Goal: Task Accomplishment & Management: Manage account settings

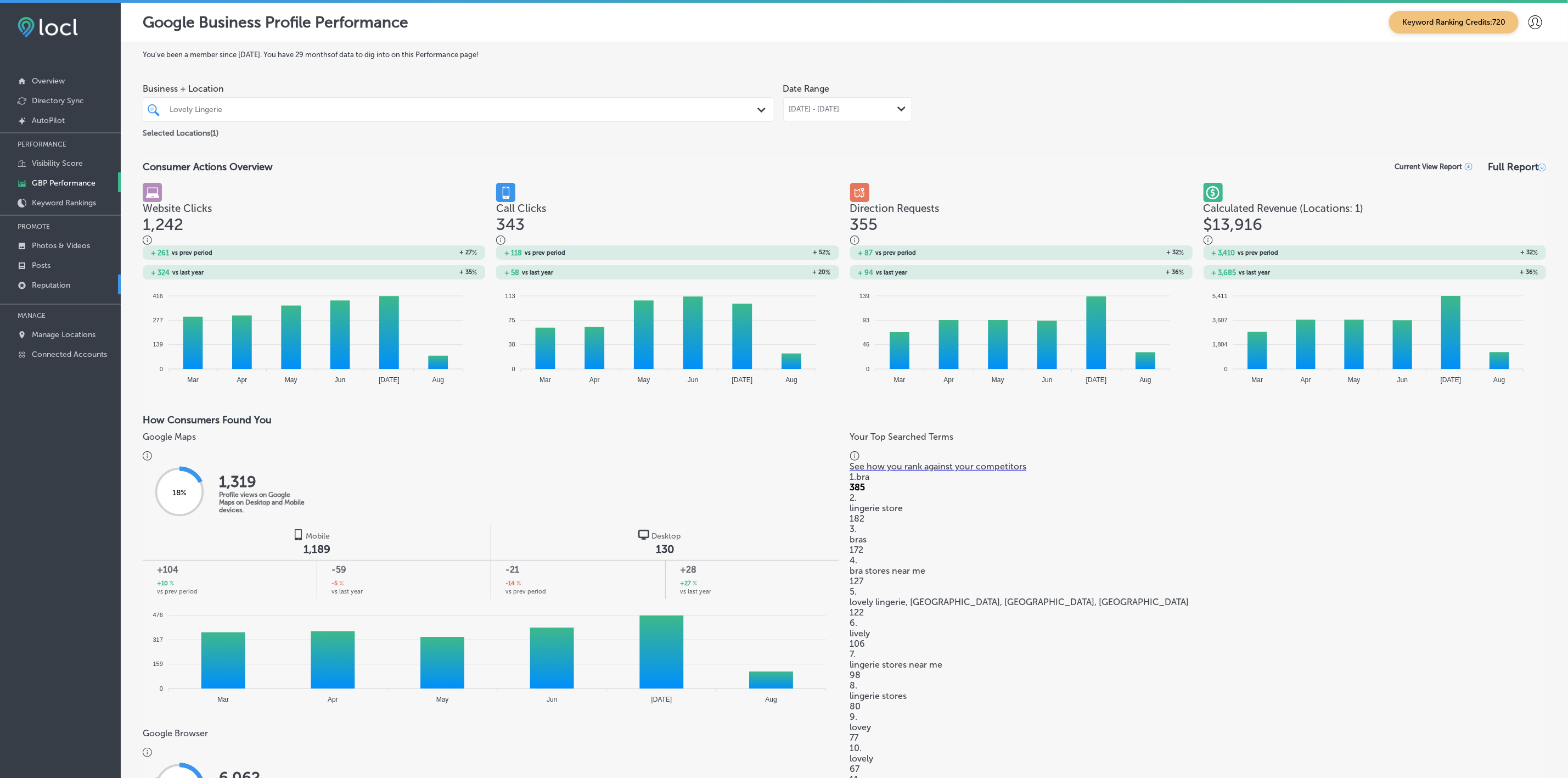
click at [50, 281] on p "Reputation" at bounding box center [51, 286] width 39 height 10
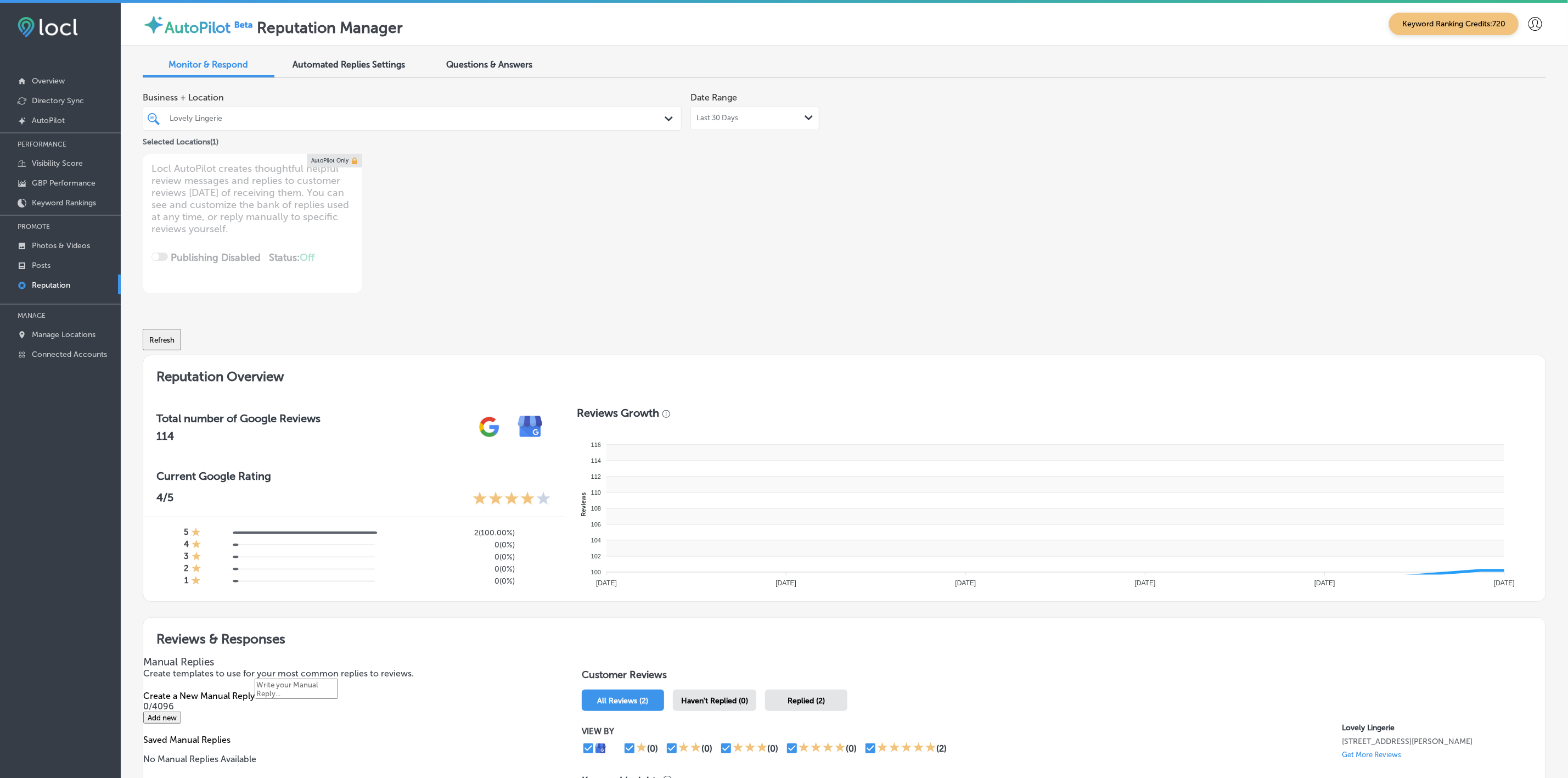
click at [557, 116] on div "Lovely Lingerie" at bounding box center [417, 119] width 496 height 10
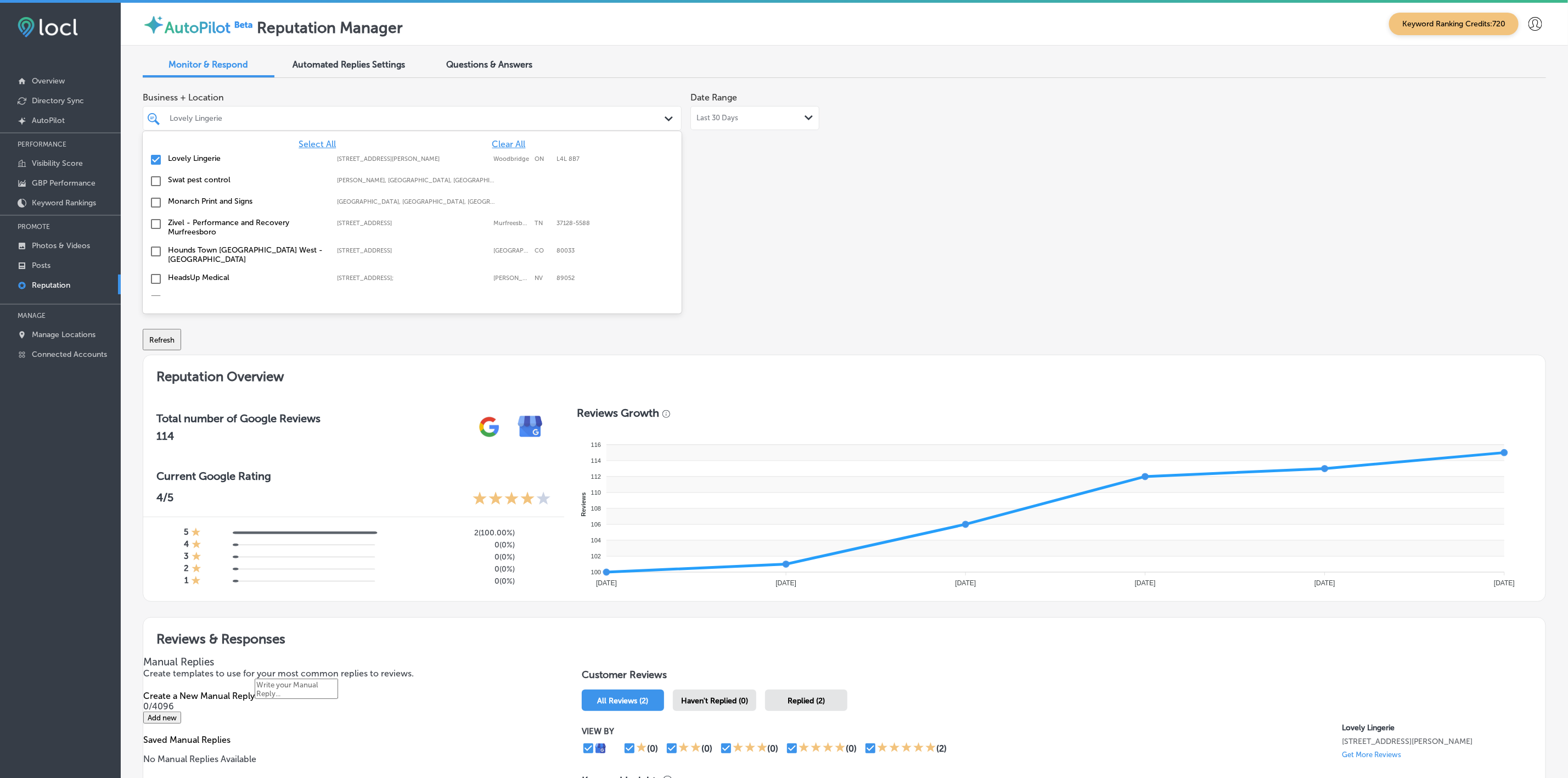
click at [313, 145] on span "Select All" at bounding box center [317, 144] width 38 height 10
click at [705, 234] on div "Business + Location option [STREET_ADDRESS]. 151 results available. Use Up and …" at bounding box center [563, 189] width 842 height 206
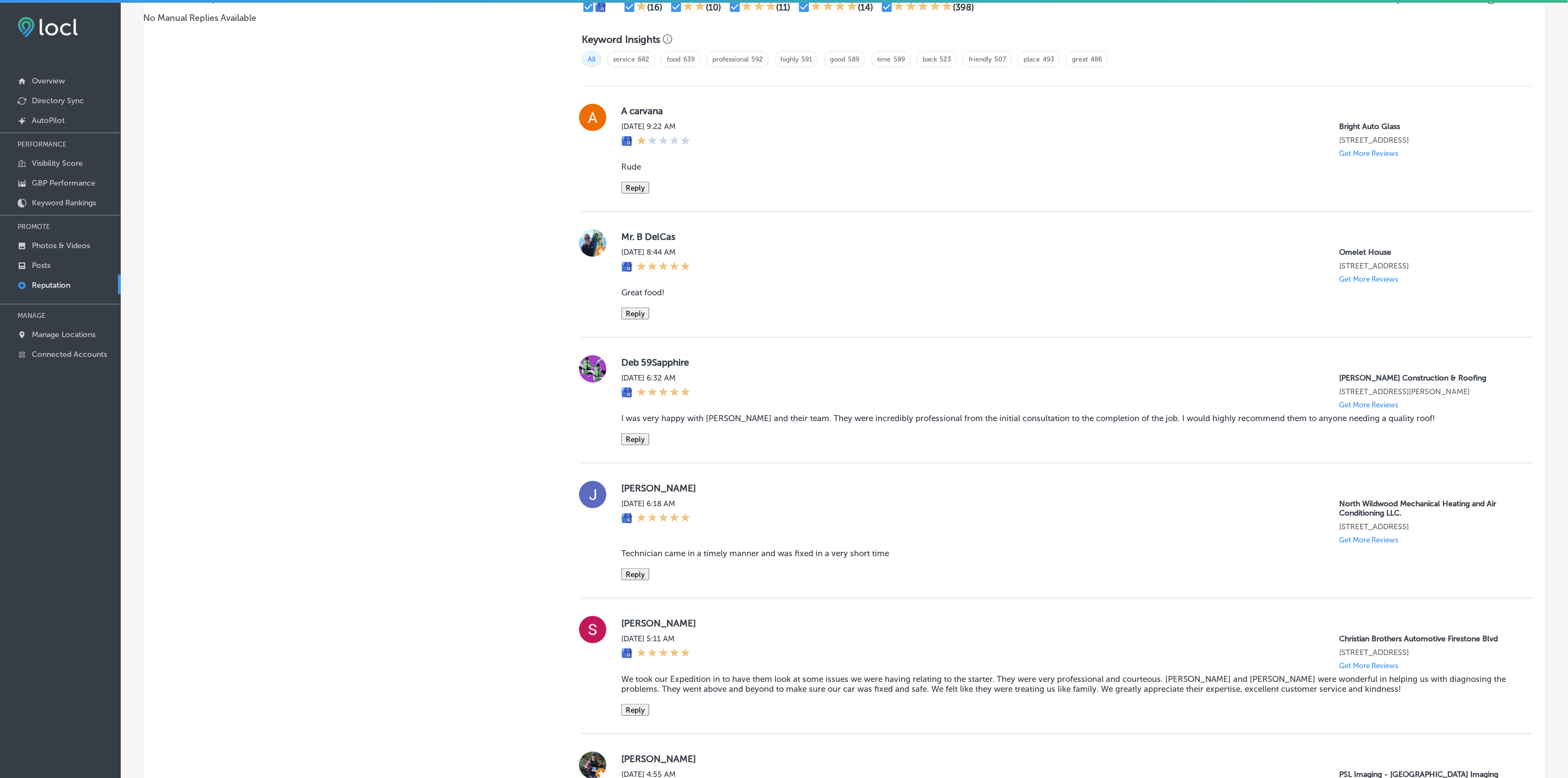
scroll to position [83, 0]
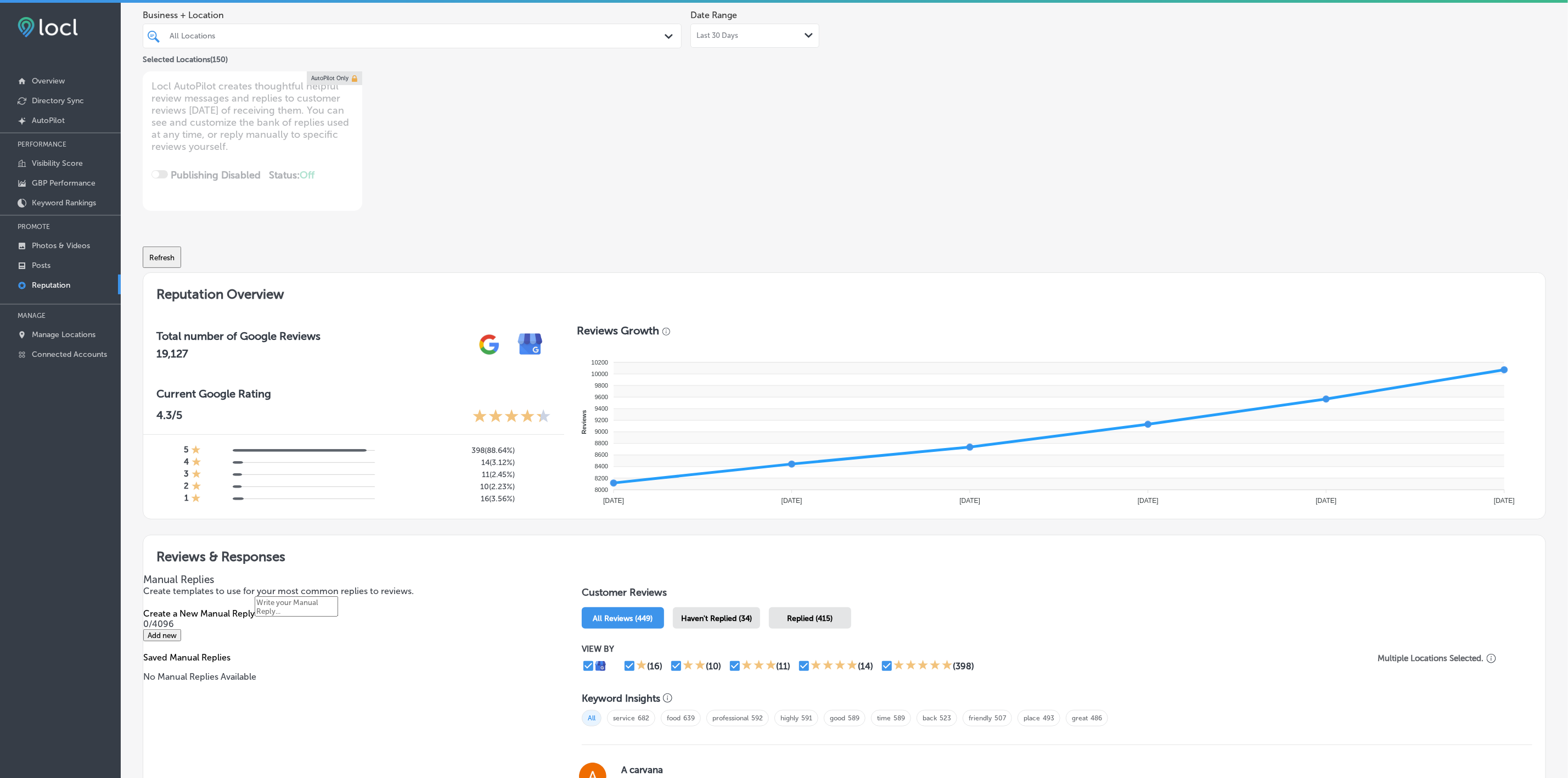
click at [720, 608] on div "Haven't Replied (34)" at bounding box center [717, 618] width 87 height 22
type textarea "x"
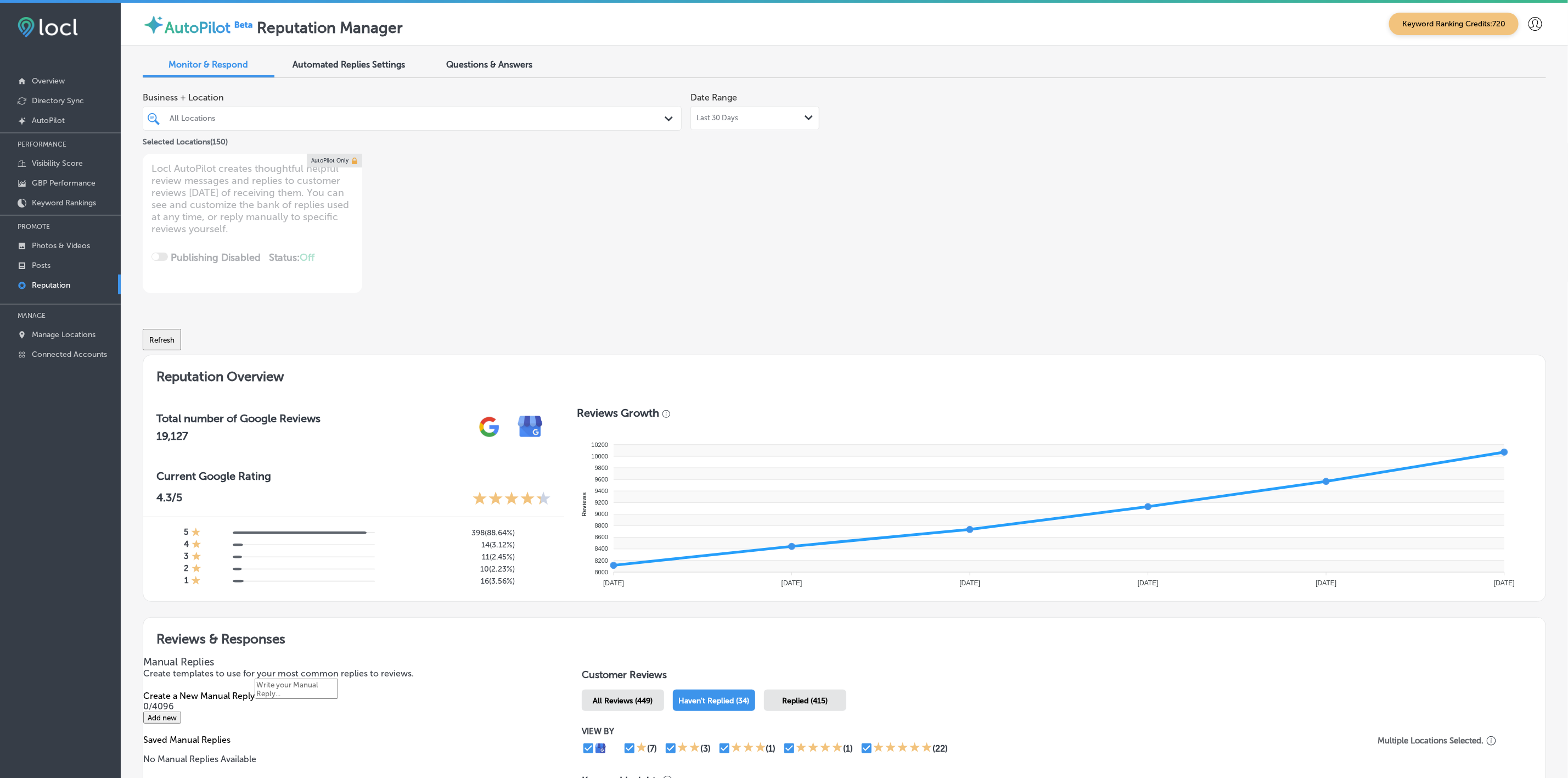
click at [338, 103] on span "Business + Location" at bounding box center [412, 97] width 539 height 10
click at [336, 117] on div "All Locations" at bounding box center [417, 119] width 496 height 10
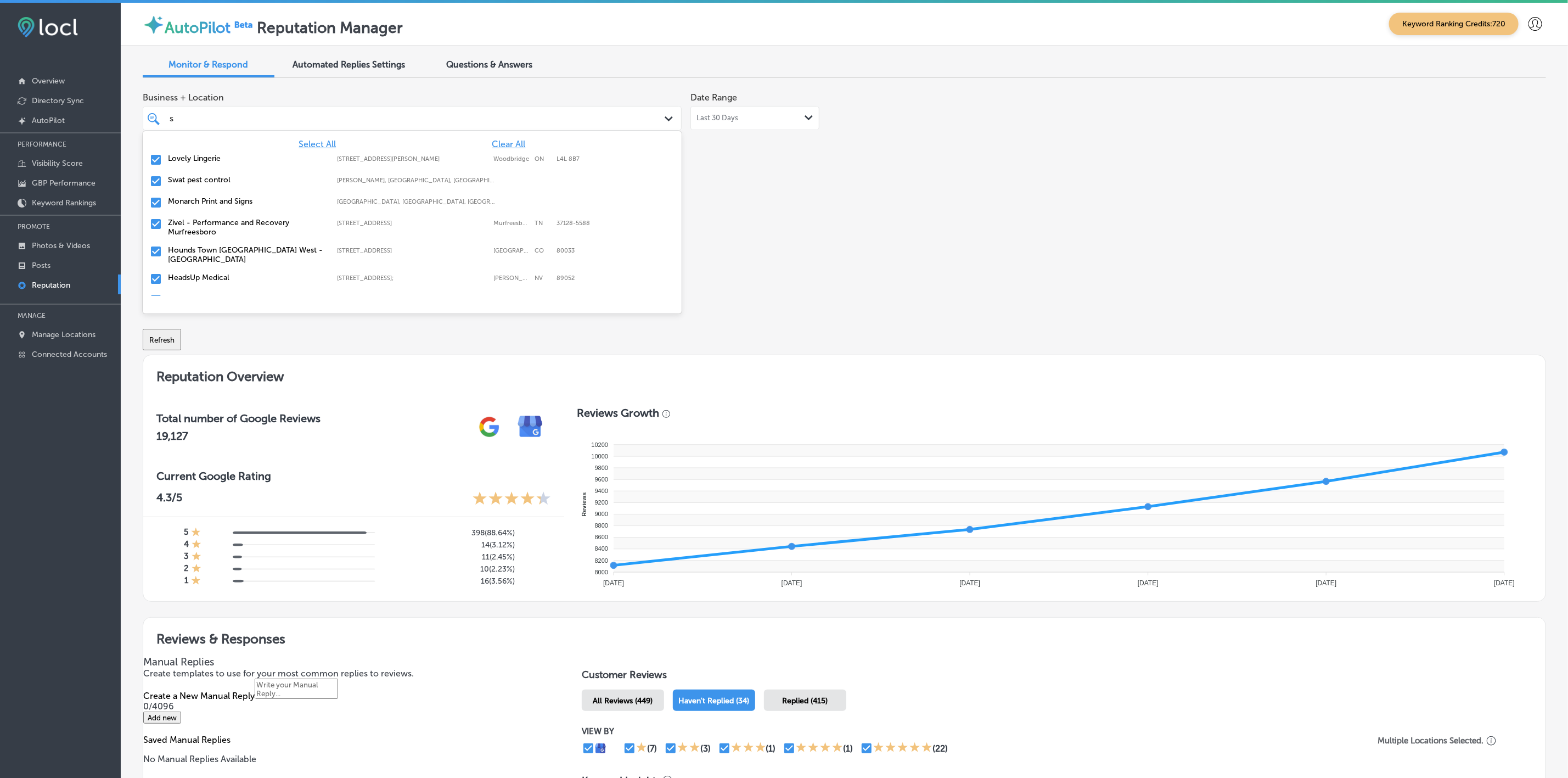
type input "st"
click at [263, 188] on div "Swat pest control [PERSON_NAME], [GEOGRAPHIC_DATA], [GEOGRAPHIC_DATA] | Hosston…" at bounding box center [412, 181] width 530 height 17
click at [263, 188] on div "[GEOGRAPHIC_DATA] [GEOGRAPHIC_DATA] - [GEOGRAPHIC_DATA] [STREET_ADDRESS][GEOGRA…" at bounding box center [412, 184] width 530 height 23
click at [263, 188] on div "Capital Wealth Associates, LLC. [STREET_ADDRESS] [STREET_ADDRESS]" at bounding box center [412, 181] width 530 height 17
click at [263, 188] on div "GC Floors [STREET_ADDRESS][PERSON_NAME] [STREET_ADDRESS][PERSON_NAME]" at bounding box center [412, 181] width 530 height 17
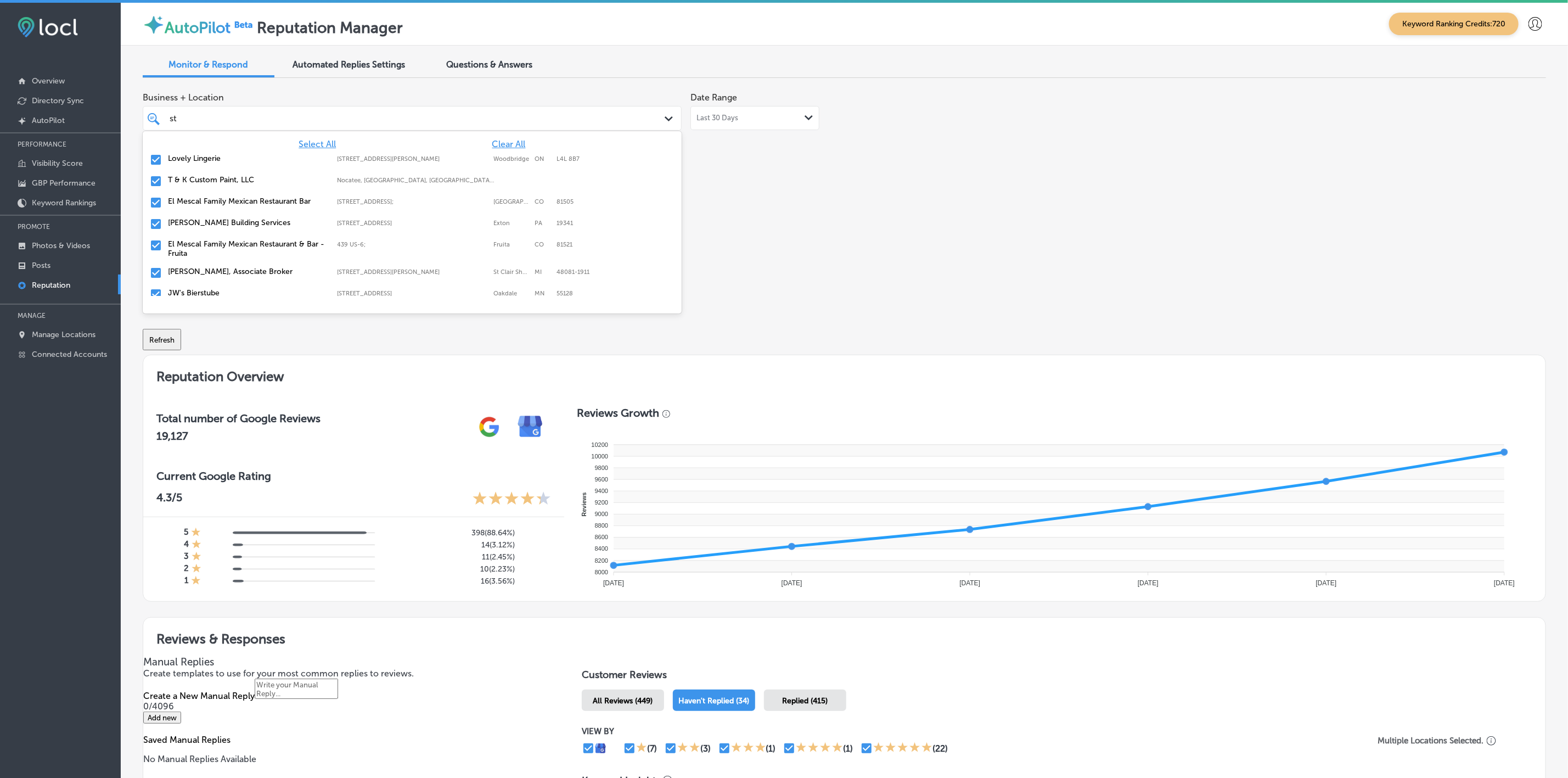
click at [263, 188] on div "T & K Custom Paint, LLC [GEOGRAPHIC_DATA], [GEOGRAPHIC_DATA], [GEOGRAPHIC_DATA]…" at bounding box center [412, 181] width 530 height 17
click at [263, 188] on div "El Mescal Family Mexican Restaurant Bar [STREET_ADDRESS][GEOGRAPHIC_DATA][STREE…" at bounding box center [412, 181] width 530 height 17
click at [260, 208] on label "El Mescal Family Mexican Restaurant & Bar - Fruita" at bounding box center [247, 206] width 159 height 18
click at [260, 205] on label "[PERSON_NAME], Associate Broker" at bounding box center [247, 202] width 159 height 10
click at [260, 205] on label "JW's Bierstube" at bounding box center [247, 202] width 159 height 10
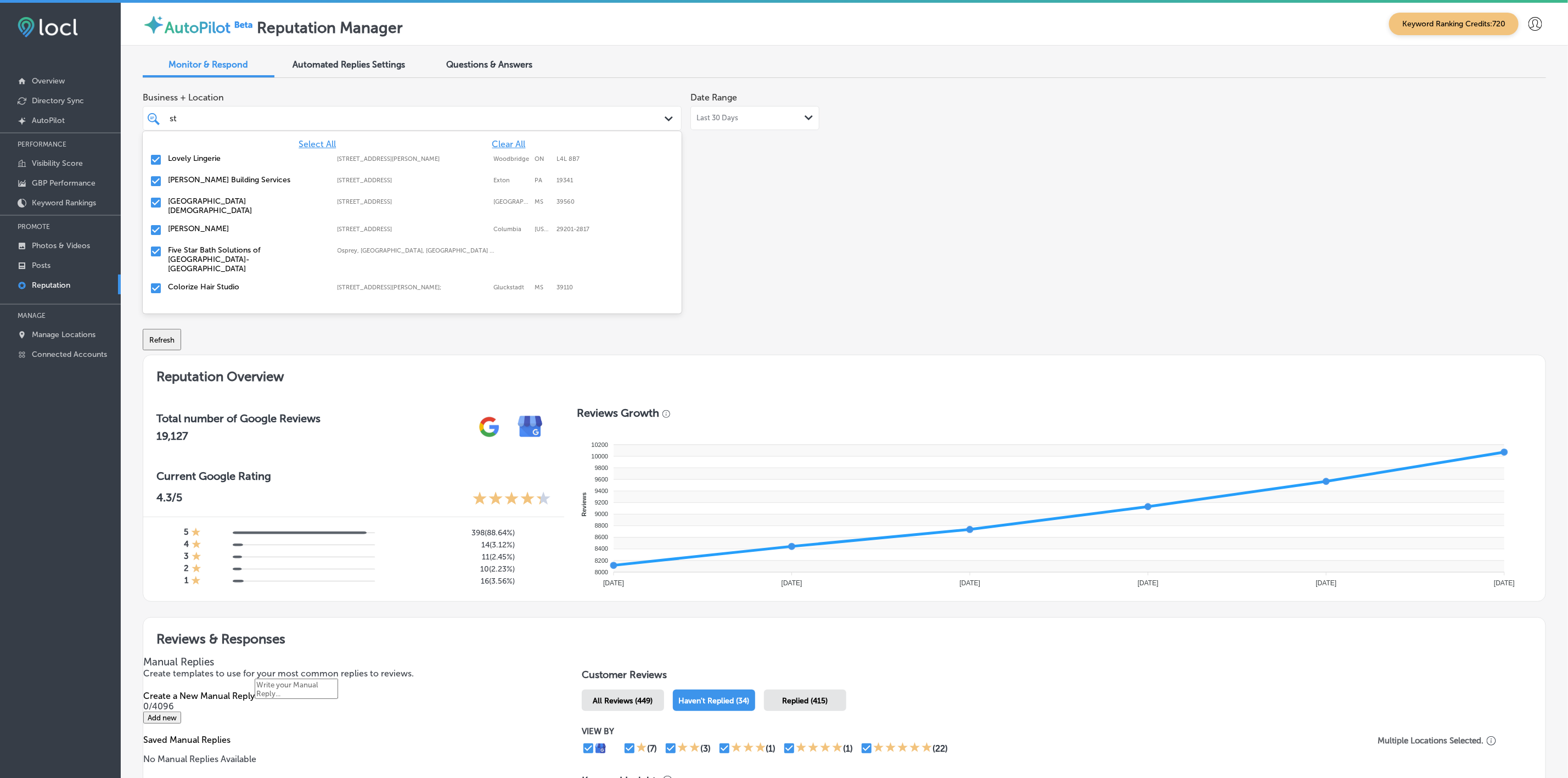
click at [260, 205] on label "[GEOGRAPHIC_DATA][DEMOGRAPHIC_DATA]" at bounding box center [247, 206] width 159 height 18
click at [260, 205] on label "[PERSON_NAME]" at bounding box center [247, 202] width 159 height 10
click at [258, 234] on label "Colorize Hair Studio" at bounding box center [247, 238] width 159 height 10
click at [258, 234] on label "Delta Level Defense, LLC" at bounding box center [247, 238] width 159 height 10
click at [258, 234] on label "Hitmen Sports Cards & Collectibles" at bounding box center [247, 238] width 159 height 10
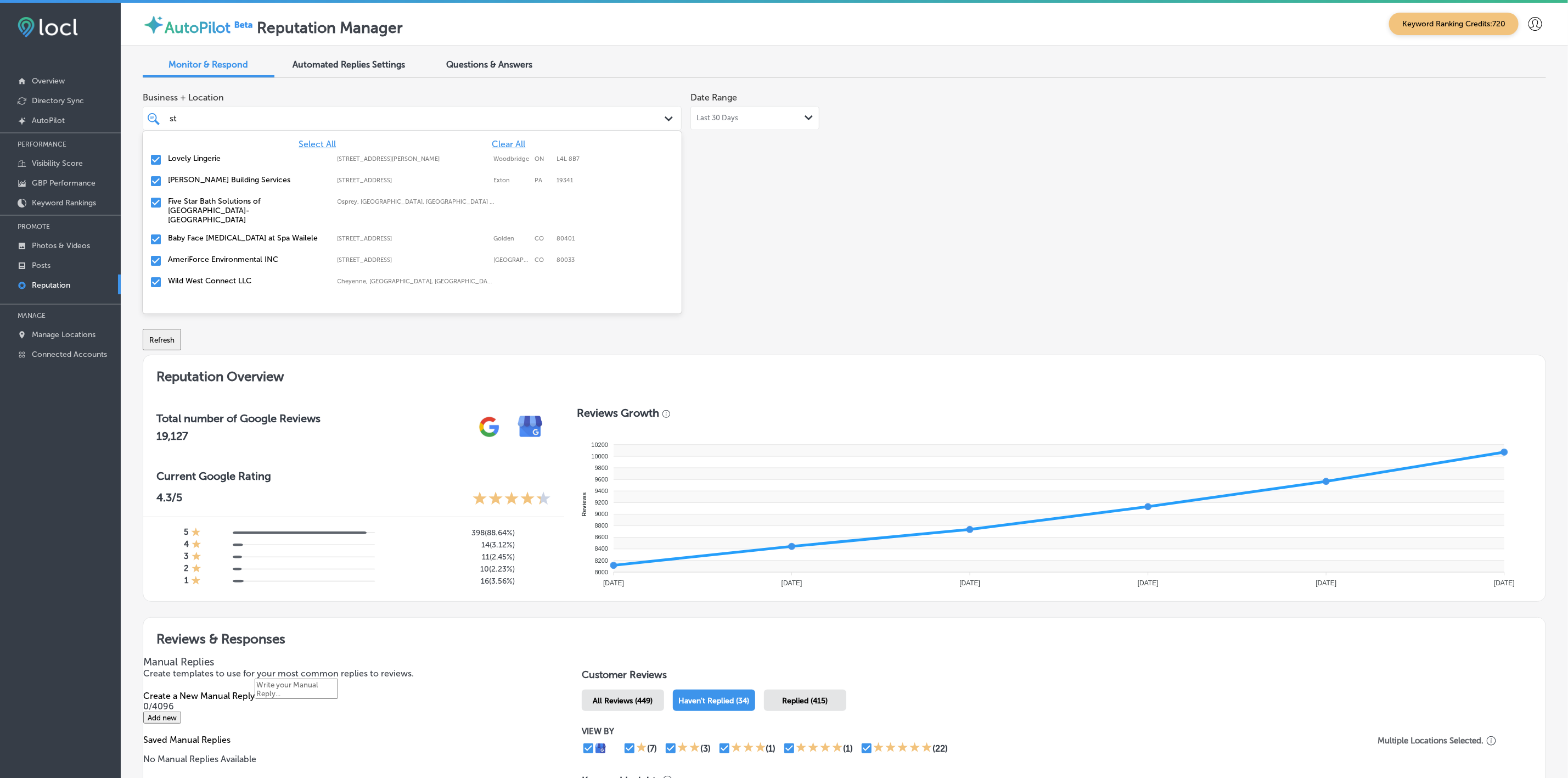
click at [254, 298] on label "Prestige With Integrity Auto Repair" at bounding box center [247, 303] width 159 height 10
type textarea "x"
type input "s"
click at [284, 185] on label "Monarch Print and Signs" at bounding box center [247, 180] width 159 height 10
click at [284, 185] on label "Zivel - Performance and Recovery Murfreesboro" at bounding box center [247, 184] width 159 height 18
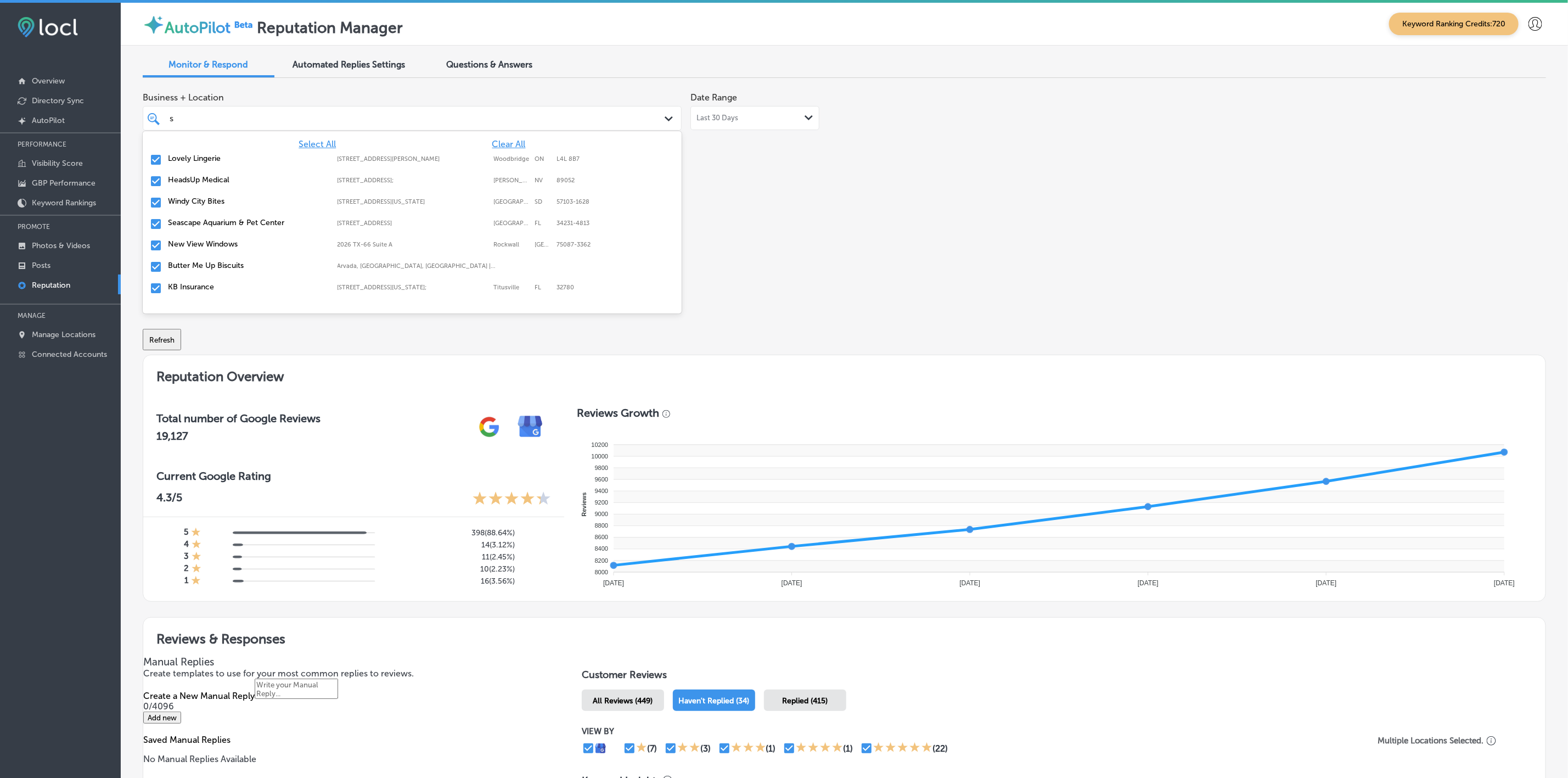
click at [284, 185] on label "HeadsUp Medical" at bounding box center [247, 180] width 159 height 10
click at [248, 219] on label "New View Windows" at bounding box center [247, 223] width 159 height 10
click at [217, 244] on label "KB Insurance" at bounding box center [247, 244] width 159 height 10
click at [214, 265] on label "Classic Roofing" at bounding box center [247, 266] width 159 height 10
click at [214, 265] on label "Display Local Media" at bounding box center [247, 266] width 159 height 10
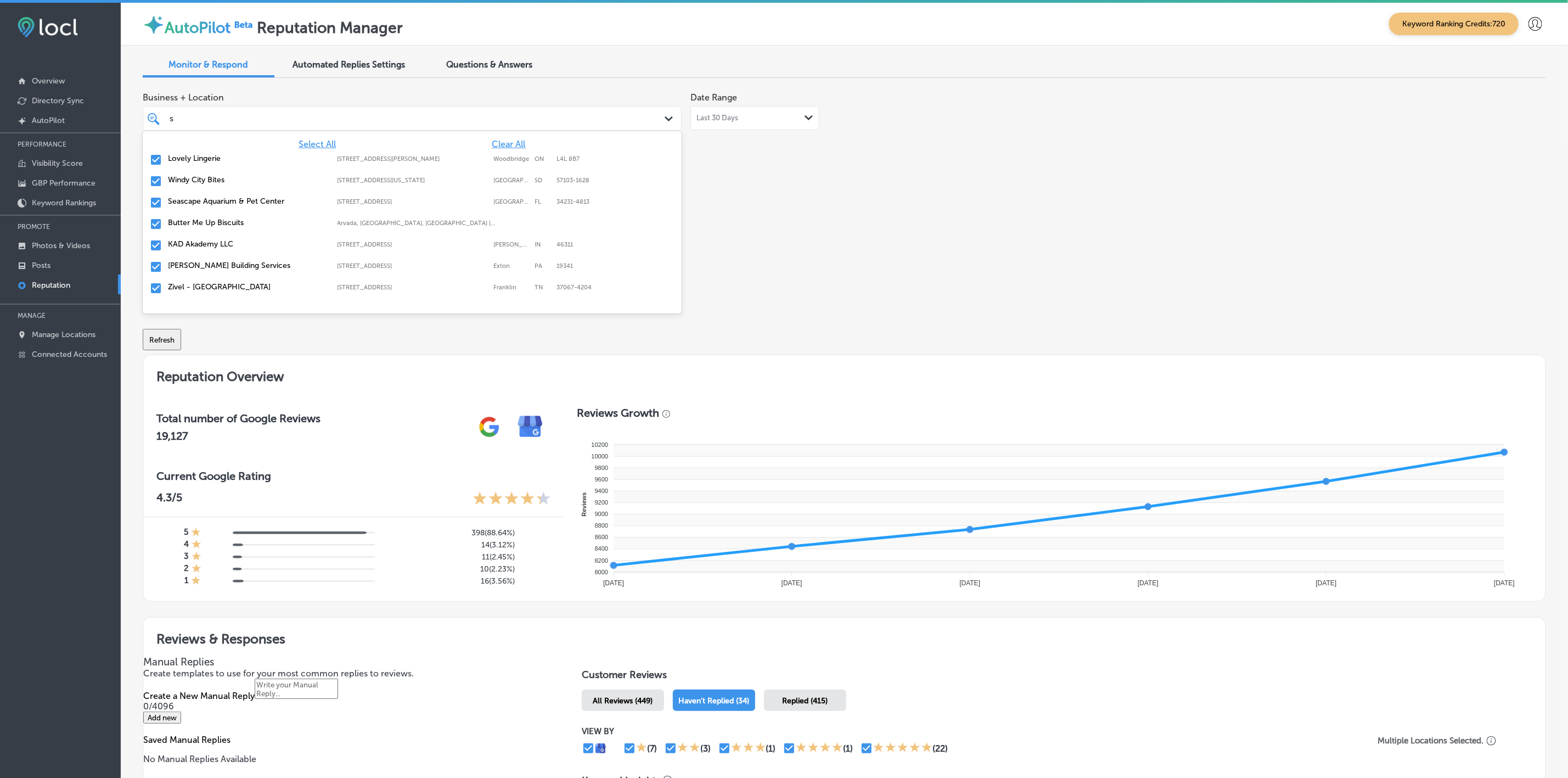
click at [217, 282] on div "Zivel - [GEOGRAPHIC_DATA] [STREET_ADDRESS] [STREET_ADDRESS]" at bounding box center [412, 288] width 530 height 17
click at [224, 282] on div "Royal Garage Doors [STREET_ADDRESS][GEOGRAPHIC_DATA][STREET_ADDRESS]" at bounding box center [412, 288] width 530 height 17
click at [224, 282] on div "Superior [MEDICAL_DATA] & Rehab [STREET_ADDRESS] [STREET_ADDRESS]" at bounding box center [412, 288] width 530 height 17
click at [221, 181] on label "Windy City Bites" at bounding box center [247, 180] width 159 height 10
click at [214, 283] on label "North Wildwood Mechanical Heating and Air Conditioning LLC." at bounding box center [247, 291] width 159 height 18
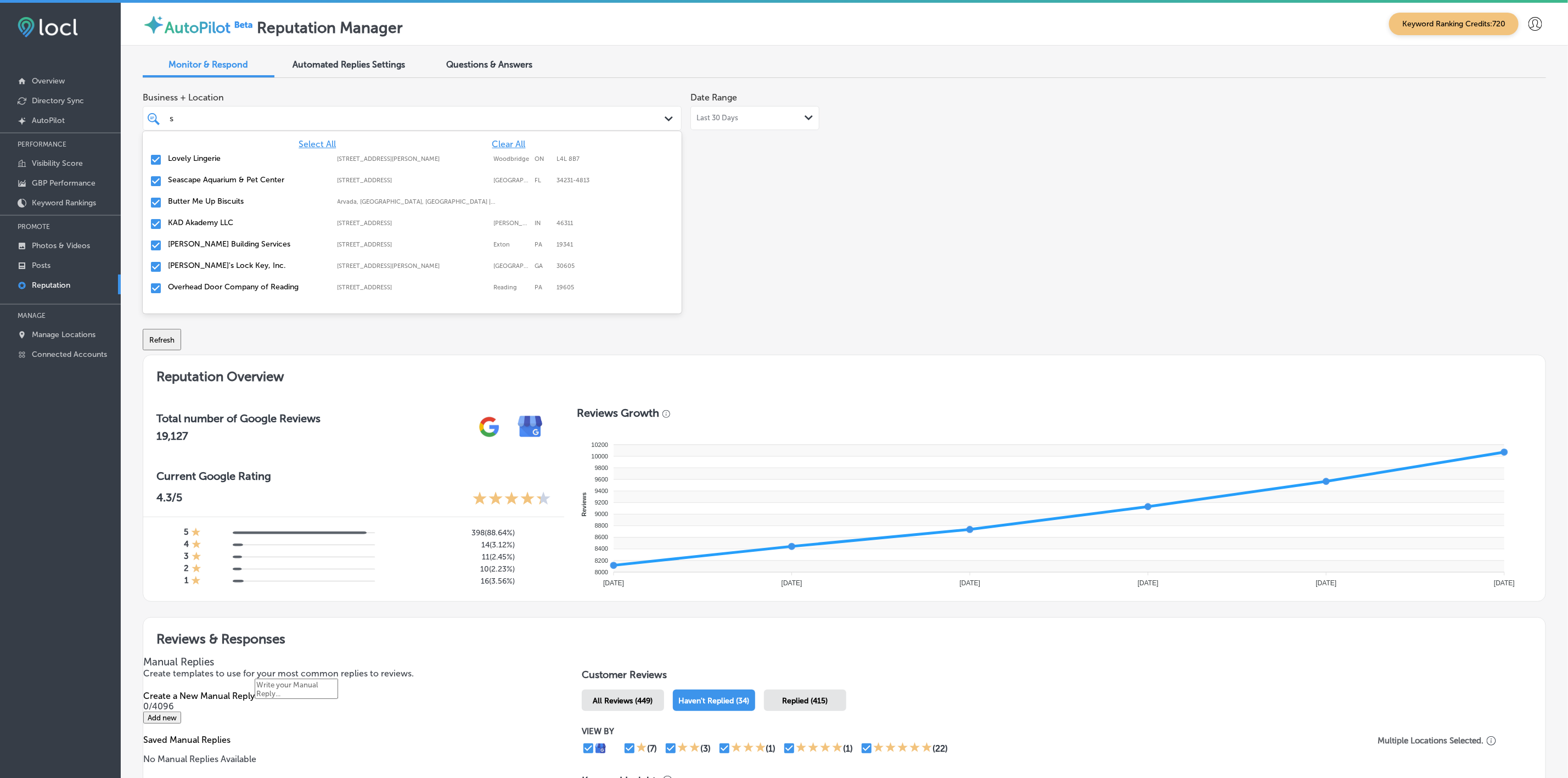
click at [221, 288] on label "Overhead Door Company of Reading" at bounding box center [247, 287] width 159 height 10
click at [221, 285] on label "The CoolCryo" at bounding box center [247, 287] width 159 height 10
click at [221, 285] on label "Quartier's Design" at bounding box center [247, 287] width 159 height 10
type textarea "x"
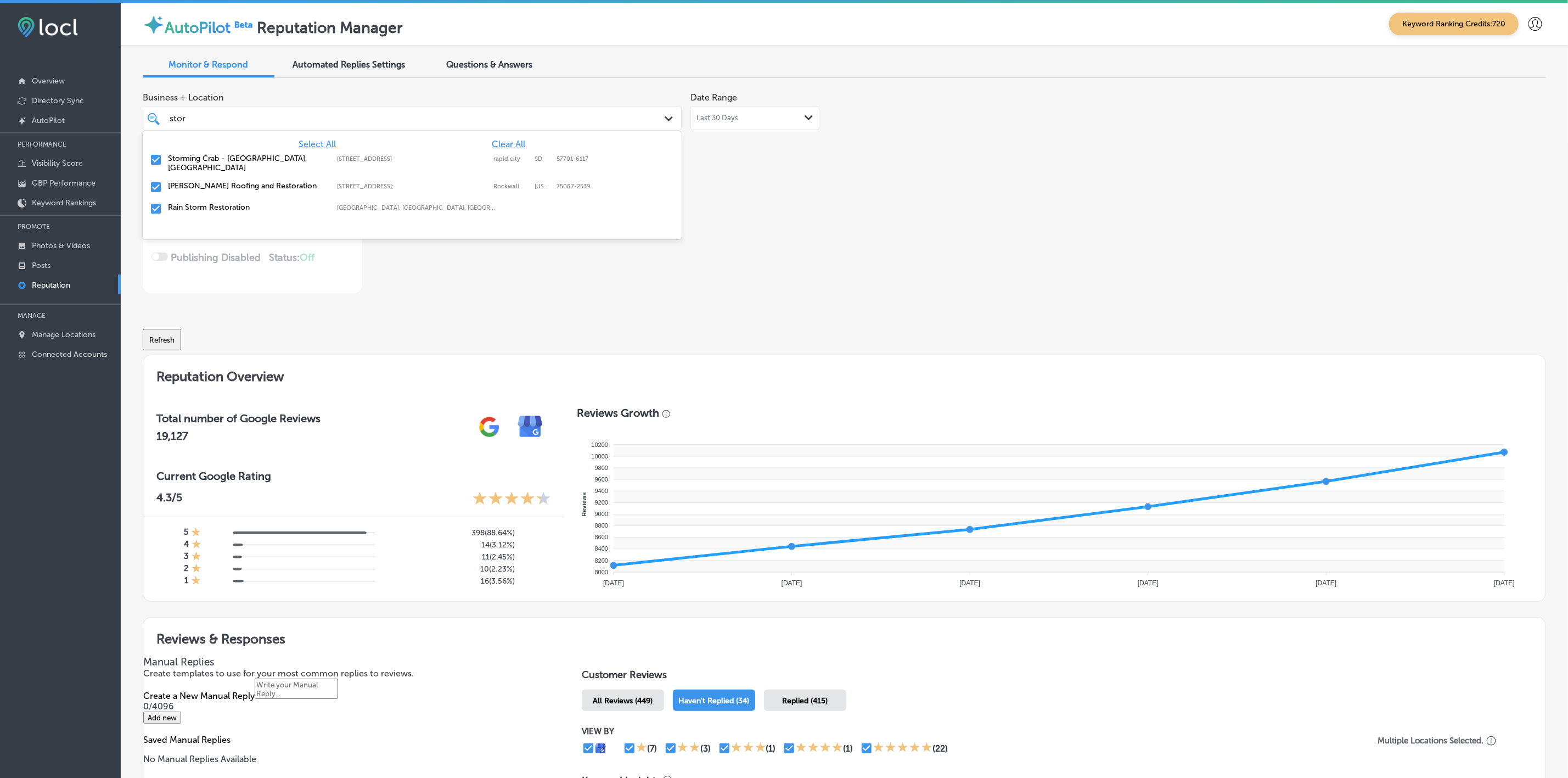
type input "storm"
click at [252, 158] on label "Storming Crab - [GEOGRAPHIC_DATA], [GEOGRAPHIC_DATA]" at bounding box center [247, 163] width 159 height 18
click at [252, 161] on label "Rain Storm Restoration" at bounding box center [247, 159] width 159 height 10
type textarea "x"
type input "stor"
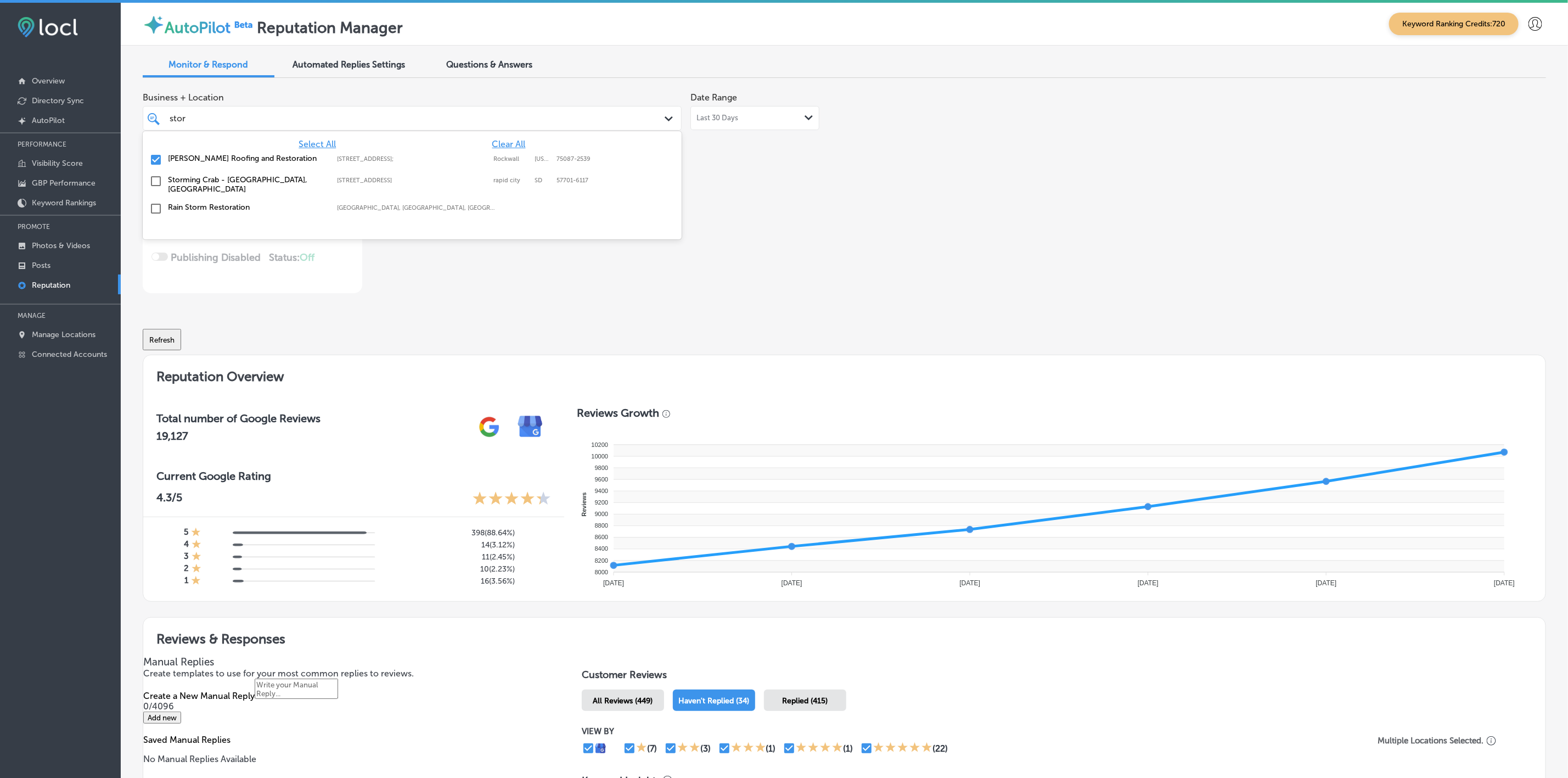
click at [239, 161] on label "[PERSON_NAME] Roofing and Restoration" at bounding box center [247, 159] width 159 height 10
type textarea "x"
type input "sto"
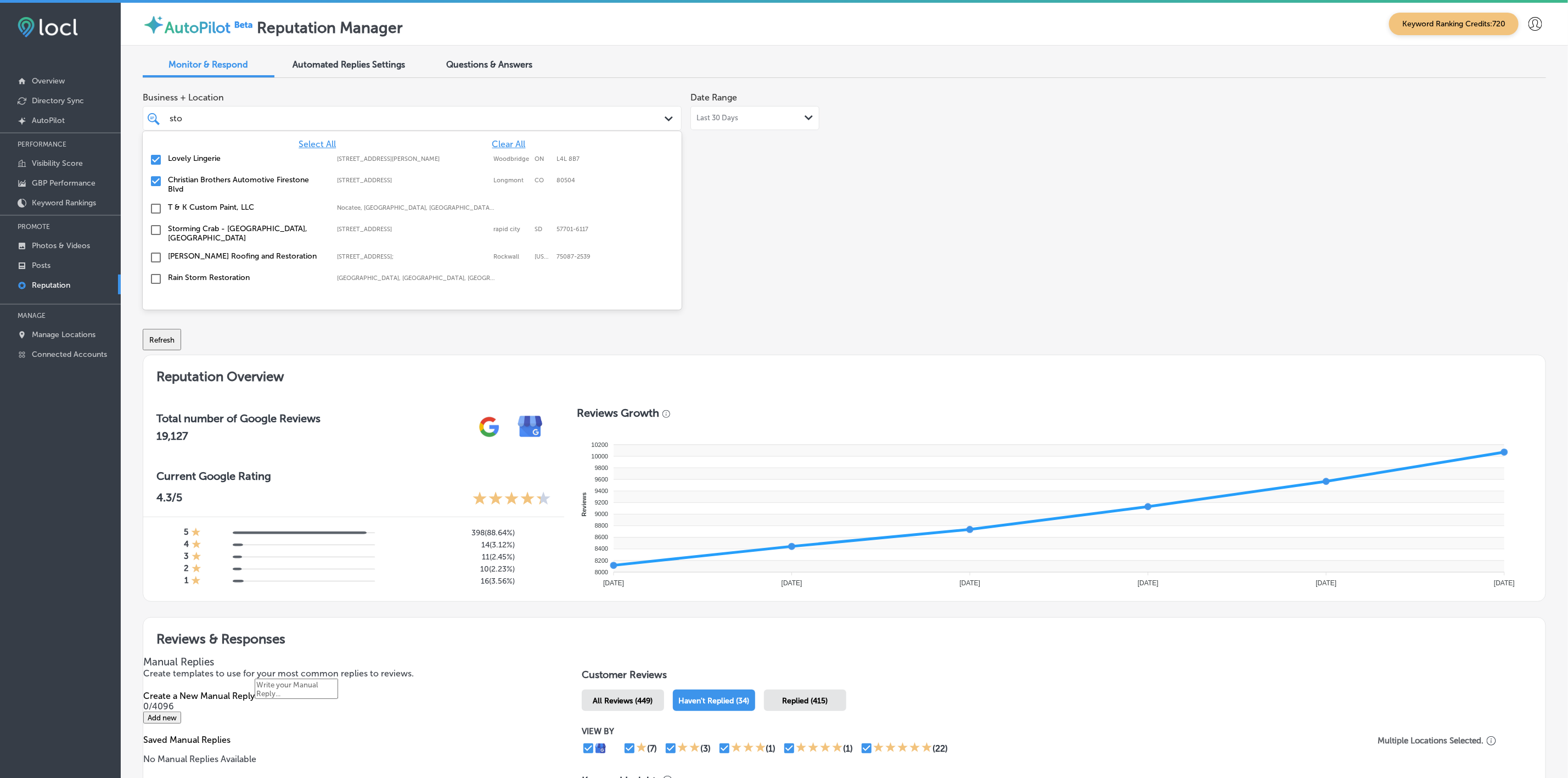
click at [235, 180] on label "Christian Brothers Automotive Firestone Blvd" at bounding box center [247, 184] width 159 height 18
type textarea "x"
type input "s"
type input "no"
click at [183, 227] on label "Top Notch Landscaping & Irrigation [GEOGRAPHIC_DATA]" at bounding box center [247, 227] width 159 height 18
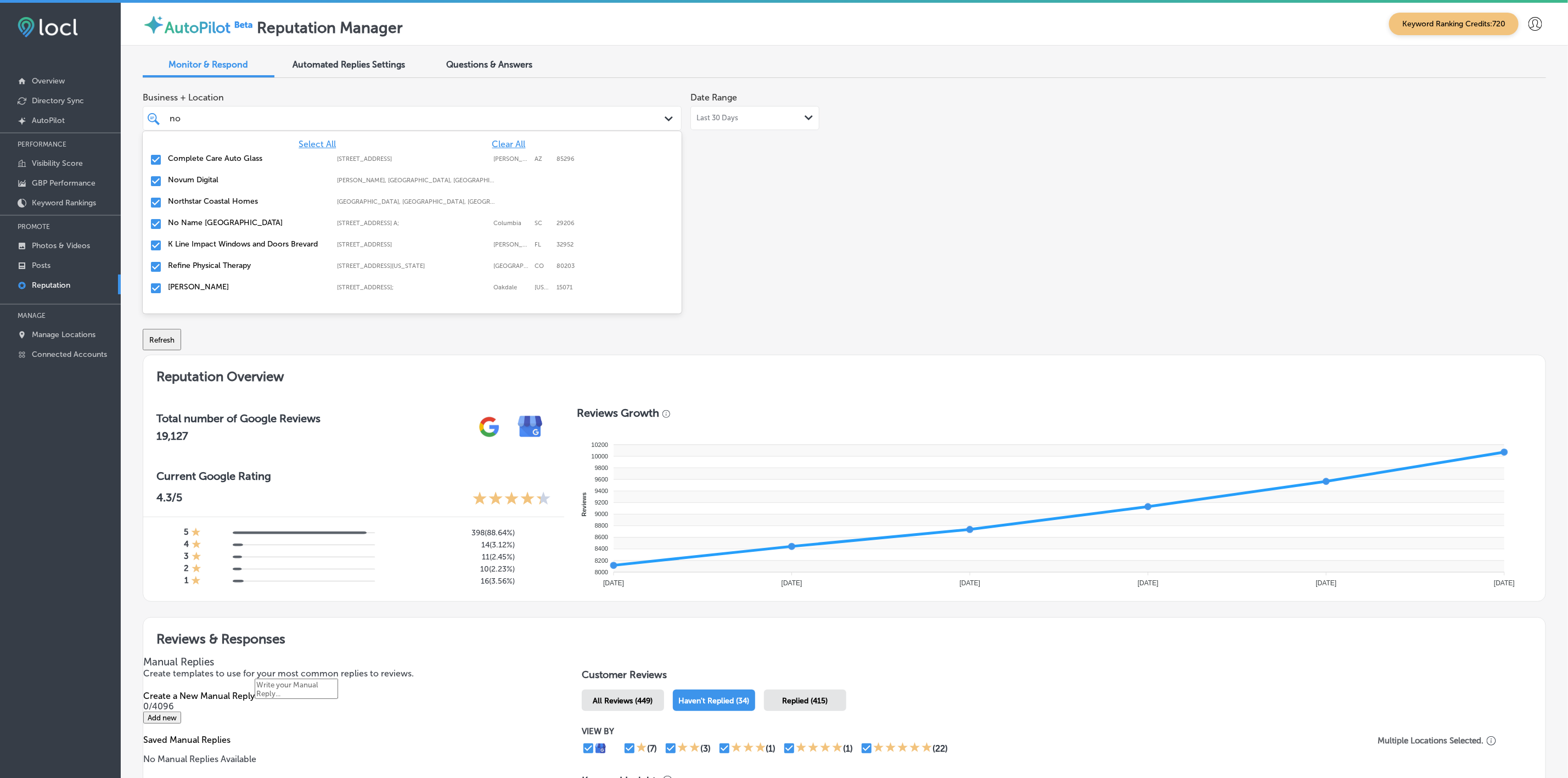
click at [183, 227] on label "No Name [GEOGRAPHIC_DATA]" at bounding box center [247, 223] width 159 height 10
click at [183, 227] on label "K Line Impact Windows and Doors Brevard" at bounding box center [247, 223] width 159 height 10
click at [183, 227] on label "Refine Physical Therapy" at bounding box center [247, 223] width 159 height 10
click at [183, 227] on label "[PERSON_NAME]" at bounding box center [247, 223] width 159 height 10
click at [183, 227] on label "Simply Solar [US_STATE]" at bounding box center [247, 223] width 159 height 10
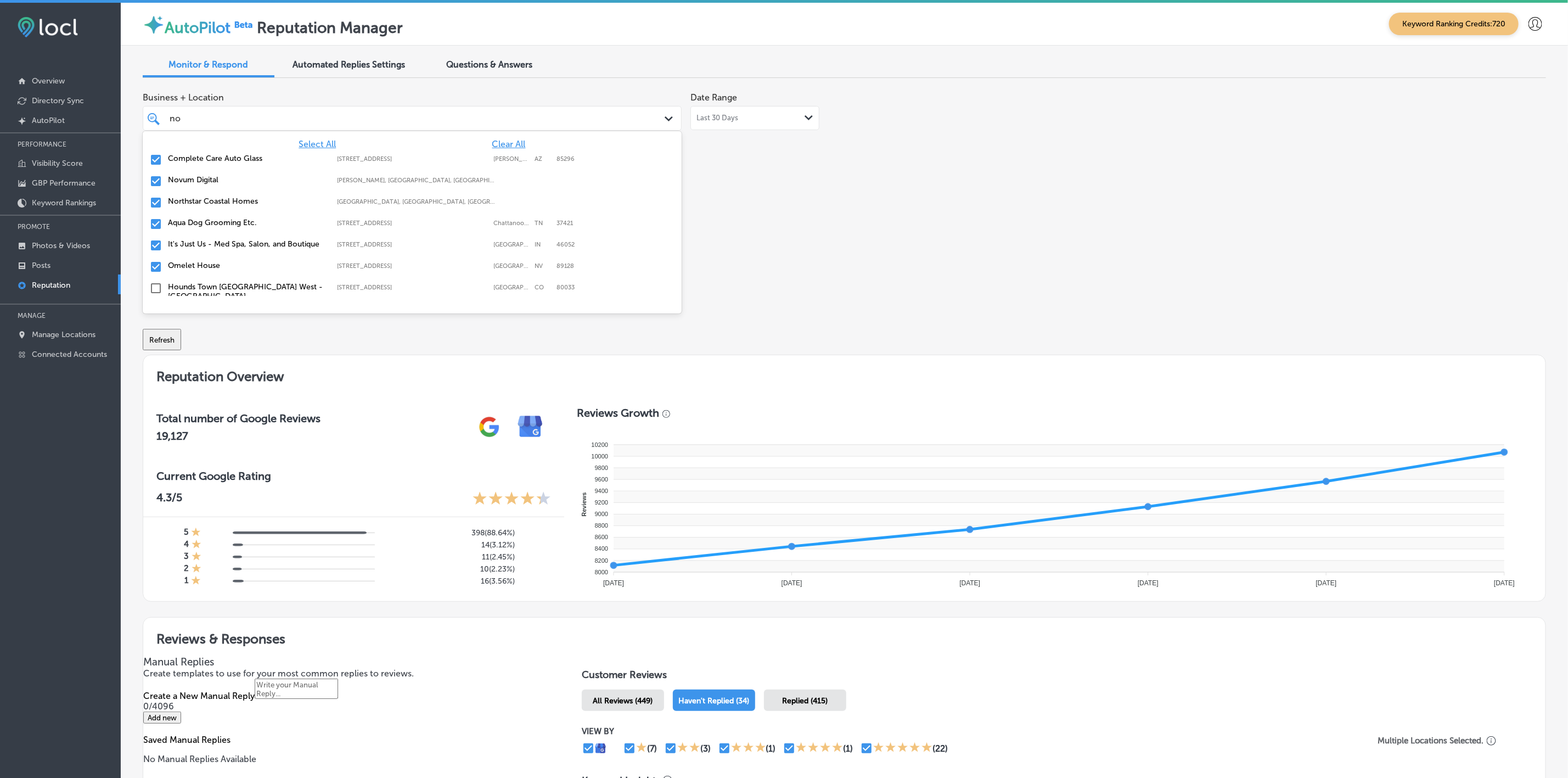
click at [183, 227] on label "Aqua Dog Grooming Etc." at bounding box center [247, 223] width 159 height 10
click at [183, 224] on label "It's Just Us - Med Spa, Salon, and Boutique" at bounding box center [247, 223] width 159 height 10
type textarea "x"
type input "n"
type input "tr"
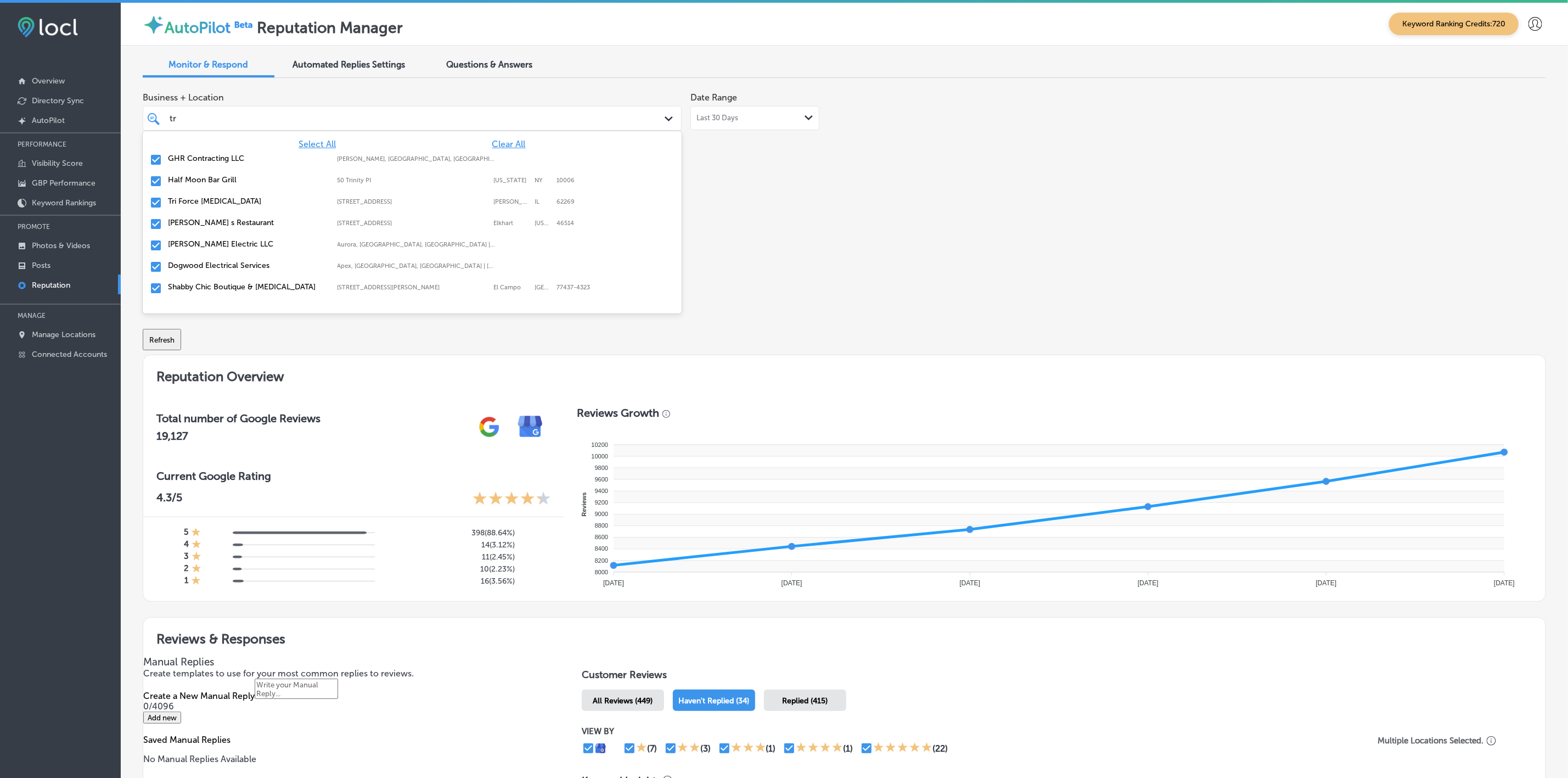
click at [208, 200] on label "Tri Force [MEDICAL_DATA]" at bounding box center [247, 202] width 159 height 10
click at [205, 222] on label "[PERSON_NAME] Electric LLC" at bounding box center [247, 223] width 159 height 10
click at [202, 221] on label "Dogwood Electrical Services" at bounding box center [247, 223] width 159 height 10
click at [202, 221] on label "Shabby Chic Boutique & [MEDICAL_DATA]" at bounding box center [247, 223] width 159 height 10
click at [203, 246] on label "Strong Roofing,Inc." at bounding box center [247, 251] width 159 height 10
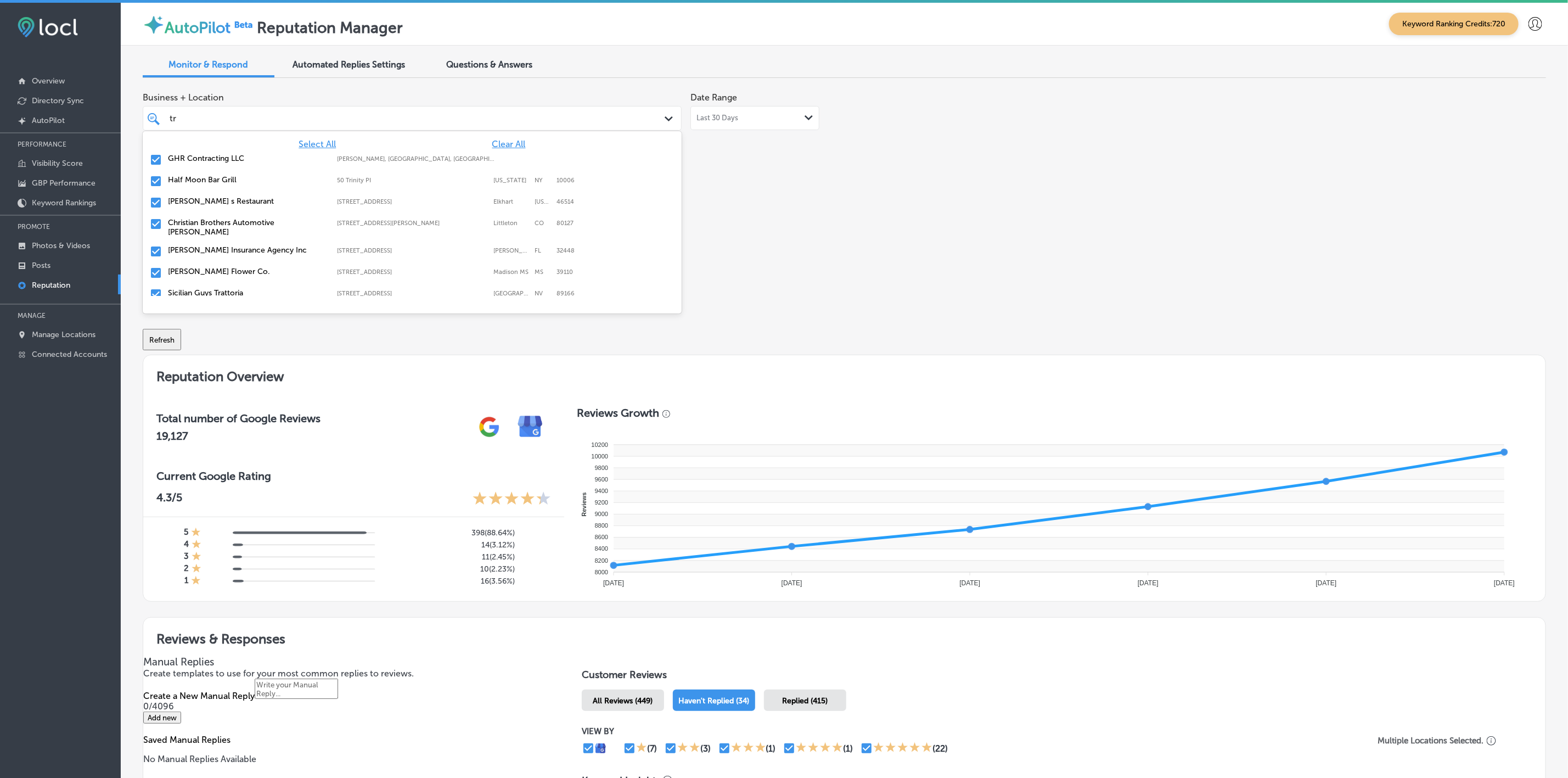
click at [203, 246] on label "[PERSON_NAME] Insurance Agency Inc" at bounding box center [247, 251] width 159 height 10
click at [203, 246] on label "[PERSON_NAME] Flower Co." at bounding box center [247, 251] width 159 height 10
click at [203, 246] on label "Sicilian Guys Trattoria" at bounding box center [247, 251] width 159 height 10
click at [197, 277] on div "1 Tree Expert LLC [STREET_ADDRESS] [STREET_ADDRESS]" at bounding box center [412, 273] width 539 height 22
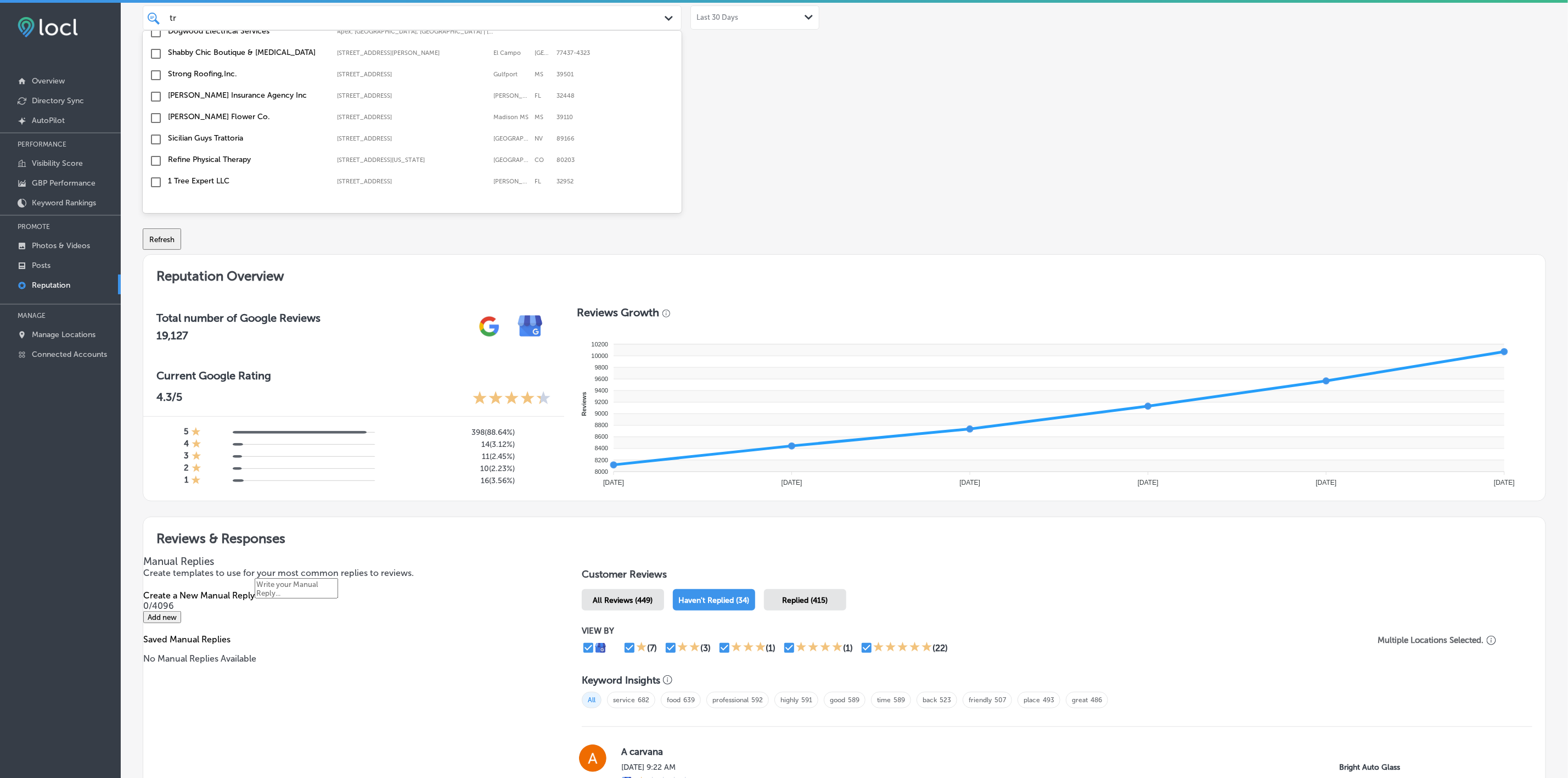
scroll to position [83, 0]
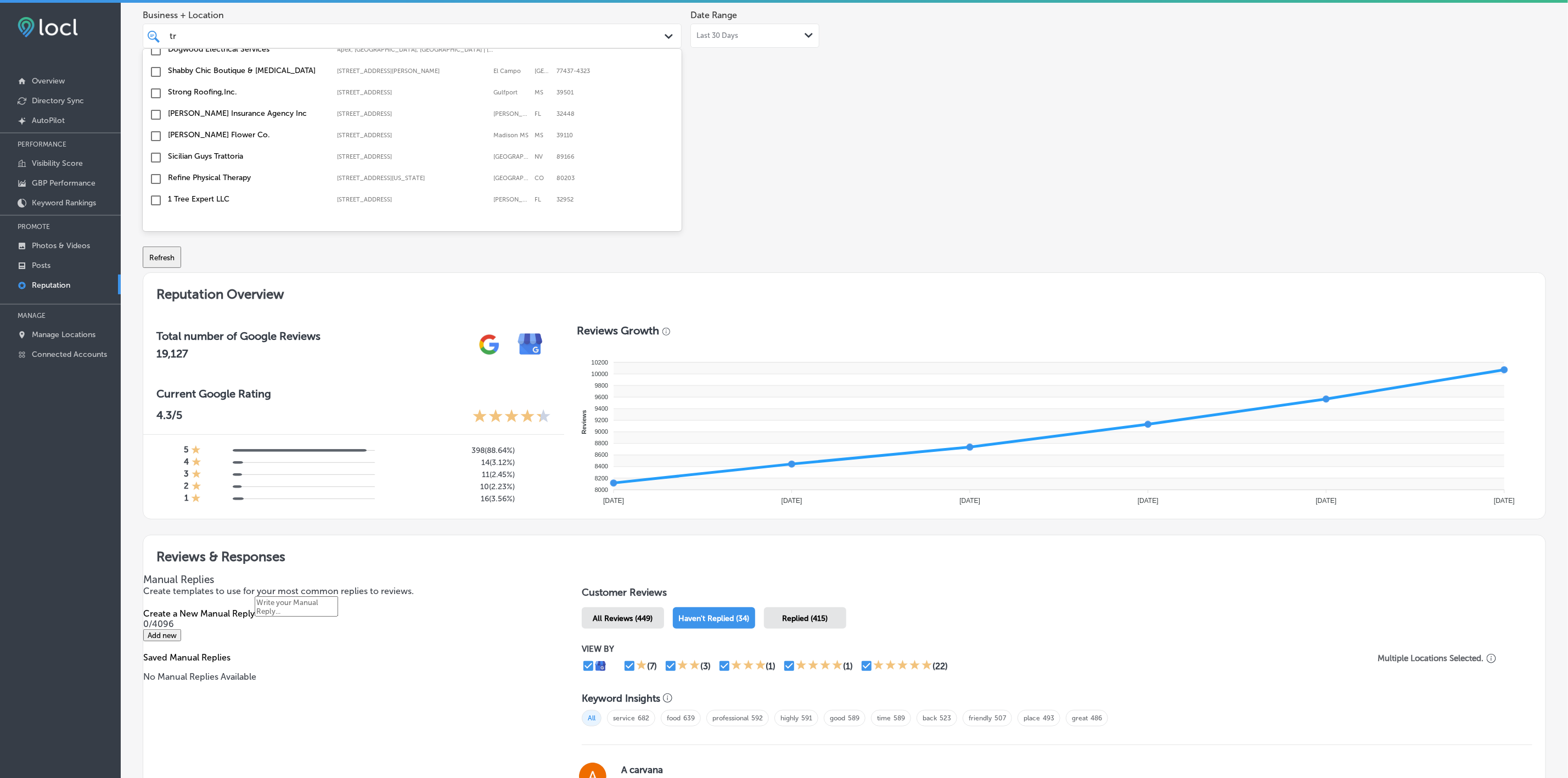
click at [197, 194] on label "1 Tree Expert LLC" at bounding box center [247, 199] width 159 height 10
click at [201, 206] on label "Apex Electric LLC" at bounding box center [247, 211] width 159 height 10
click at [214, 206] on label "[PERSON_NAME], PLLC" at bounding box center [247, 211] width 159 height 10
click at [219, 145] on label "Parc Center Dental Group" at bounding box center [247, 150] width 159 height 10
type textarea "x"
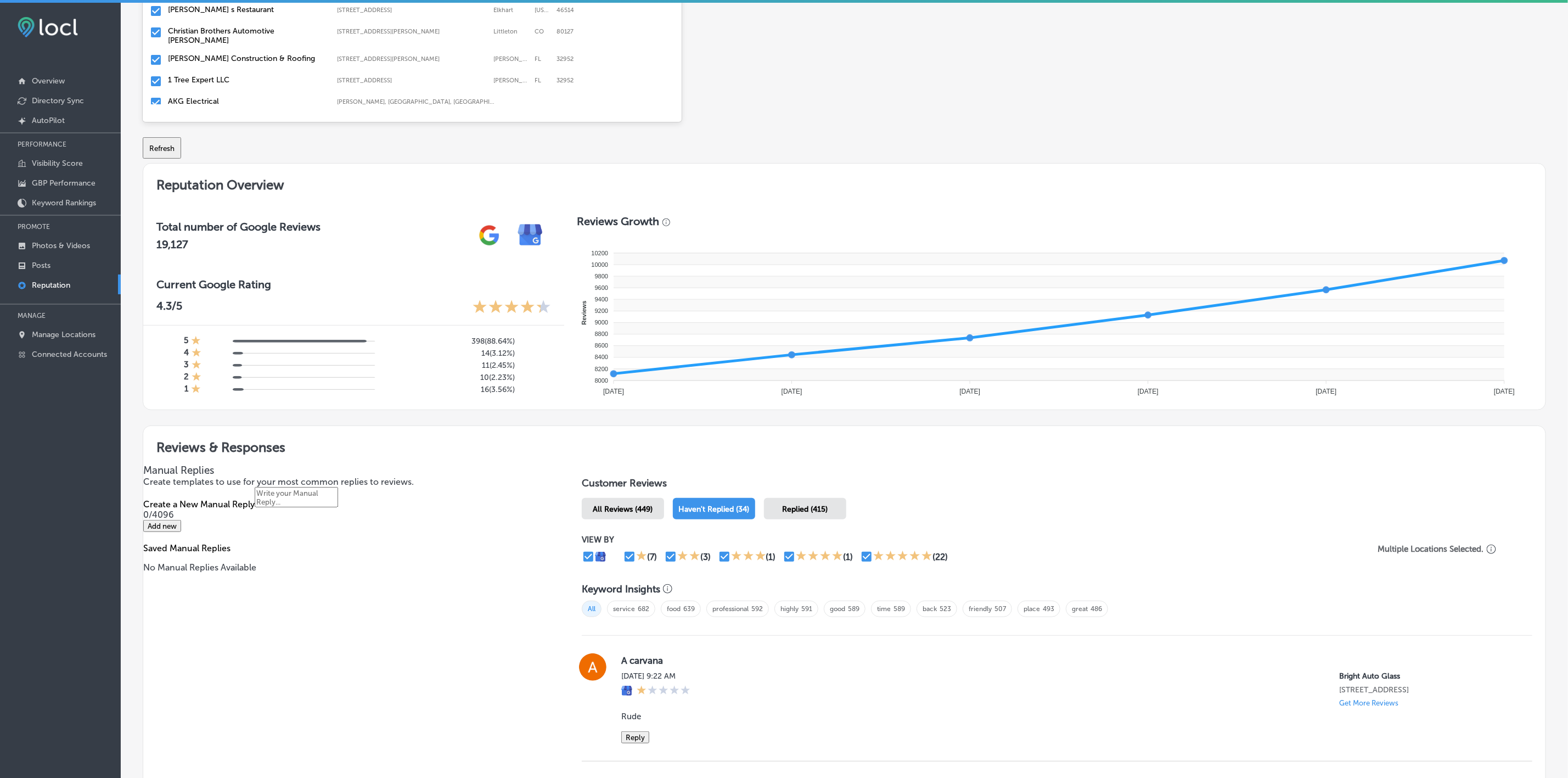
scroll to position [0, 0]
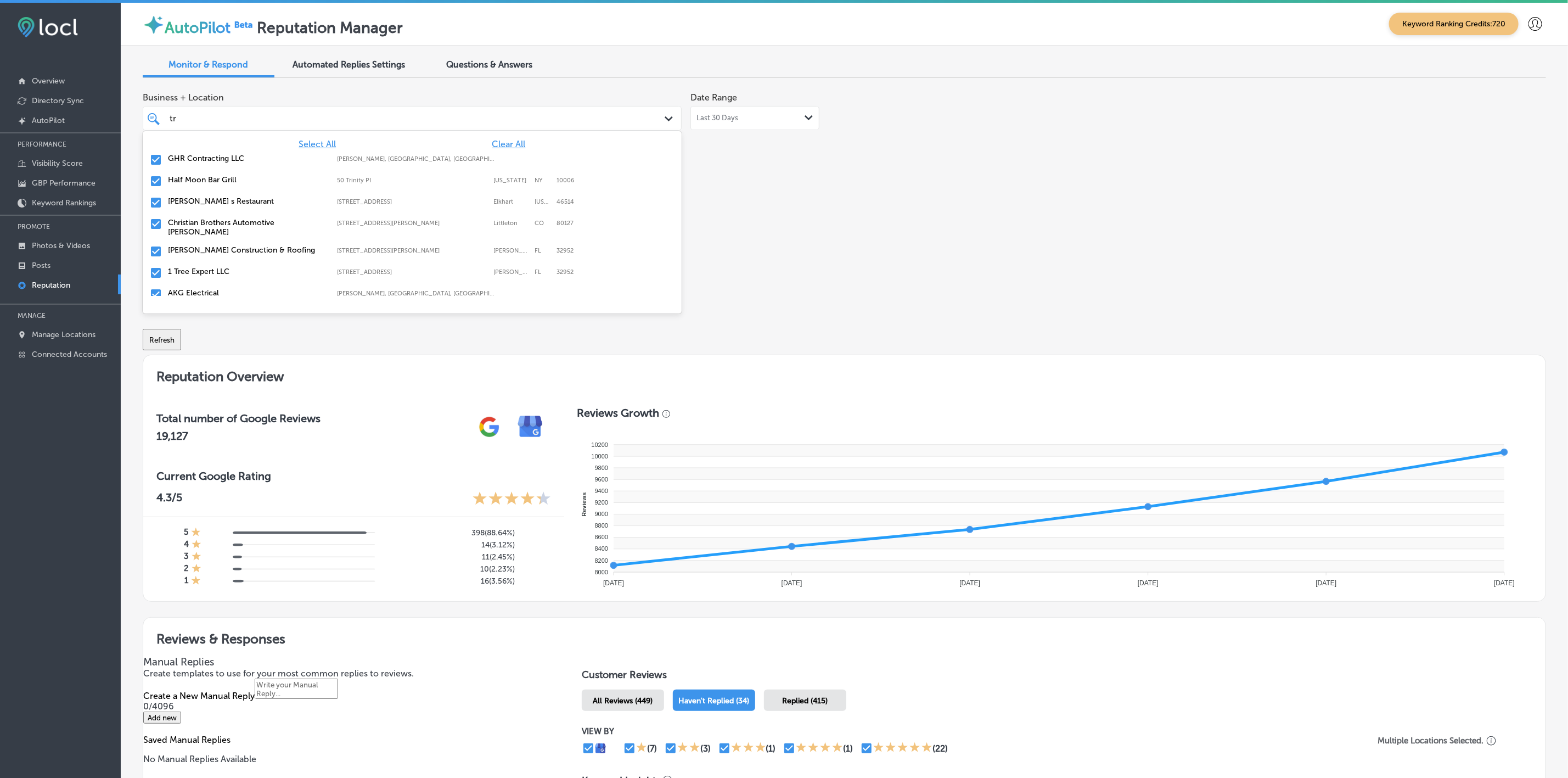
type input "t"
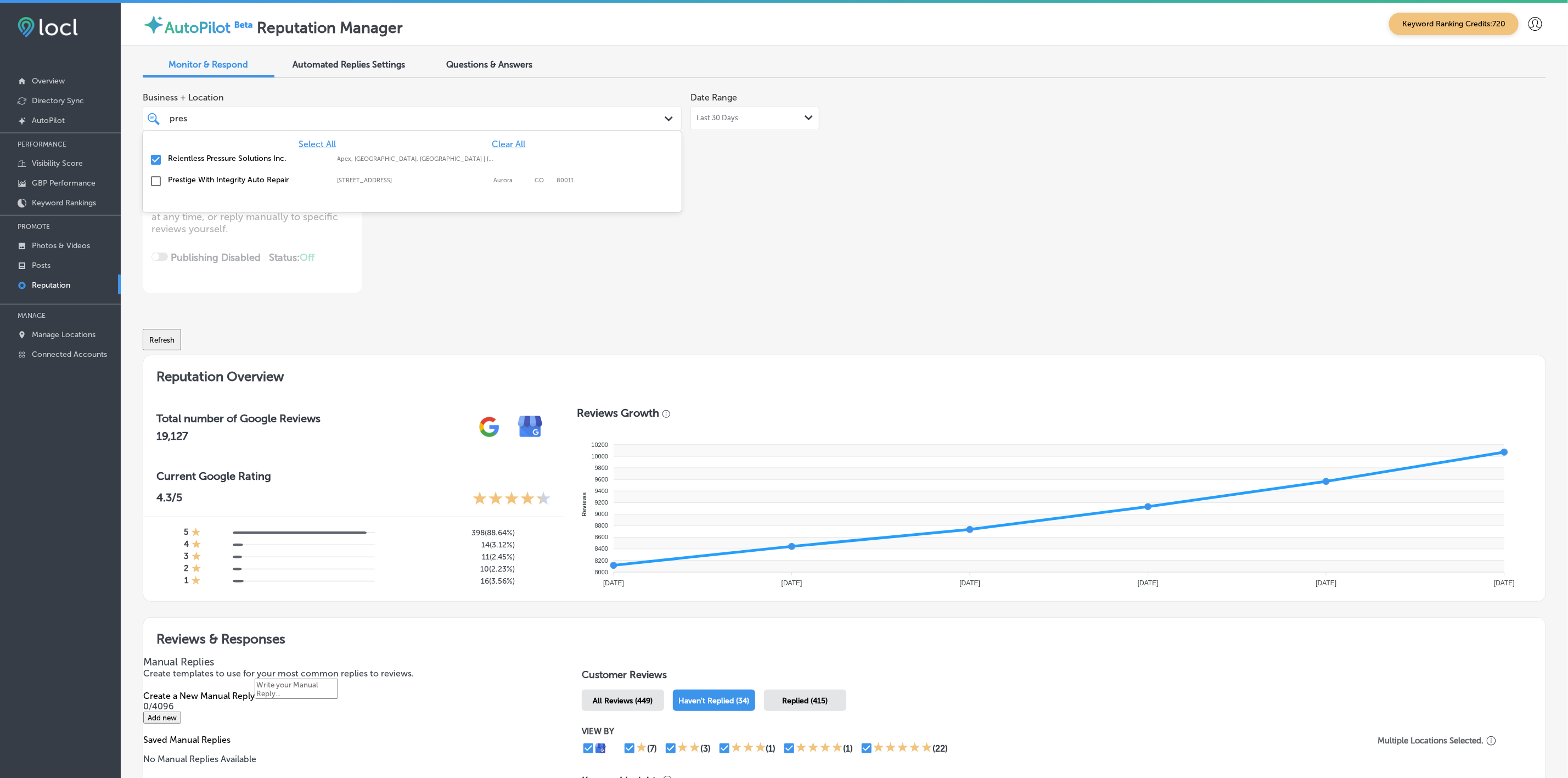
type input "pre"
click at [170, 183] on label "Preventative Pet Health of Michiana" at bounding box center [247, 180] width 159 height 10
type textarea "x"
type input "pr"
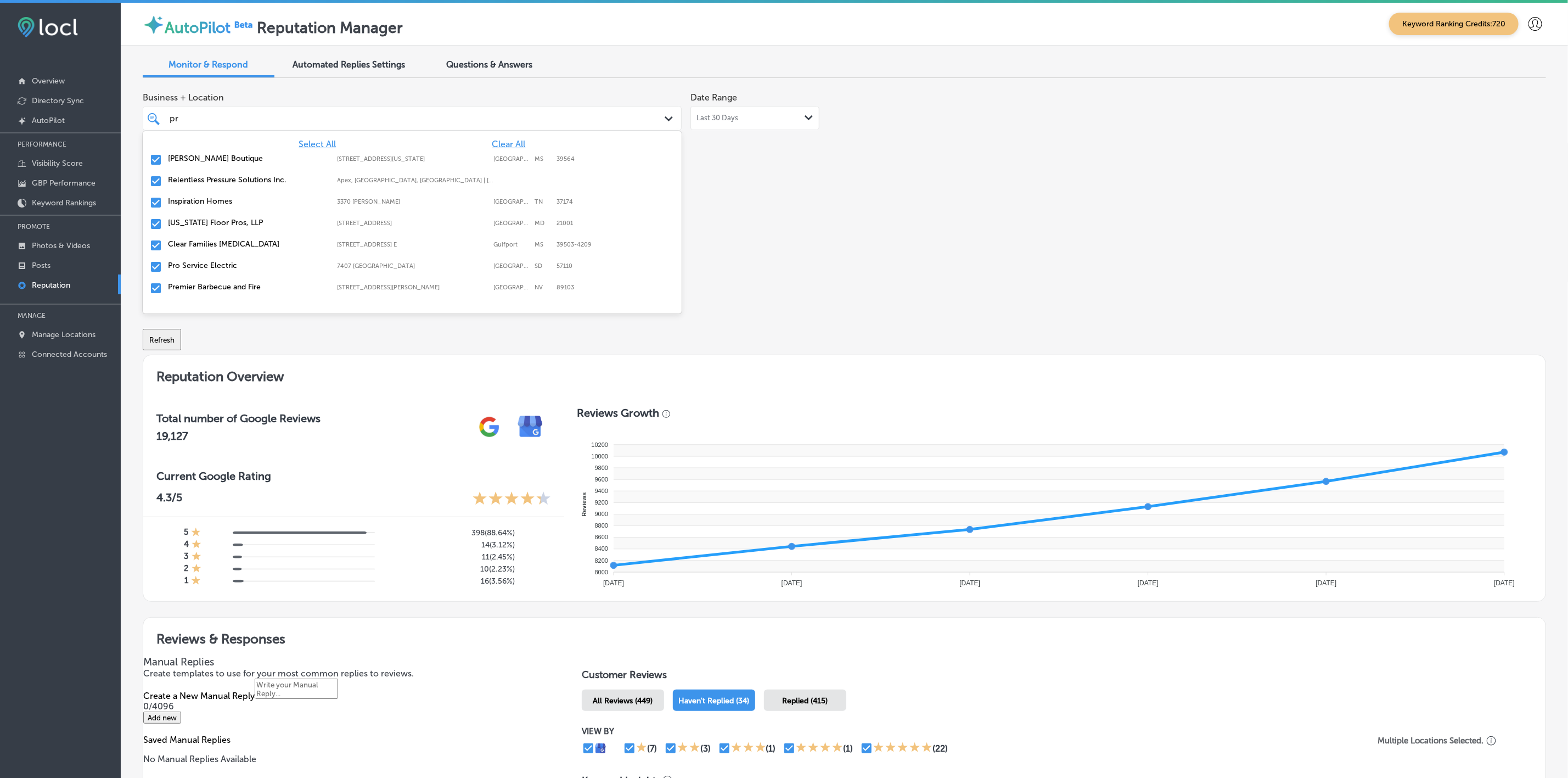
click at [180, 158] on label "[PERSON_NAME] Boutique" at bounding box center [247, 159] width 159 height 10
click at [186, 201] on label "[US_STATE] Floor Pros, LLP" at bounding box center [247, 202] width 159 height 10
click at [189, 222] on label "Pro Service Electric" at bounding box center [247, 223] width 159 height 10
click at [193, 265] on label "Farm Pro Feed & Supply 2" at bounding box center [247, 266] width 159 height 10
type textarea "x"
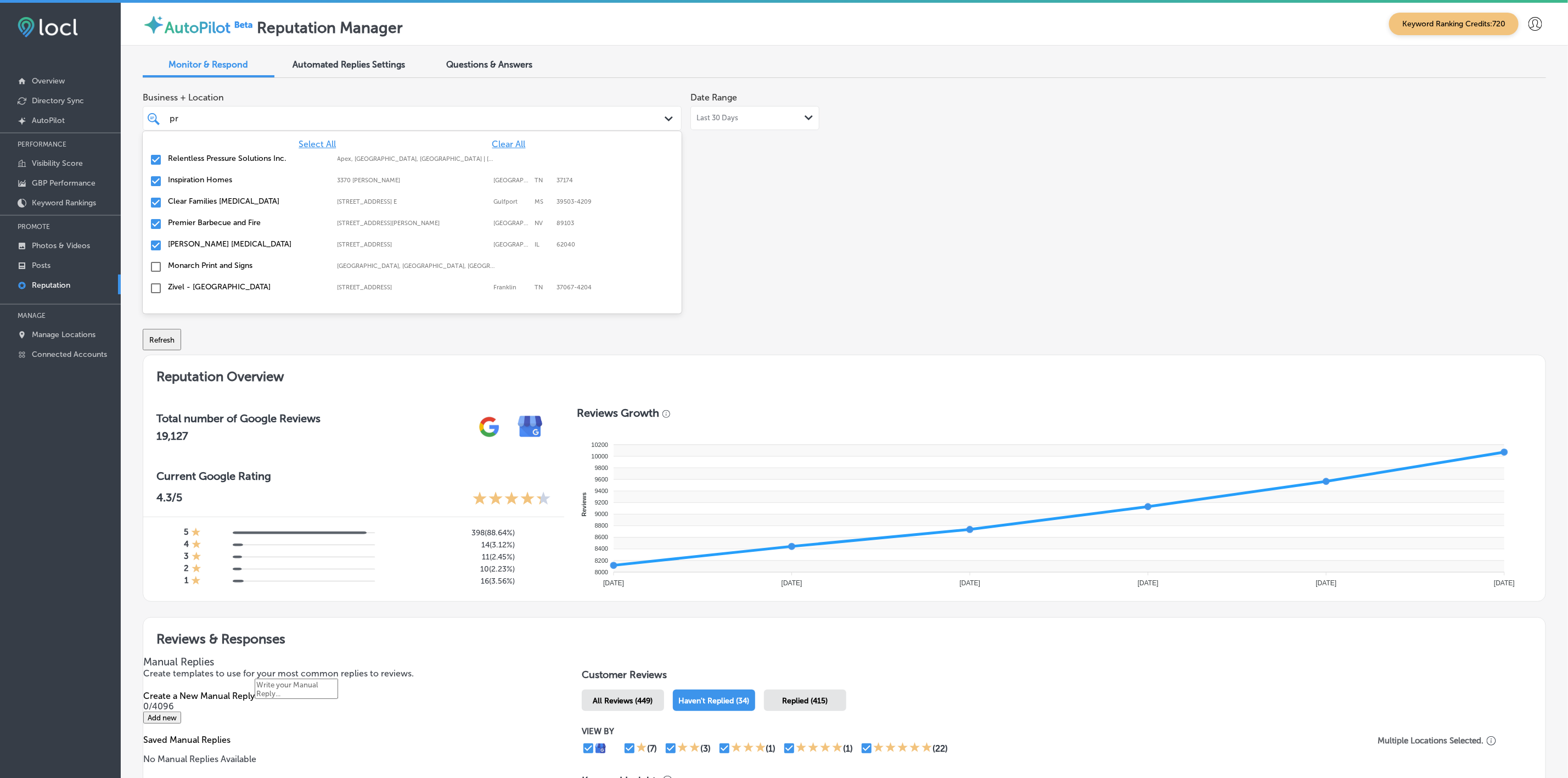
type input "p"
click at [757, 242] on div "Business + Location option [STREET_ADDRESS][PERSON_NAME] option focused, 5 of 1…" at bounding box center [563, 189] width 842 height 206
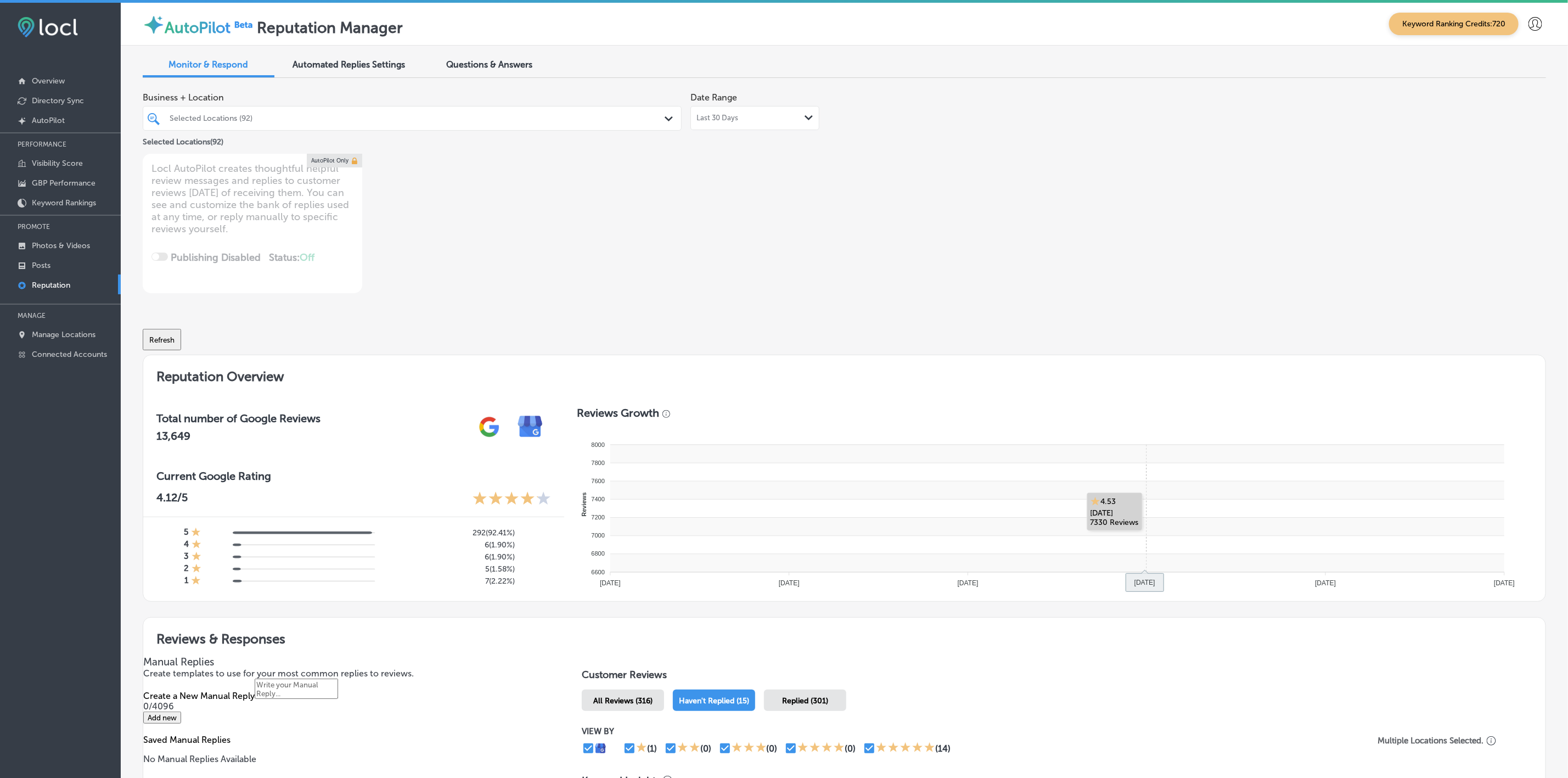
type textarea "x"
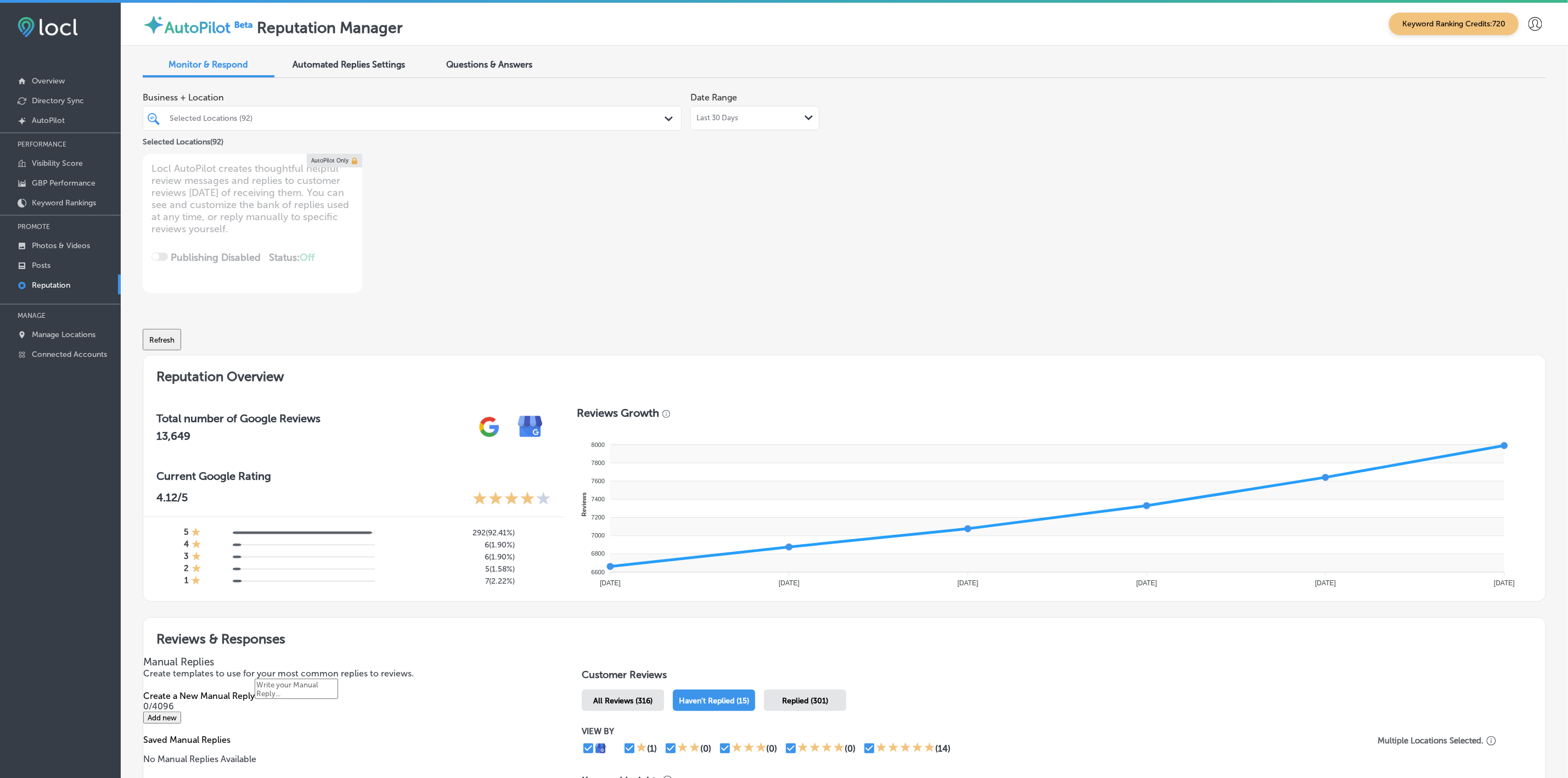
click at [396, 117] on div "Selected Locations (92)" at bounding box center [417, 119] width 496 height 10
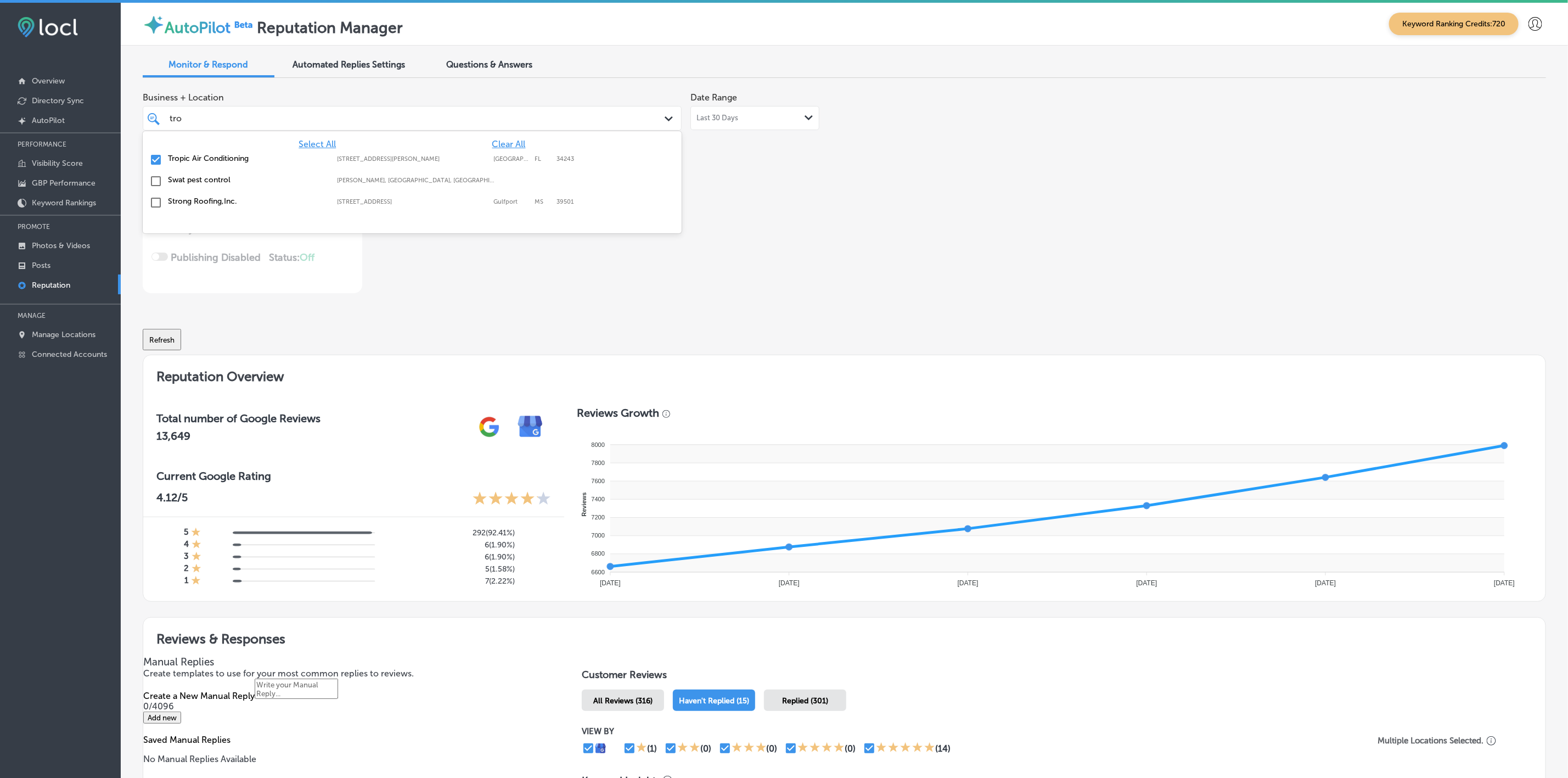
type input "trop"
click at [257, 150] on div "Tropic Air Conditioning [STREET_ADDRESS][GEOGRAPHIC_DATA][PERSON_NAME][STREET_A…" at bounding box center [412, 160] width 539 height 22
type textarea "x"
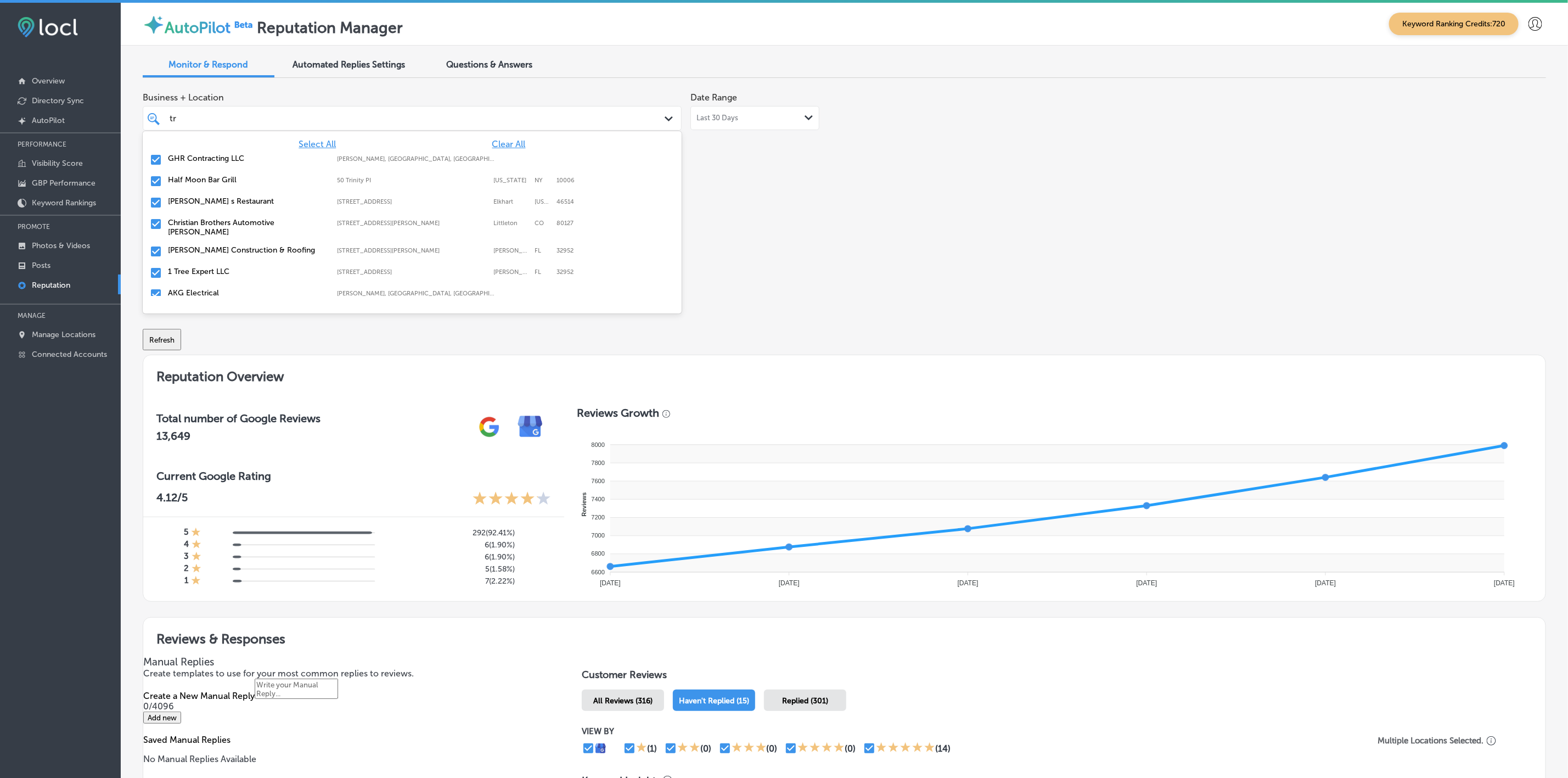
type input "t"
type input "elit"
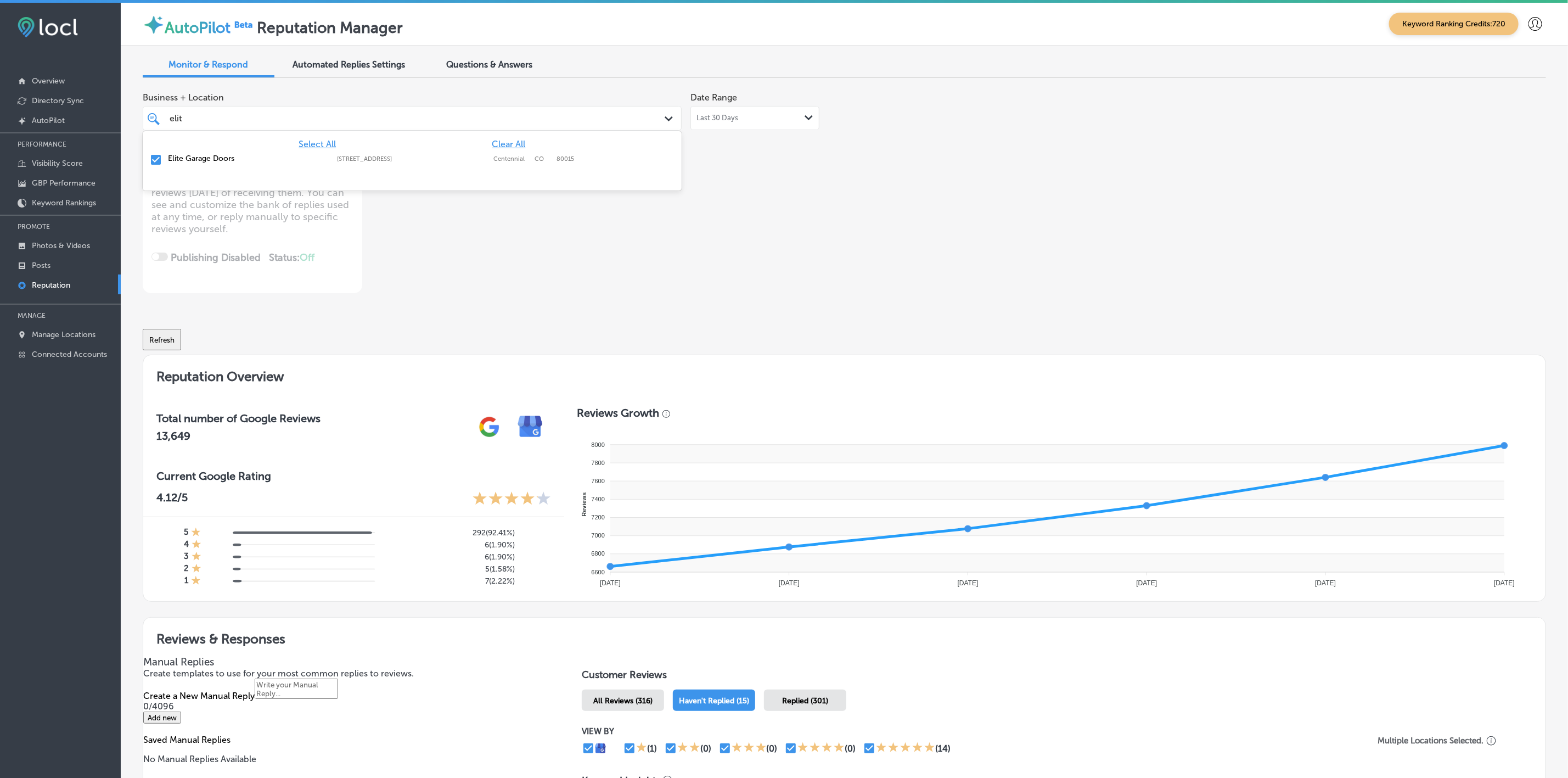
click at [246, 161] on label "Elite Garage Doors" at bounding box center [247, 159] width 159 height 10
type textarea "x"
type input "[PERSON_NAME]"
click at [246, 161] on label "[PERSON_NAME] Remodeling" at bounding box center [247, 159] width 159 height 10
type textarea "x"
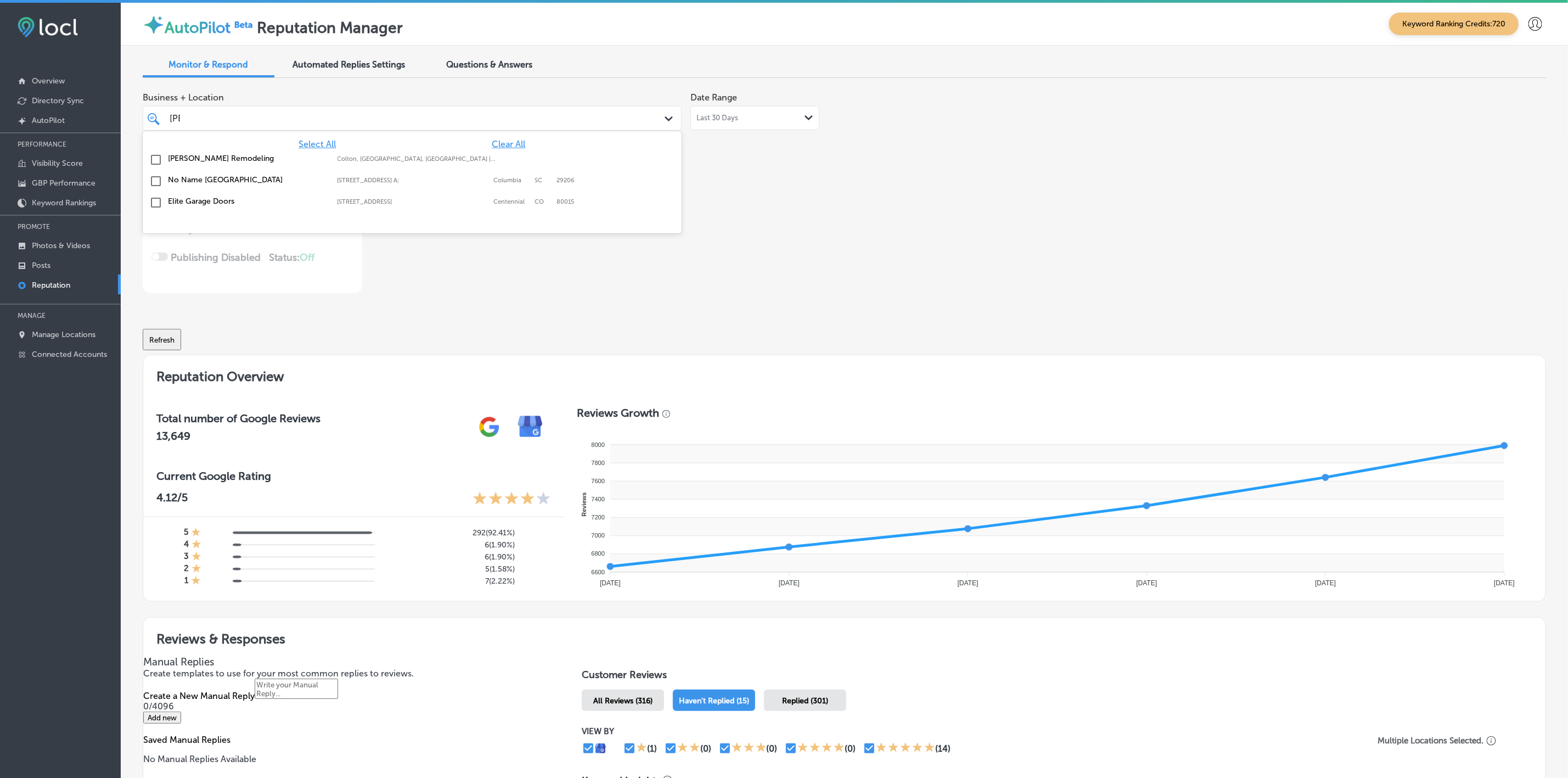
type input "el"
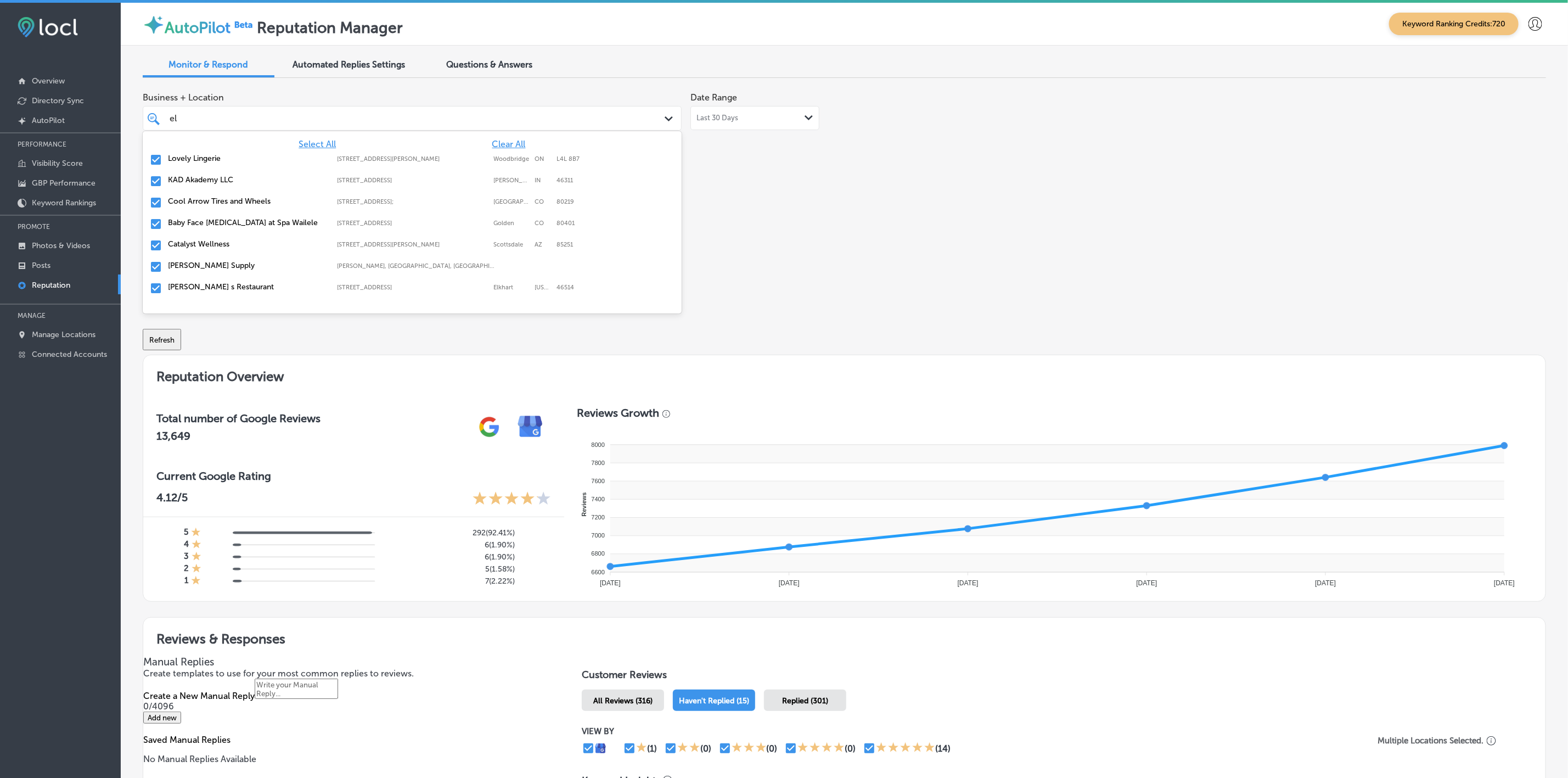
click at [248, 201] on label "Cool Arrow Tires and Wheels" at bounding box center [247, 202] width 159 height 10
type textarea "x"
type input "e"
click at [181, 165] on label "Omaha Junk Squad" at bounding box center [247, 165] width 159 height 10
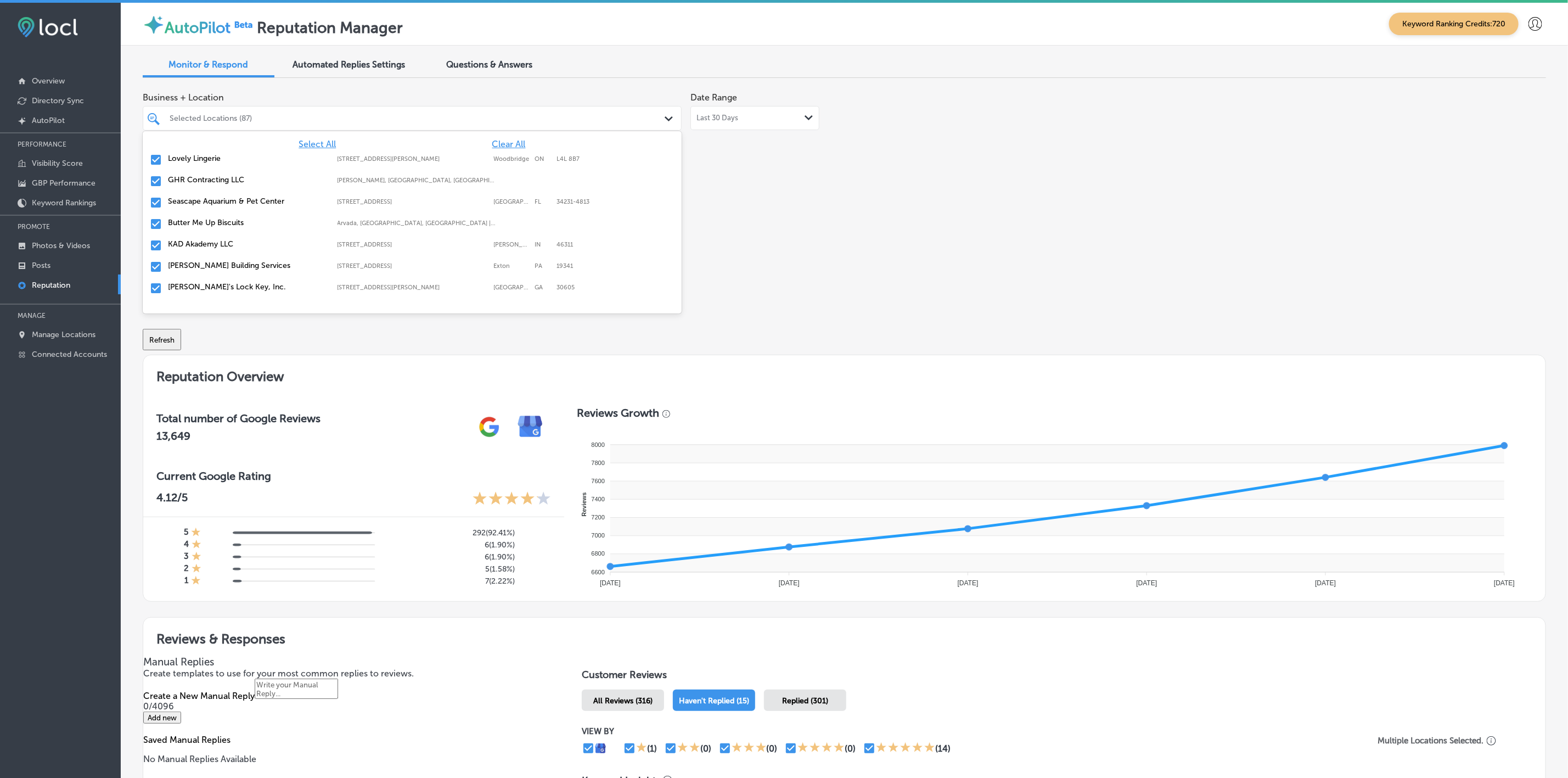
click at [809, 267] on div "Business + Location option focused, 114 of 151. 151 results available. Use Up a…" at bounding box center [563, 189] width 842 height 206
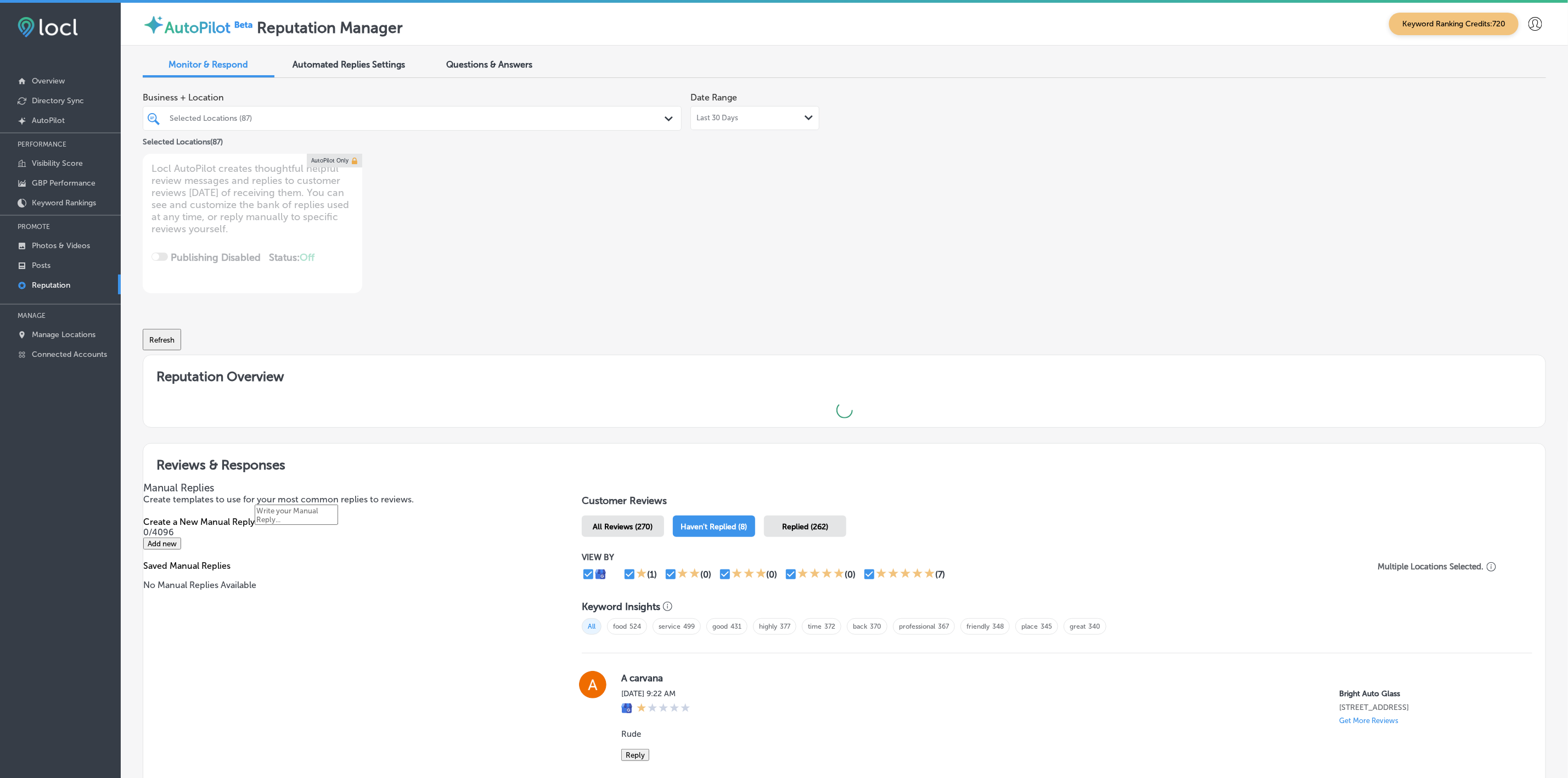
type textarea "x"
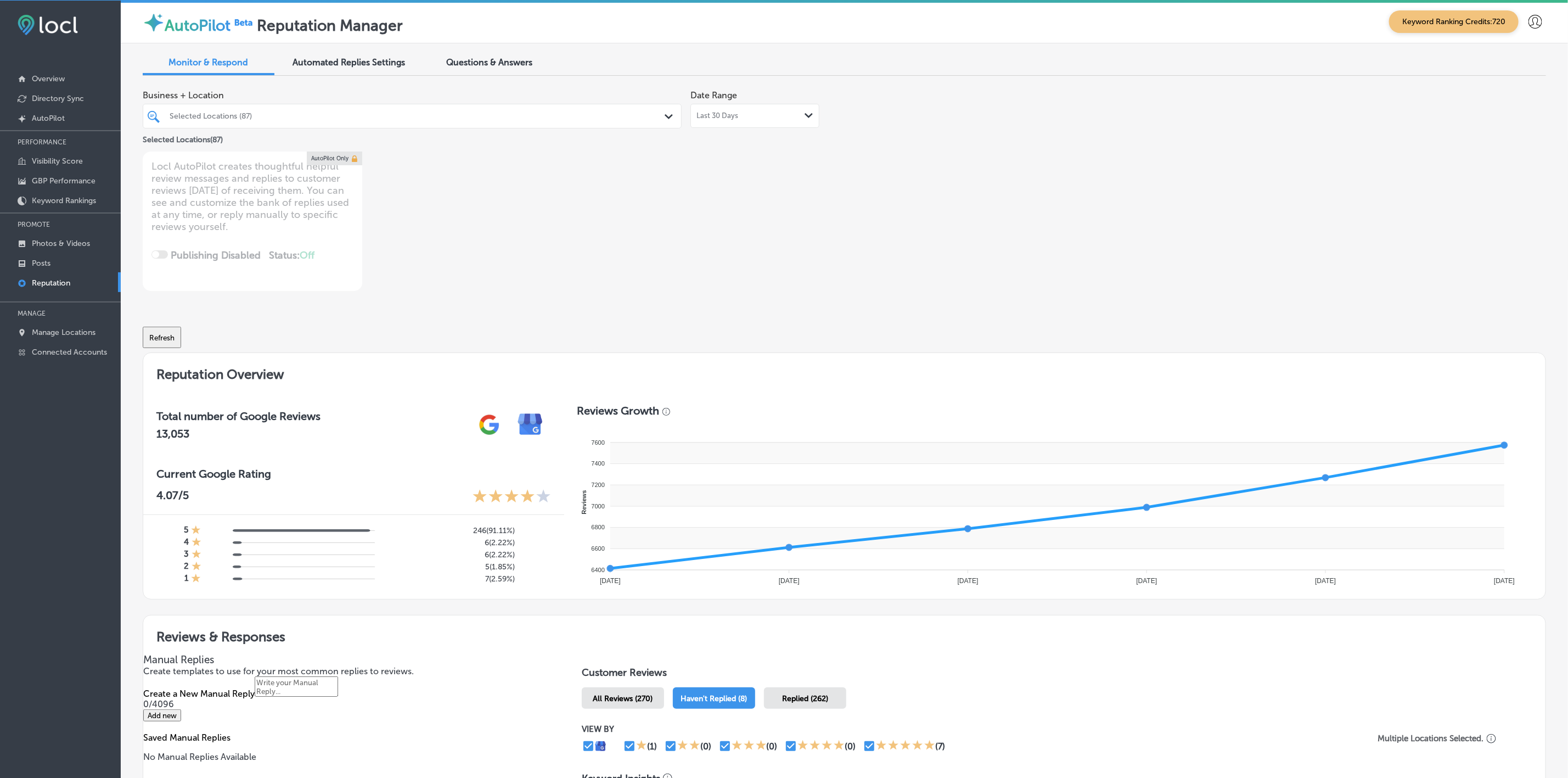
scroll to position [0, 0]
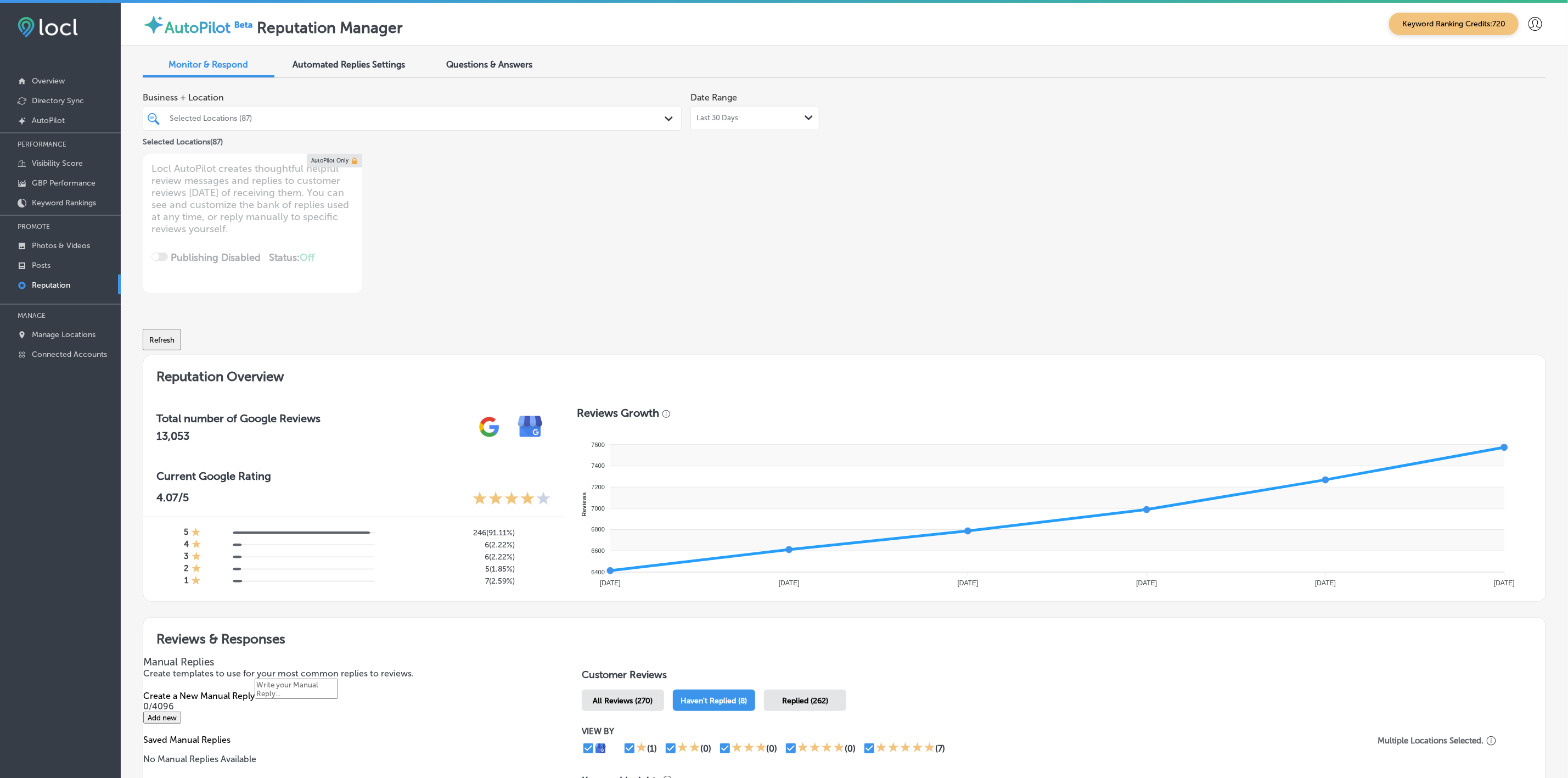
click at [438, 124] on div at bounding box center [388, 118] width 439 height 14
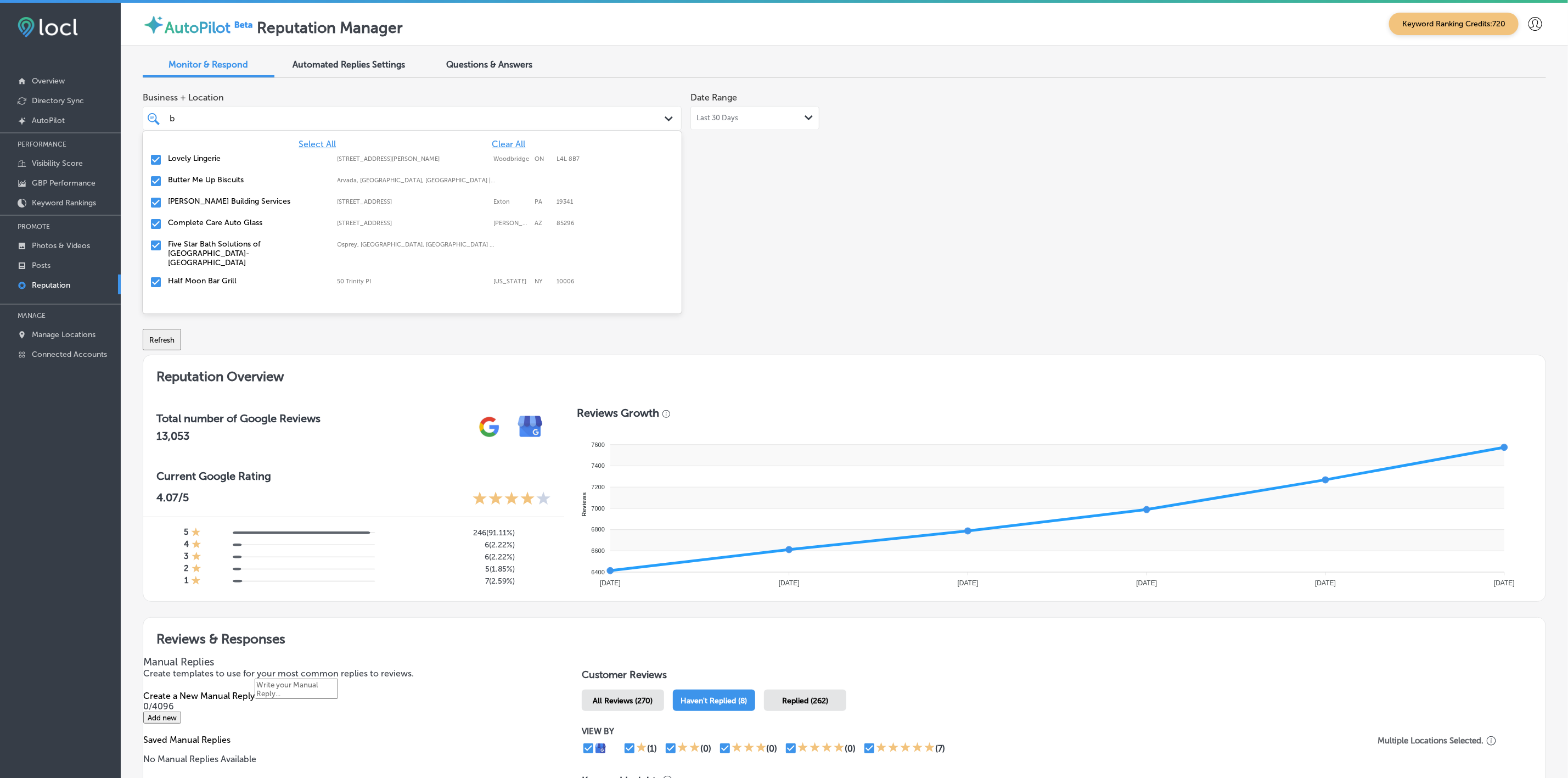
type input "br"
click at [156, 211] on input "checkbox" at bounding box center [156, 218] width 13 height 13
type textarea "x"
type input "br"
click at [1018, 251] on div "Business + Location option [STREET_ADDRESS]. option [STREET_ADDRESS][PERSON_NAM…" at bounding box center [844, 189] width 1403 height 206
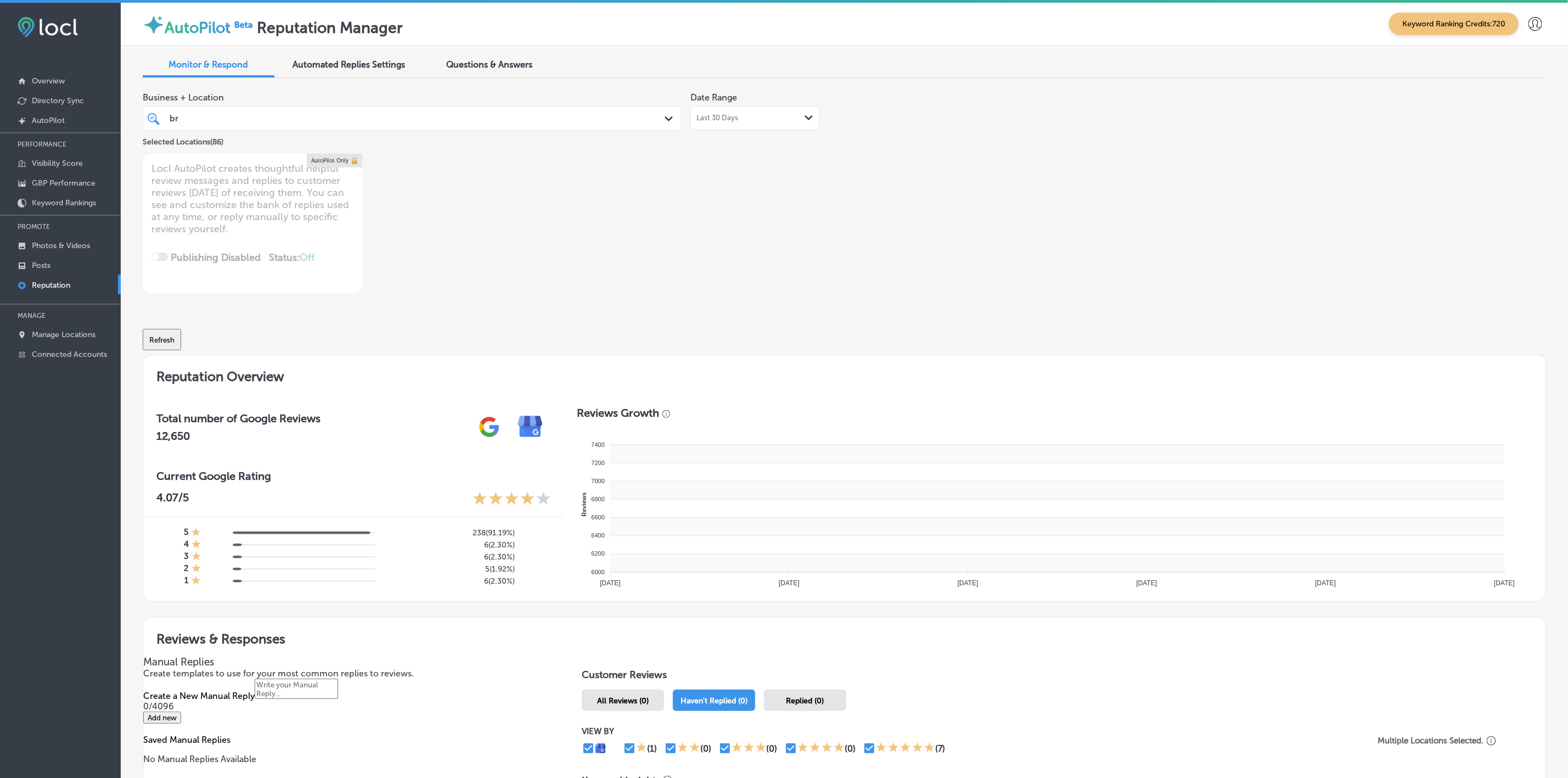
type textarea "x"
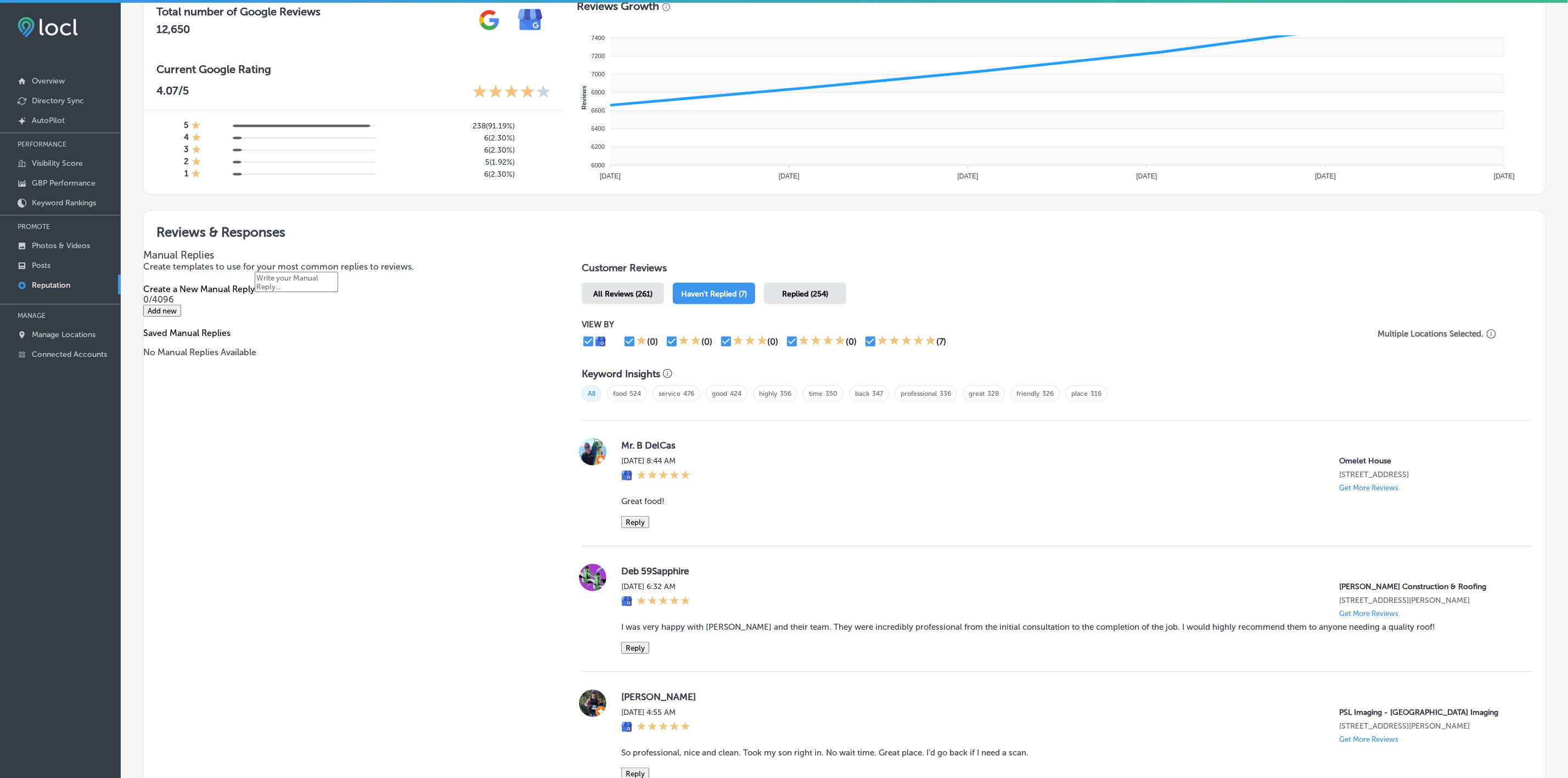
scroll to position [412, 0]
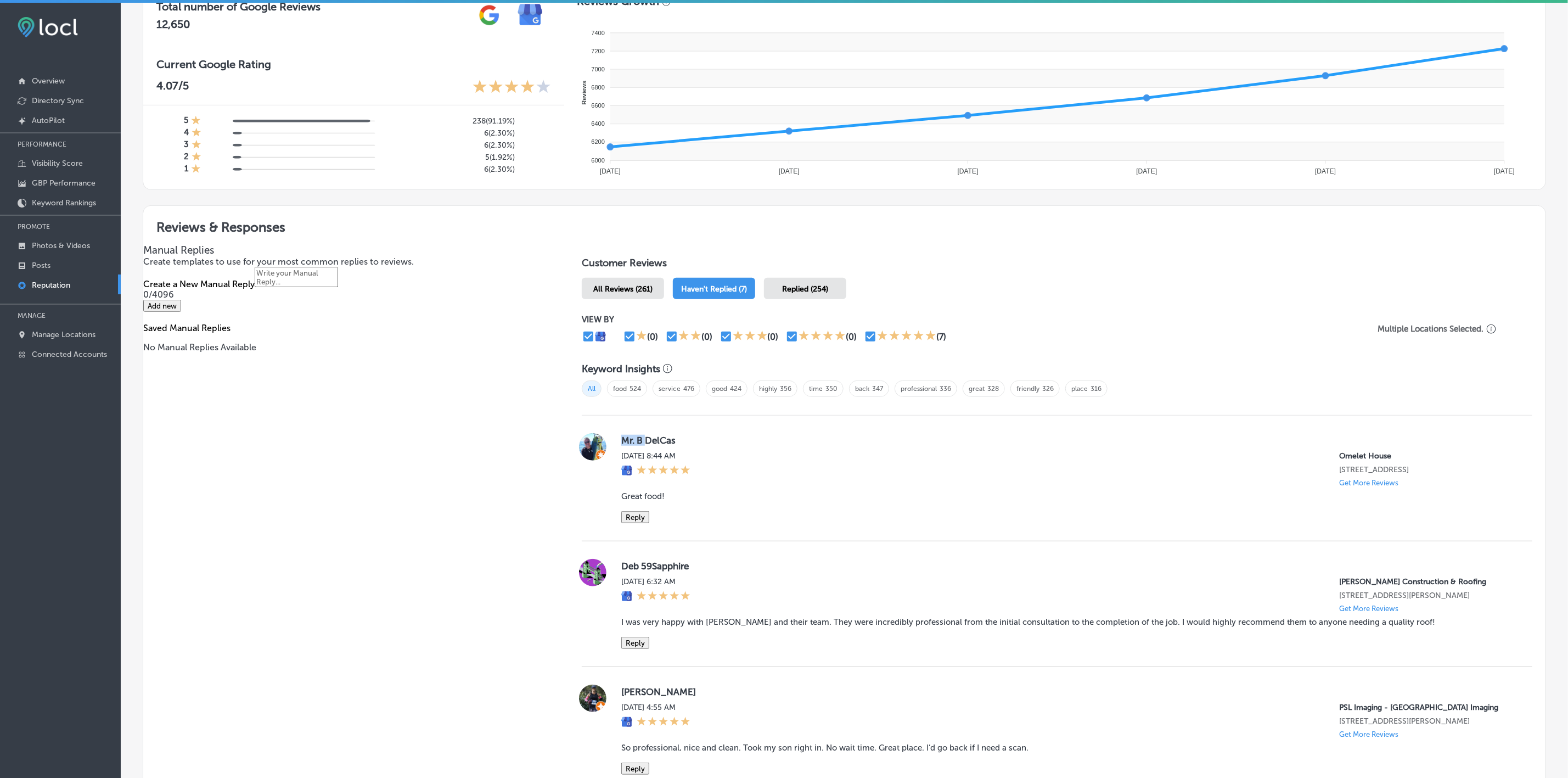
drag, startPoint x: 611, startPoint y: 437, endPoint x: 642, endPoint y: 440, distance: 31.1
click at [642, 440] on div "Mr. B DelCas [DATE] 8:44 AM [GEOGRAPHIC_DATA] [STREET_ADDRESS] Get More Reviews…" at bounding box center [1057, 479] width 951 height 90
copy label "Mr. B"
click at [638, 502] on blockquote "Great food!" at bounding box center [1068, 496] width 894 height 10
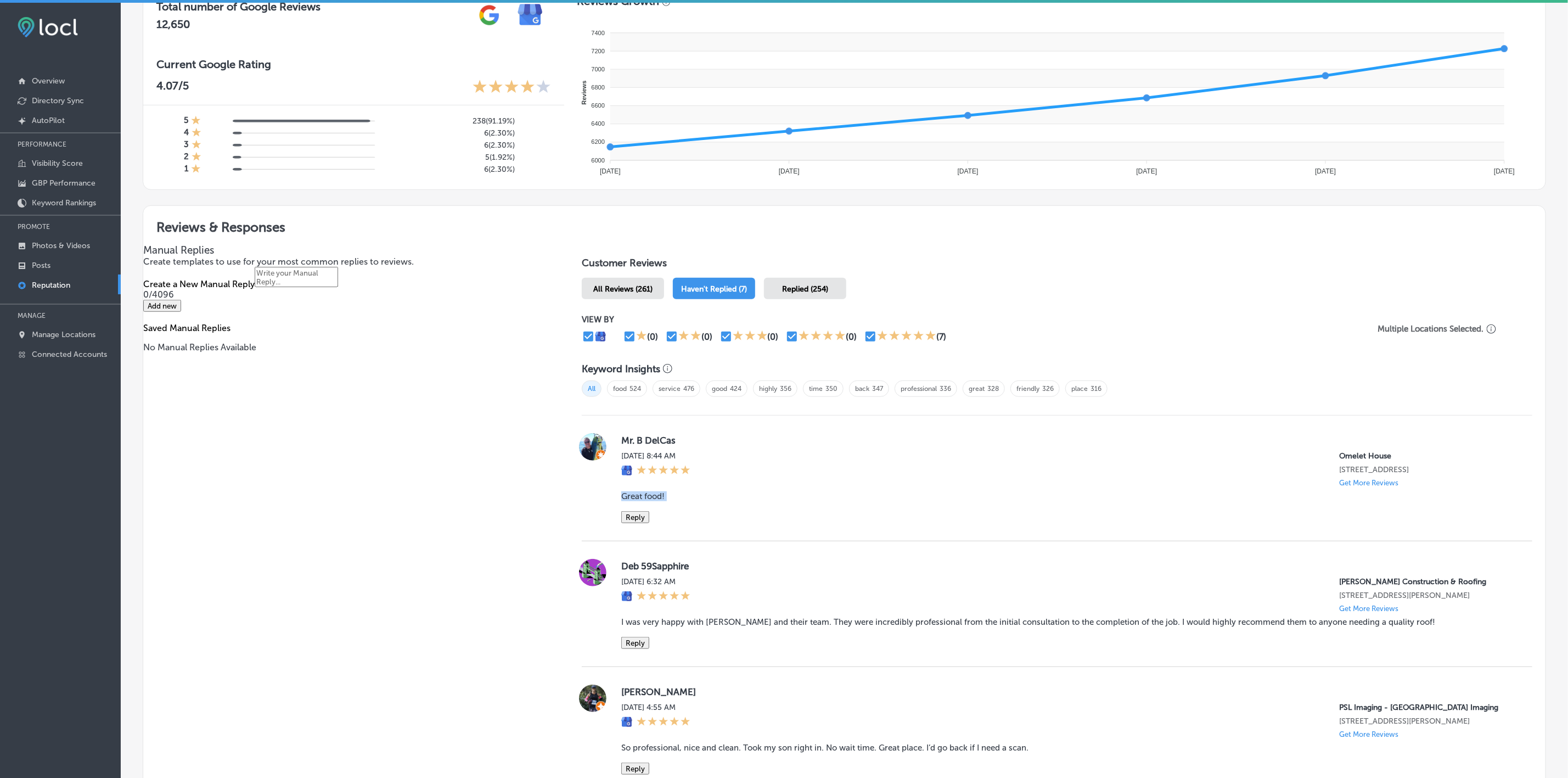
click at [638, 502] on blockquote "Great food!" at bounding box center [1068, 496] width 894 height 10
copy blockquote "Great food!"
click at [635, 523] on button "Reply" at bounding box center [635, 517] width 28 height 12
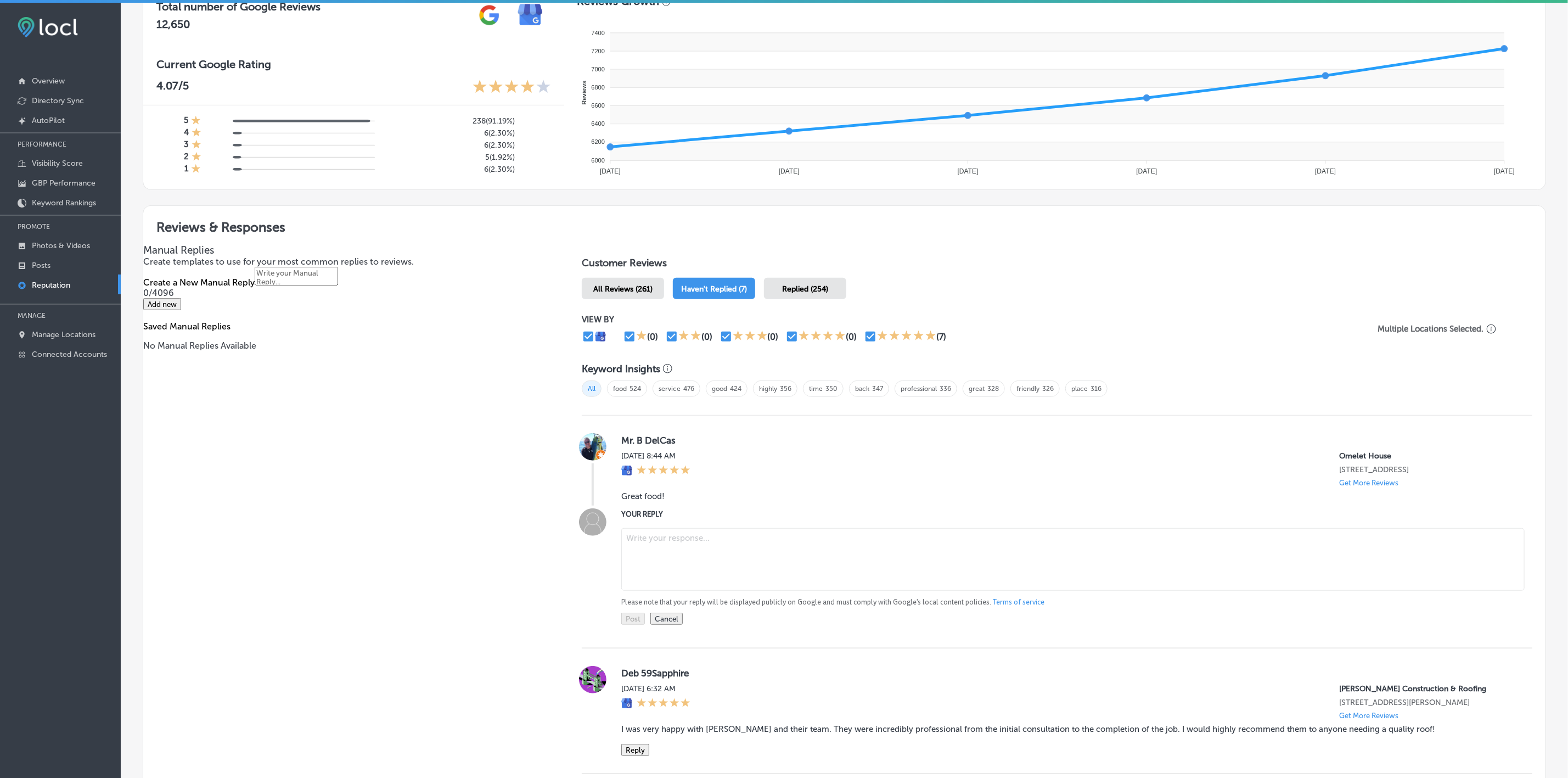
click at [676, 557] on textarea at bounding box center [1073, 560] width 904 height 63
paste textarea "Thank you for the wonderful review, Mr. B! We’re thrilled to hear that you enjo…"
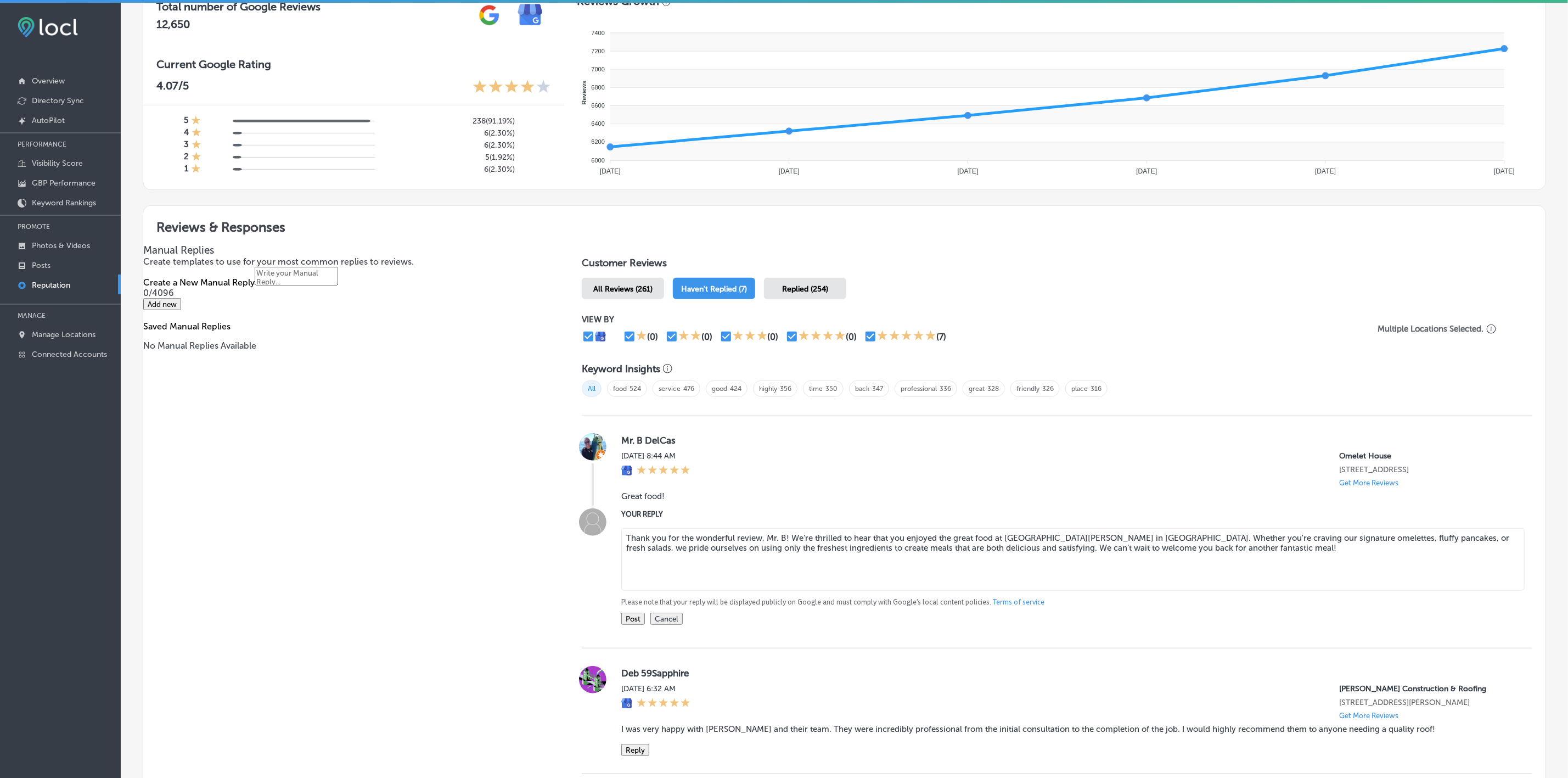
type textarea "Thank you for the wonderful review, Mr. B! We’re thrilled to hear that you enjo…"
click at [631, 623] on button "Post" at bounding box center [632, 618] width 23 height 12
type textarea "x"
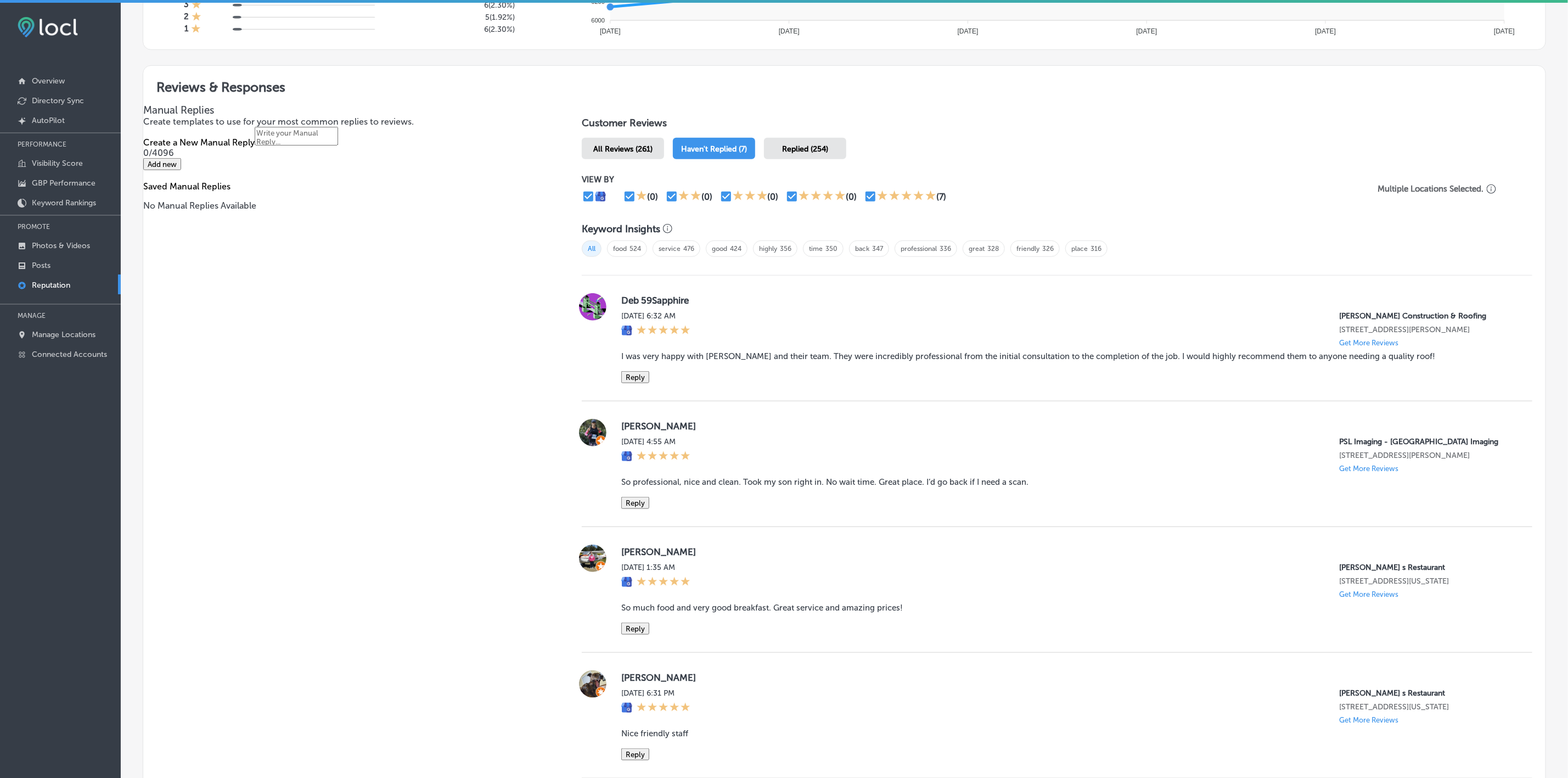
scroll to position [659, 0]
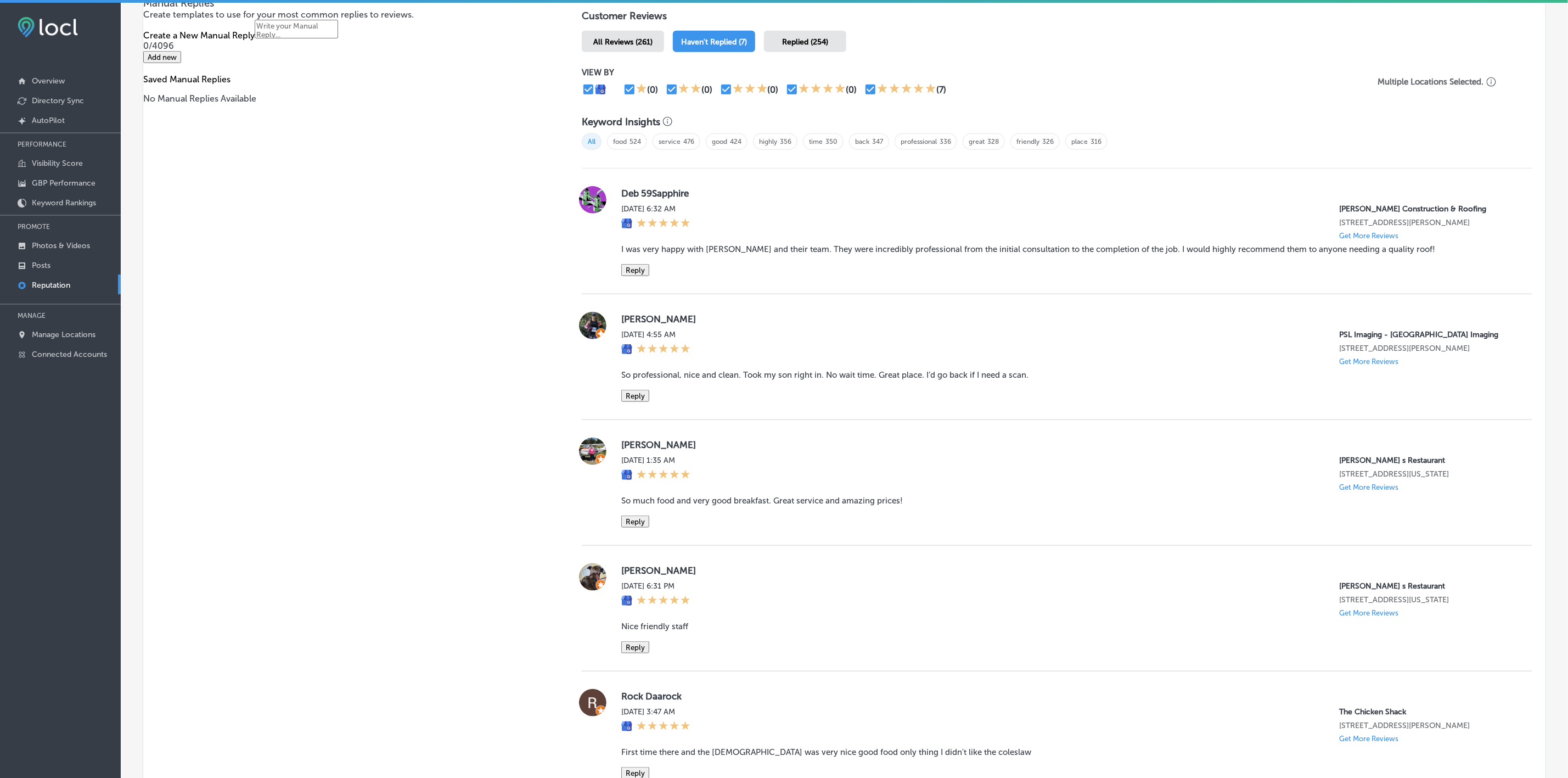
click at [624, 324] on label "[PERSON_NAME]" at bounding box center [1068, 320] width 894 height 11
copy label "[PERSON_NAME]"
click at [703, 380] on blockquote "So professional, nice and clean. Took my son right in. No wait time. Great plac…" at bounding box center [1068, 375] width 894 height 10
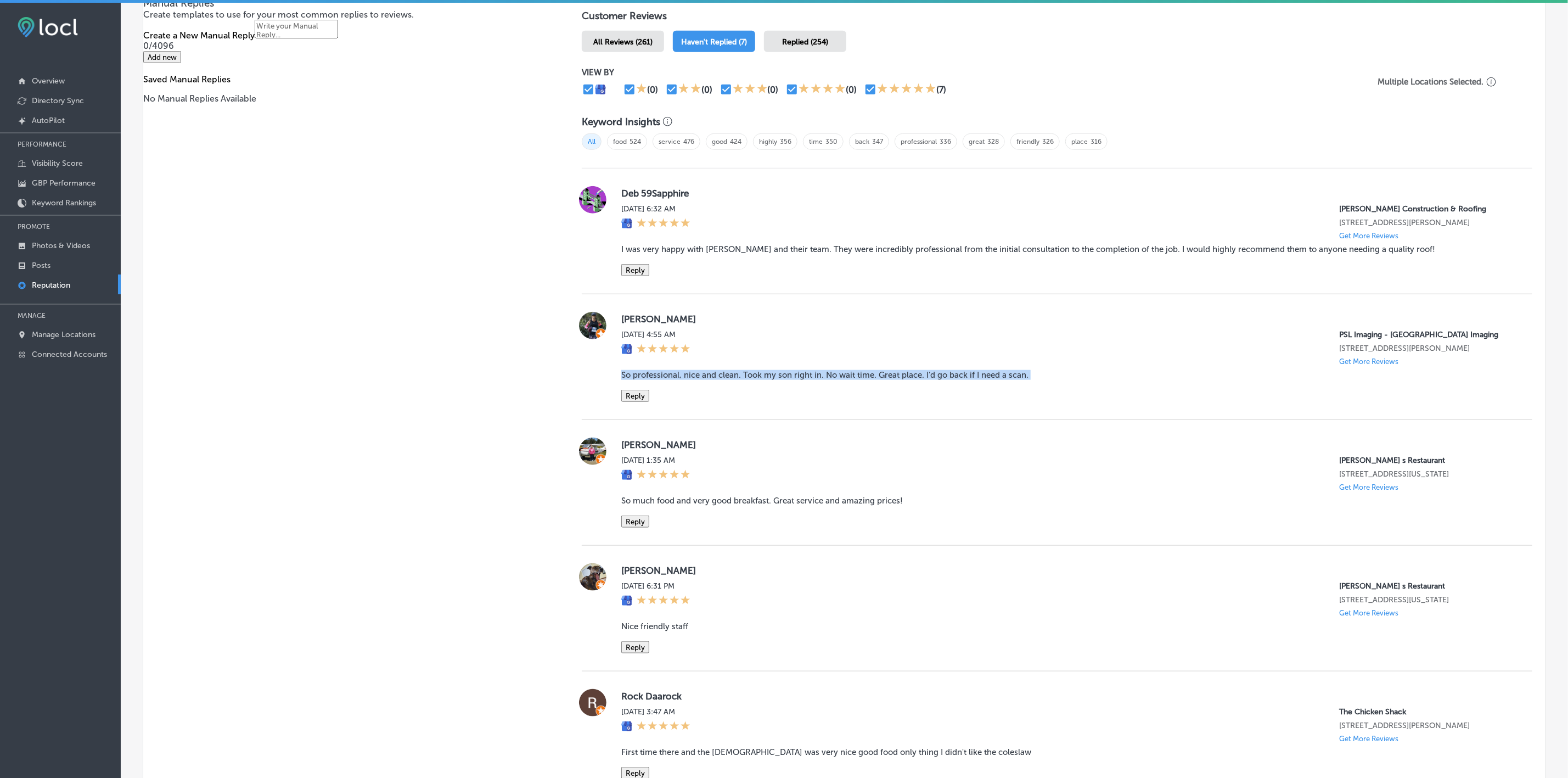
click at [703, 380] on blockquote "So professional, nice and clean. Took my son right in. No wait time. Great plac…" at bounding box center [1068, 375] width 894 height 10
copy blockquote "So professional, nice and clean. Took my son right in. No wait time. Great plac…"
click at [632, 402] on button "Reply" at bounding box center [635, 396] width 28 height 12
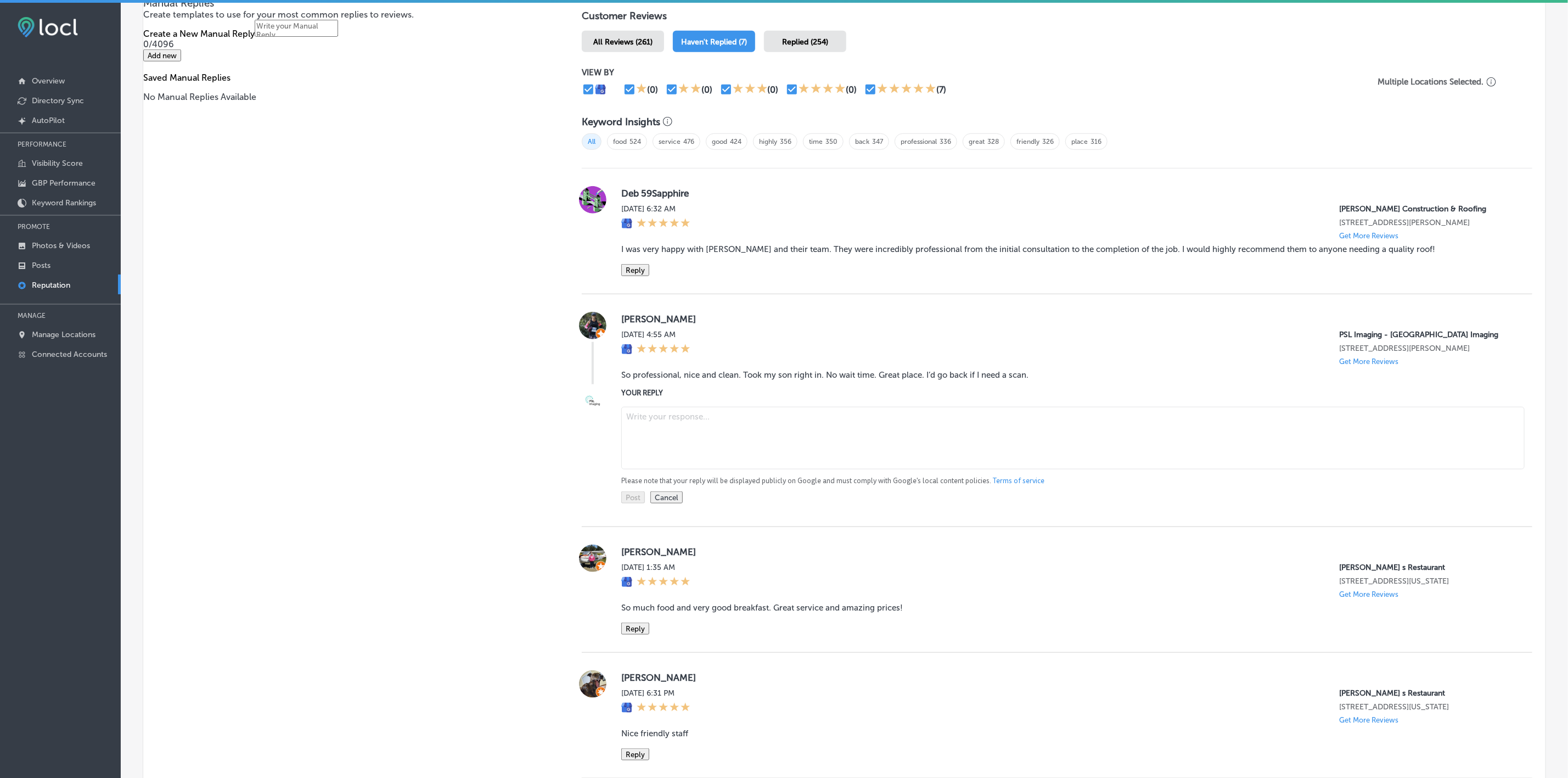
click at [697, 468] on textarea at bounding box center [1073, 438] width 904 height 63
paste textarea "Thank you so much, [PERSON_NAME], for your wonderful feedback! We’re thrilled t…"
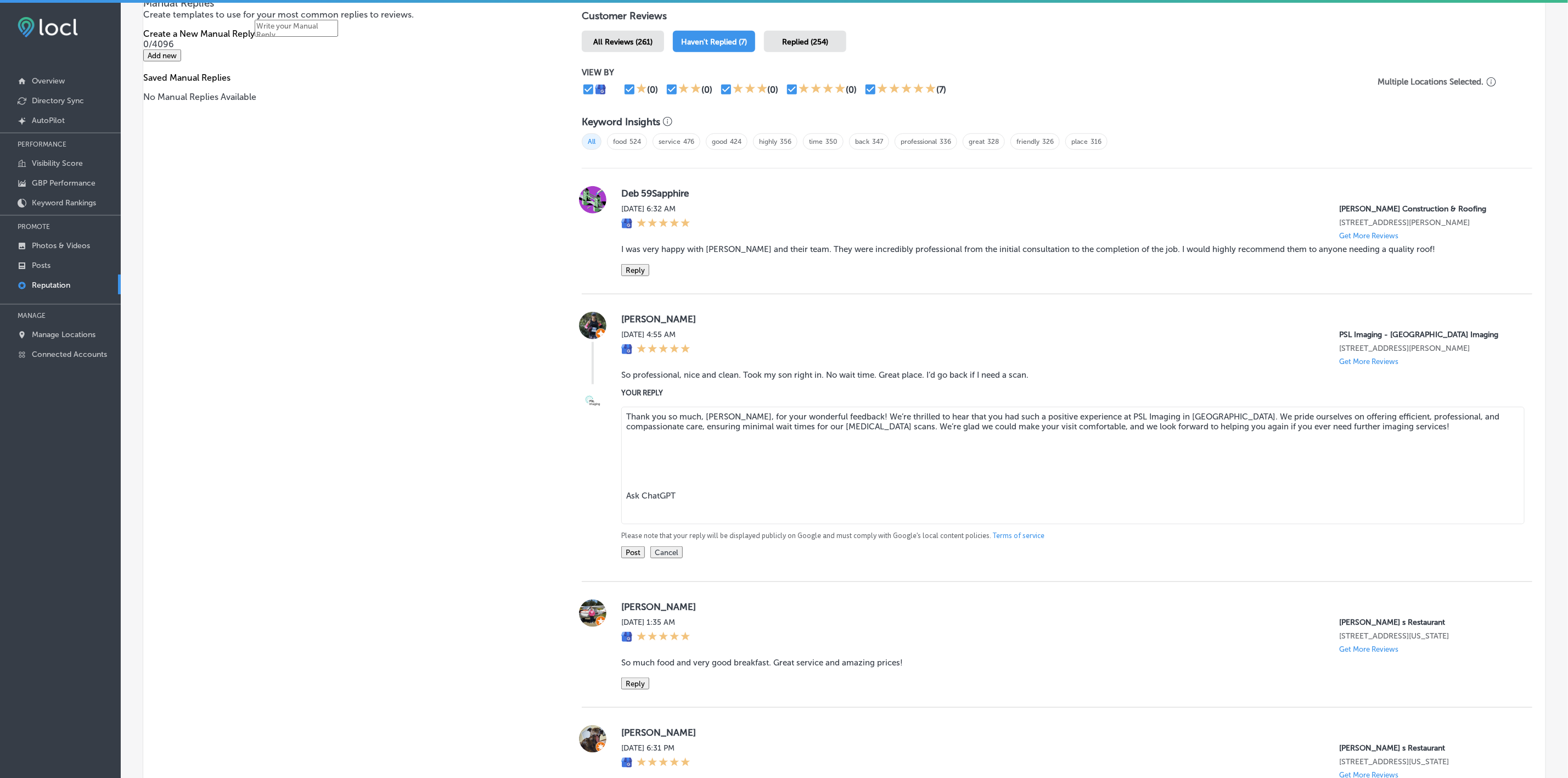
drag, startPoint x: 668, startPoint y: 526, endPoint x: 607, endPoint y: 463, distance: 87.7
click at [607, 463] on div "YOUR REPLY Thank you so much, [PERSON_NAME], for your wonderful feedback! We’re…" at bounding box center [1057, 472] width 951 height 171
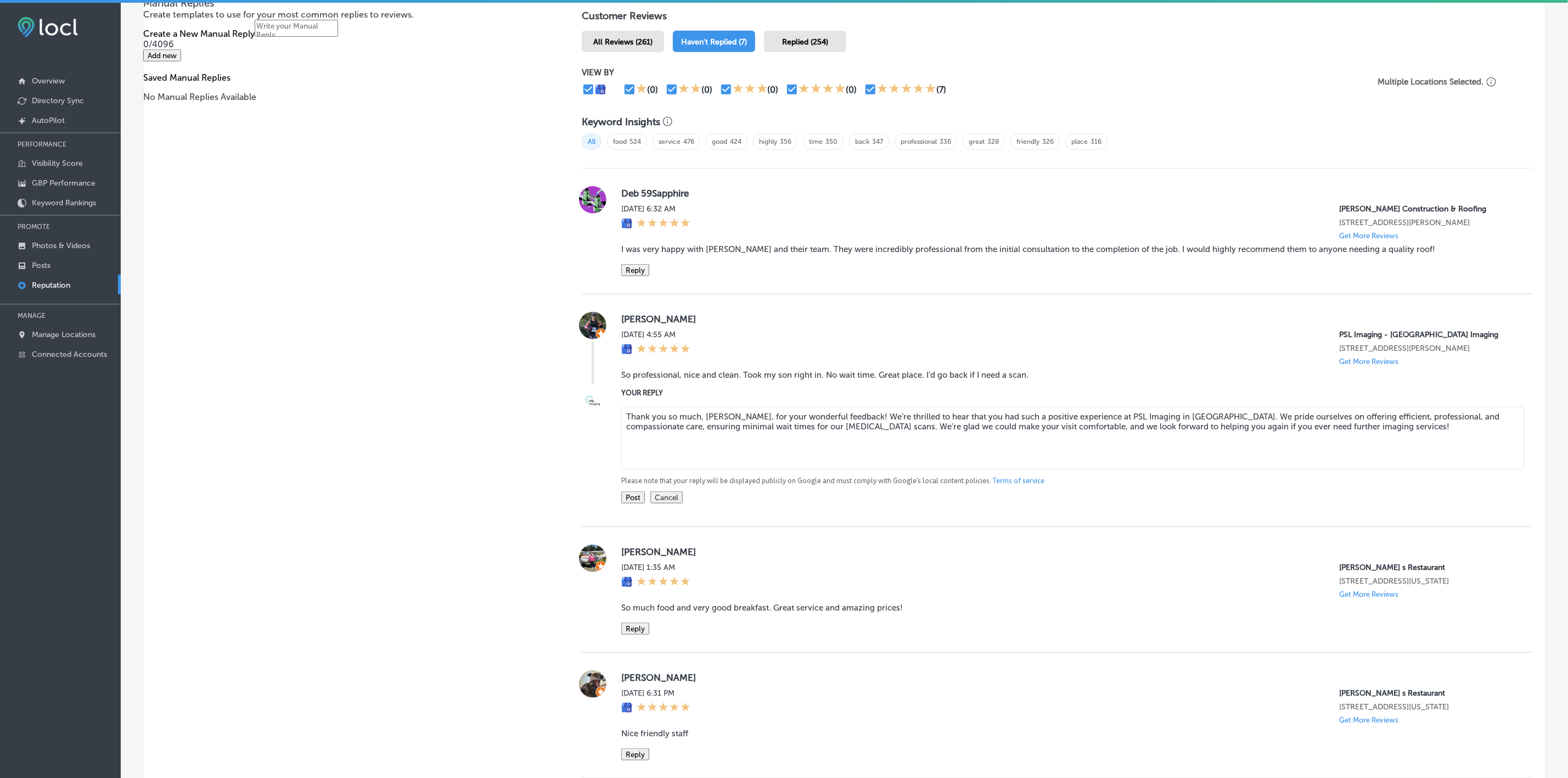
click at [875, 437] on textarea "Thank you so much, [PERSON_NAME], for your wonderful feedback! We’re thrilled t…" at bounding box center [1073, 438] width 904 height 63
click at [660, 470] on textarea "Thank you so much, [PERSON_NAME], for your wonderful feedback! We’re glad to he…" at bounding box center [1073, 438] width 904 height 63
type textarea "Thank you so much, [PERSON_NAME], for your wonderful feedback! We’re glad to he…"
click at [634, 503] on button "Post" at bounding box center [632, 497] width 23 height 12
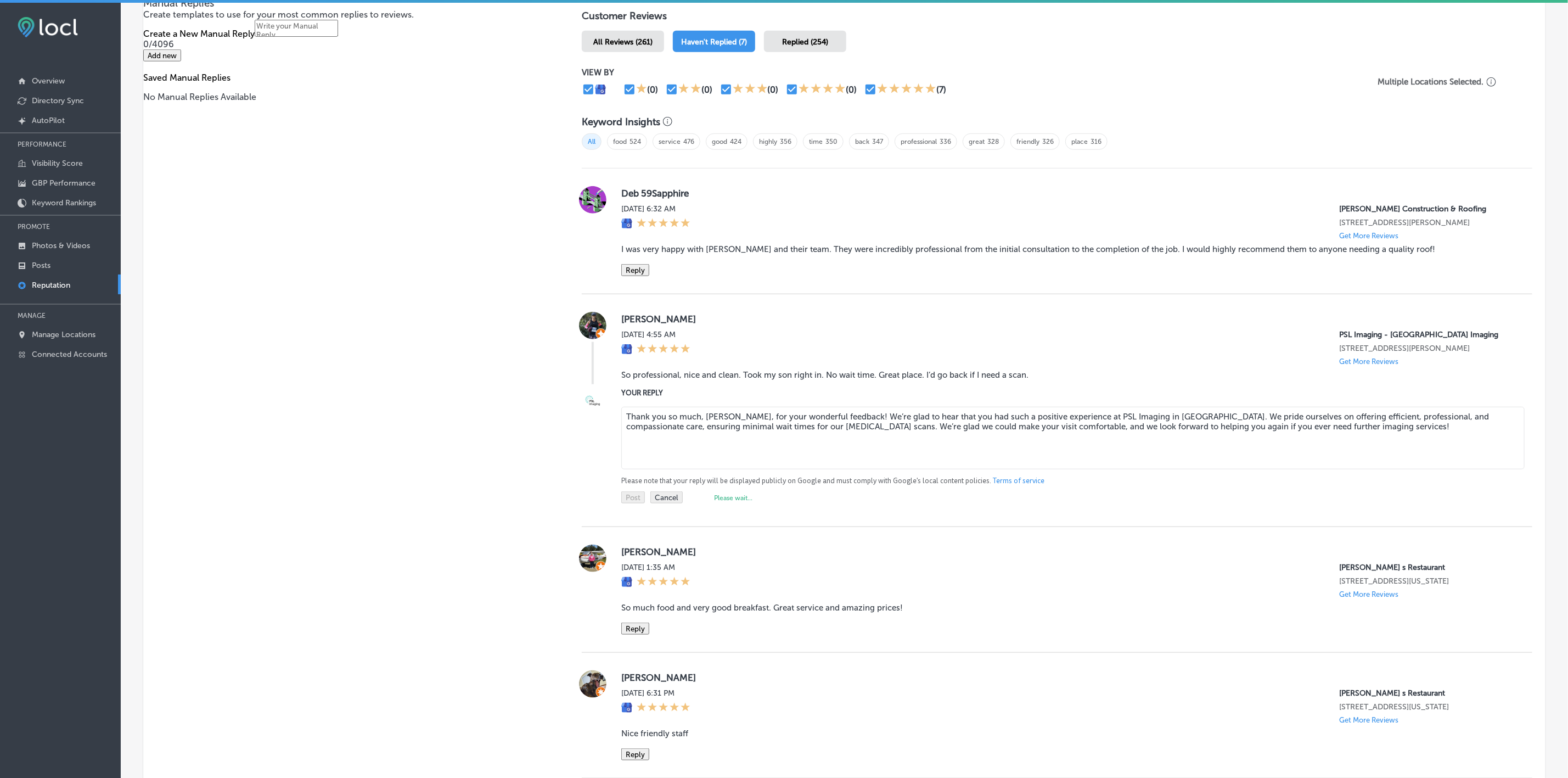
type textarea "x"
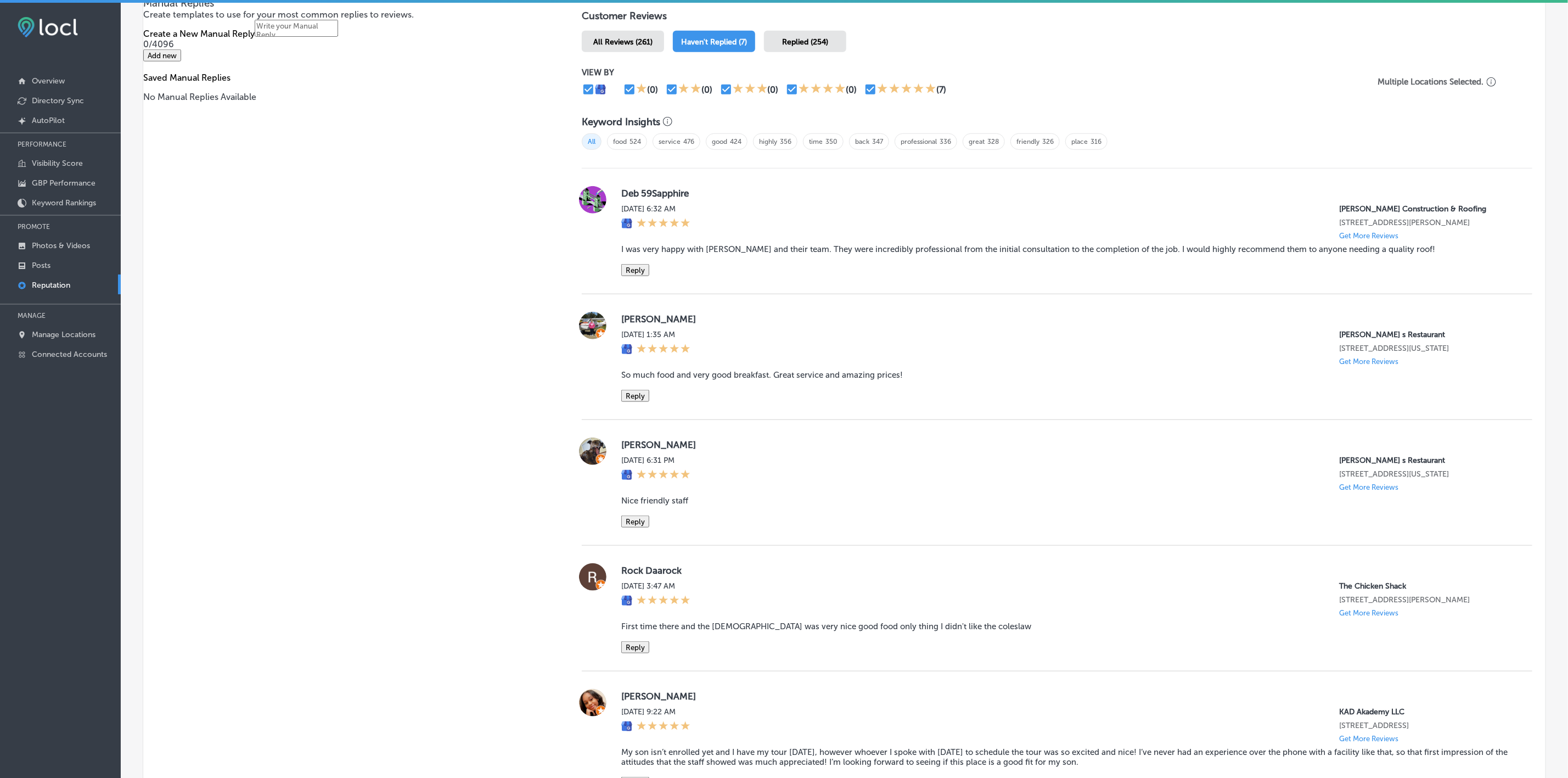
click at [632, 324] on label "[PERSON_NAME]" at bounding box center [1068, 320] width 894 height 11
copy label "[PERSON_NAME]"
click at [666, 380] on blockquote "So much food and very good breakfast. Great service and amazing prices!" at bounding box center [1068, 375] width 894 height 10
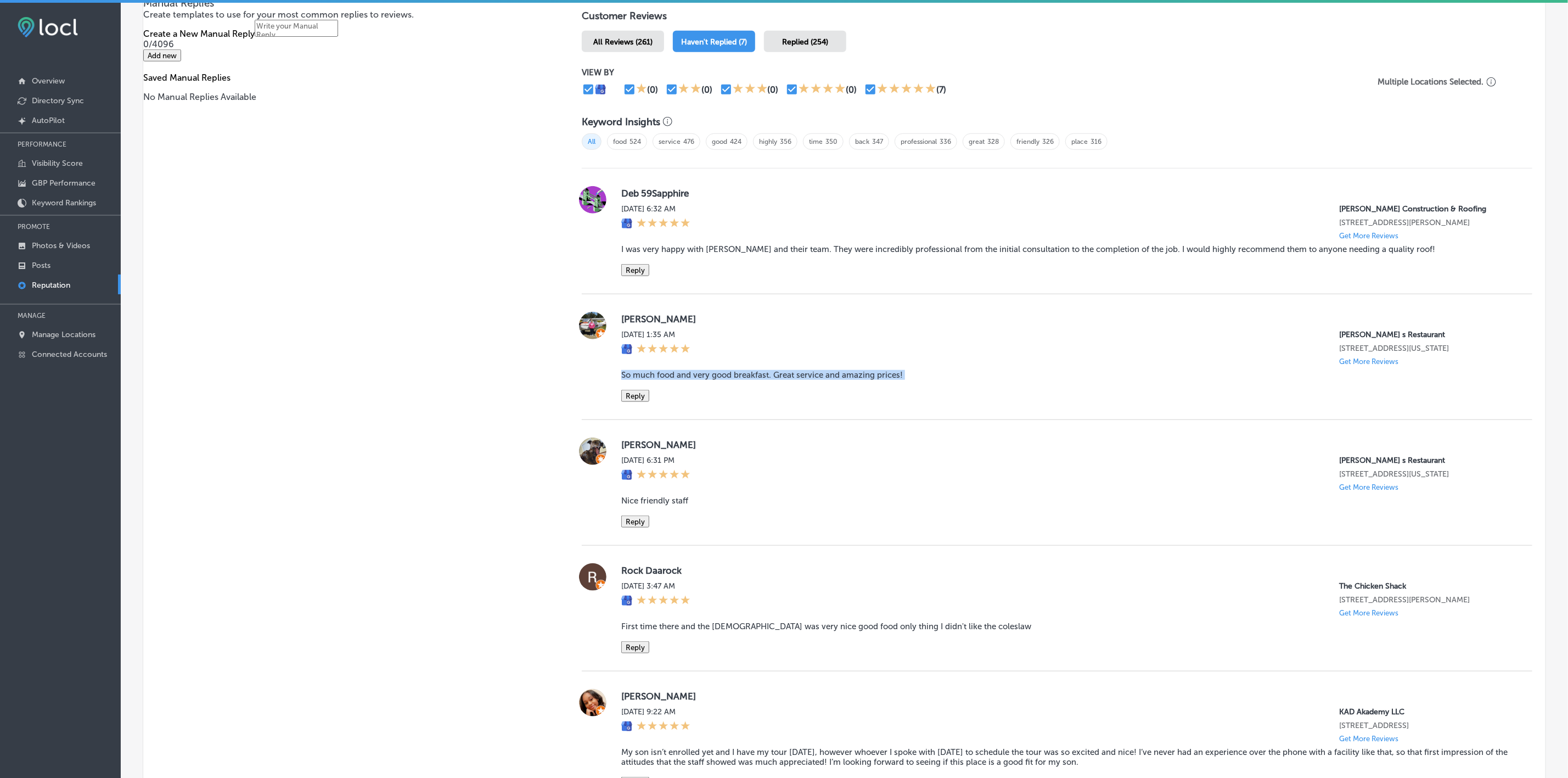
click at [666, 380] on blockquote "So much food and very good breakfast. Great service and amazing prices!" at bounding box center [1068, 375] width 894 height 10
copy blockquote "So much food and very good breakfast. Great service and amazing prices!"
click at [637, 402] on button "Reply" at bounding box center [635, 396] width 28 height 12
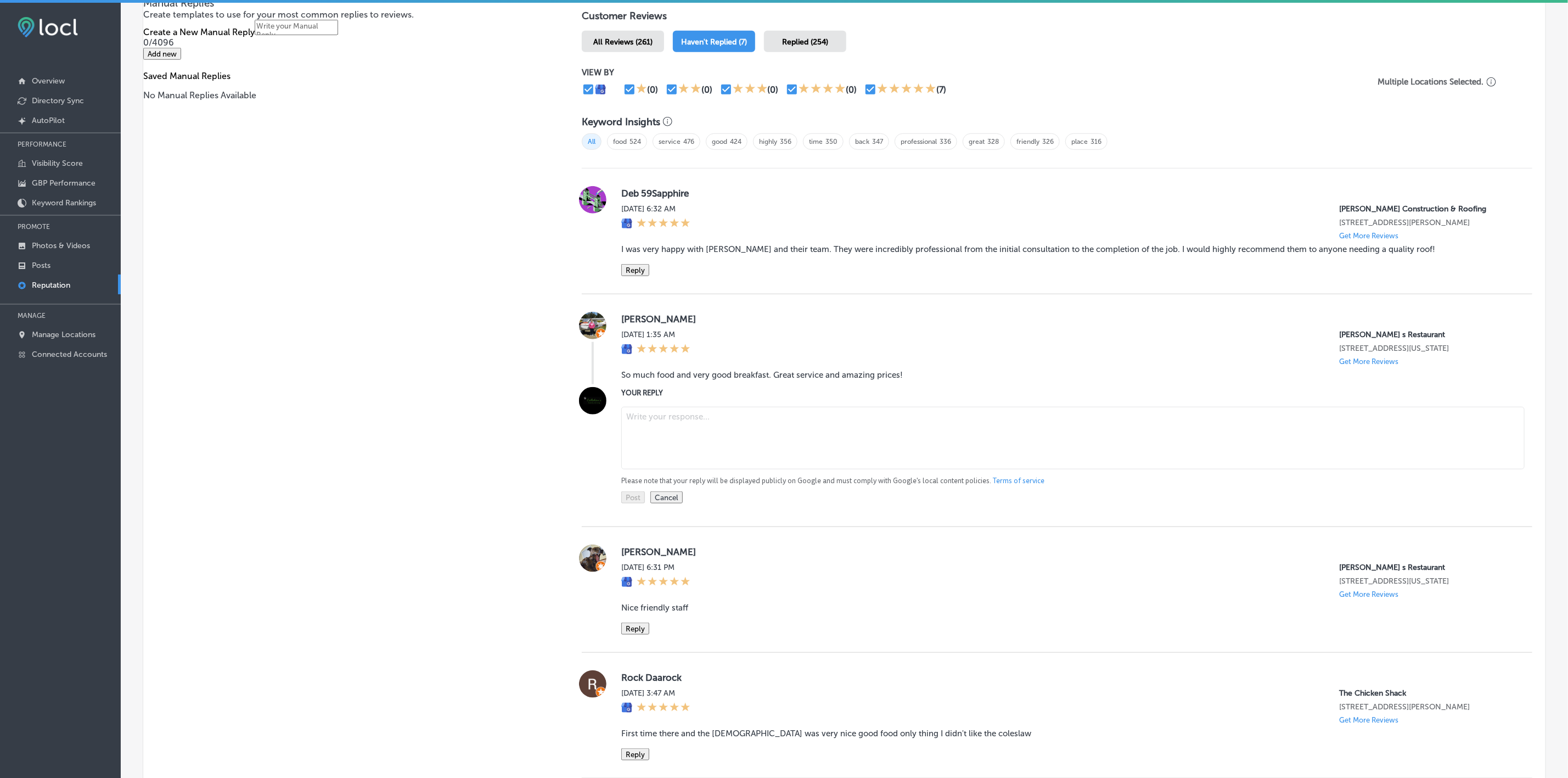
click at [733, 470] on textarea at bounding box center [1073, 438] width 904 height 63
paste textarea "Thank you so much for the wonderful review, [PERSON_NAME]! We're so glad you en…"
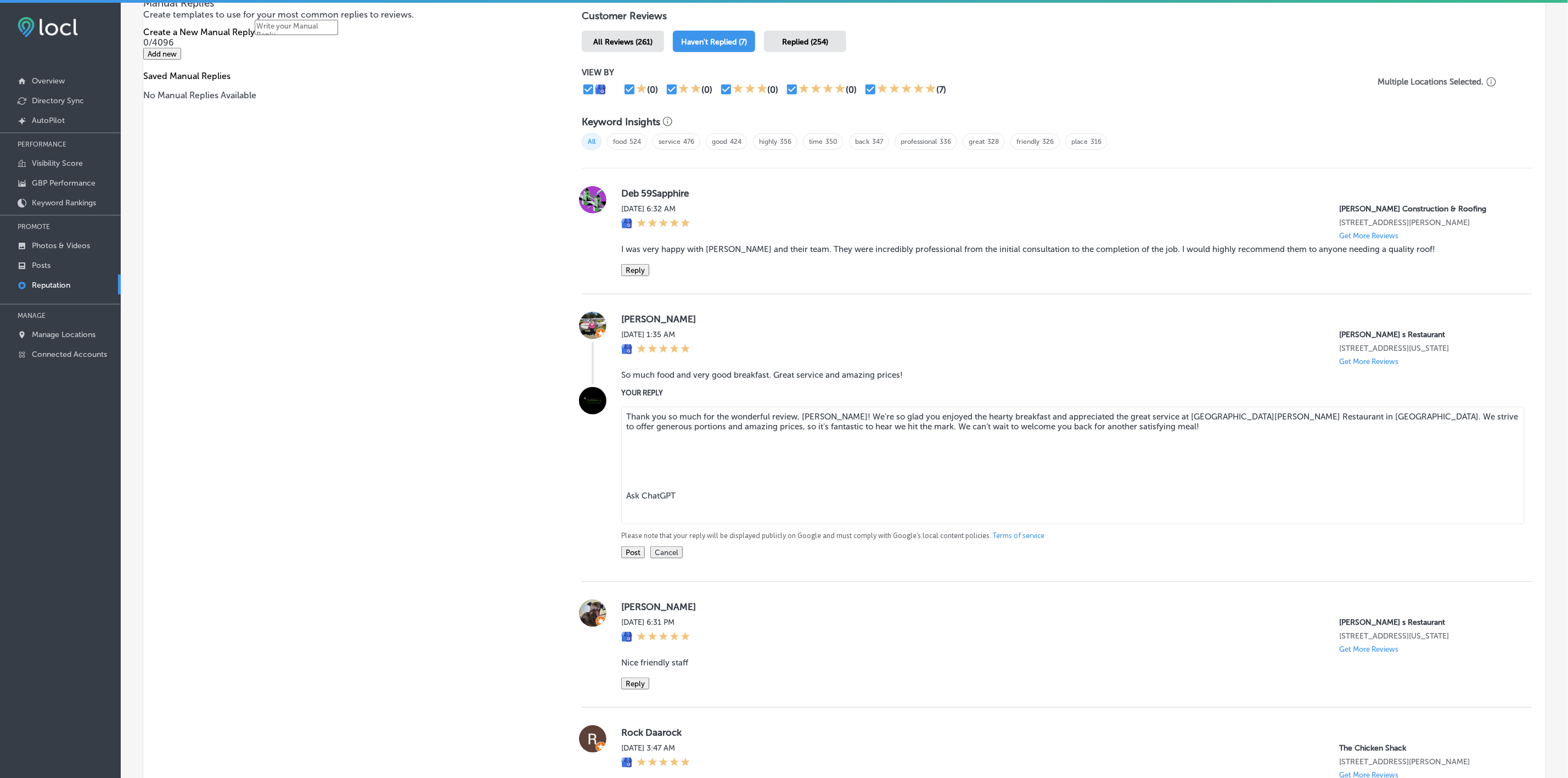
drag, startPoint x: 698, startPoint y: 515, endPoint x: 599, endPoint y: 450, distance: 118.4
click at [599, 450] on div "YOUR REPLY Thank you so much for the wonderful review, [PERSON_NAME]! We're so …" at bounding box center [1057, 472] width 951 height 171
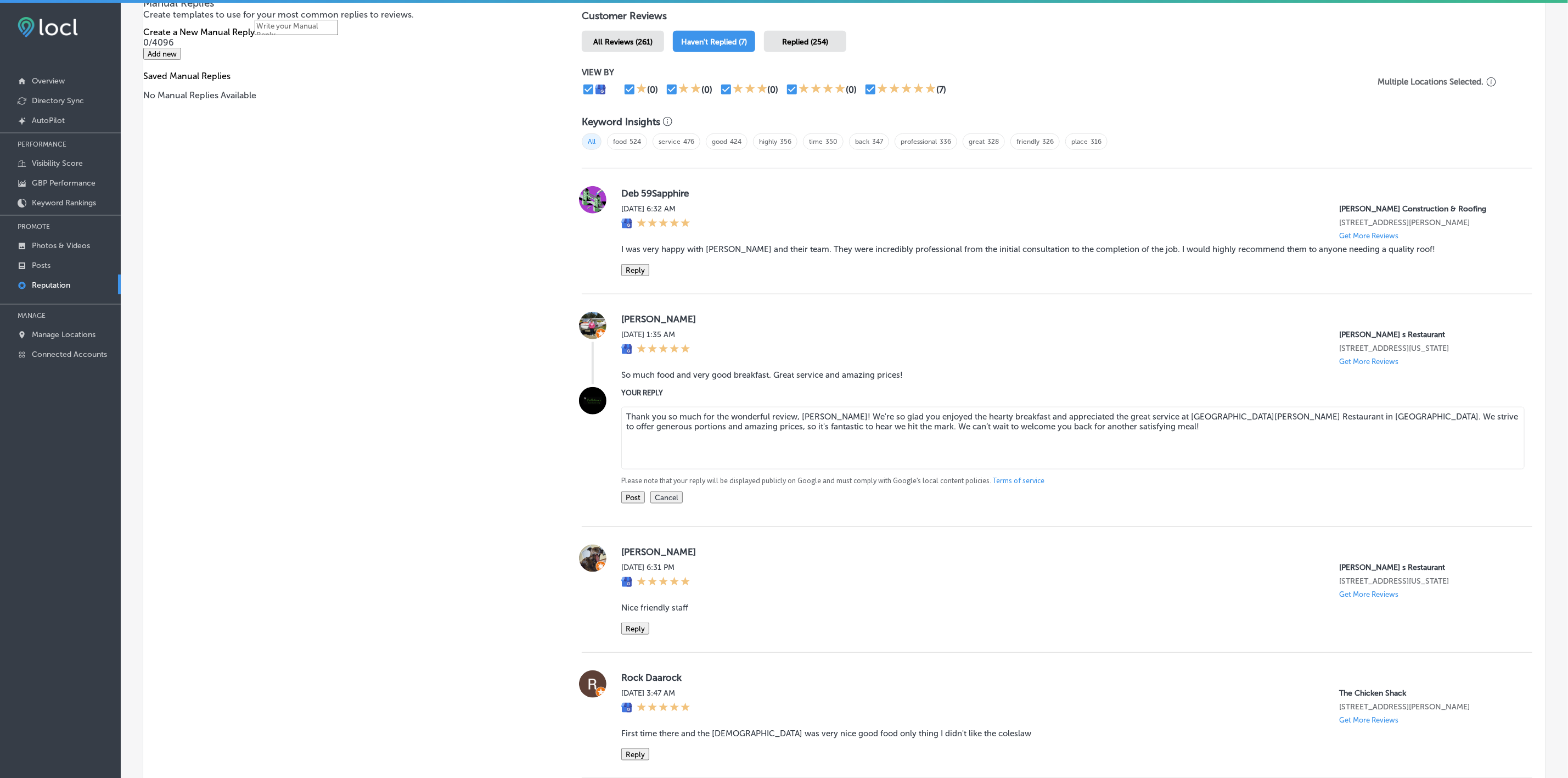
type textarea "Thank you so much for the wonderful review, [PERSON_NAME]! We're so glad you en…"
click at [623, 503] on button "Post" at bounding box center [632, 497] width 23 height 12
type textarea "x"
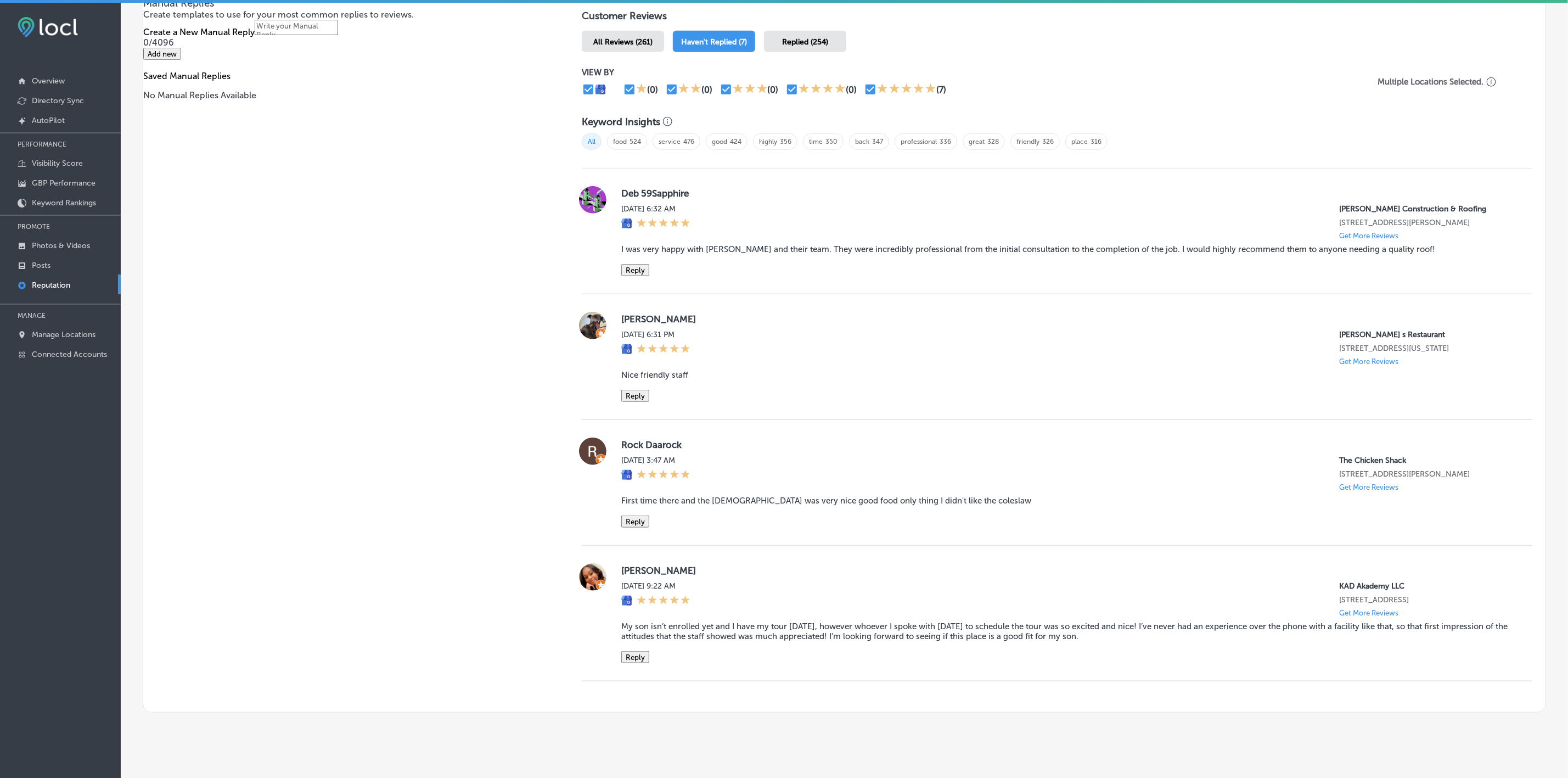
click at [630, 324] on label "[PERSON_NAME]" at bounding box center [1068, 320] width 894 height 11
copy label "[PERSON_NAME]"
click at [651, 380] on blockquote "Nice friendly staff" at bounding box center [1068, 375] width 894 height 10
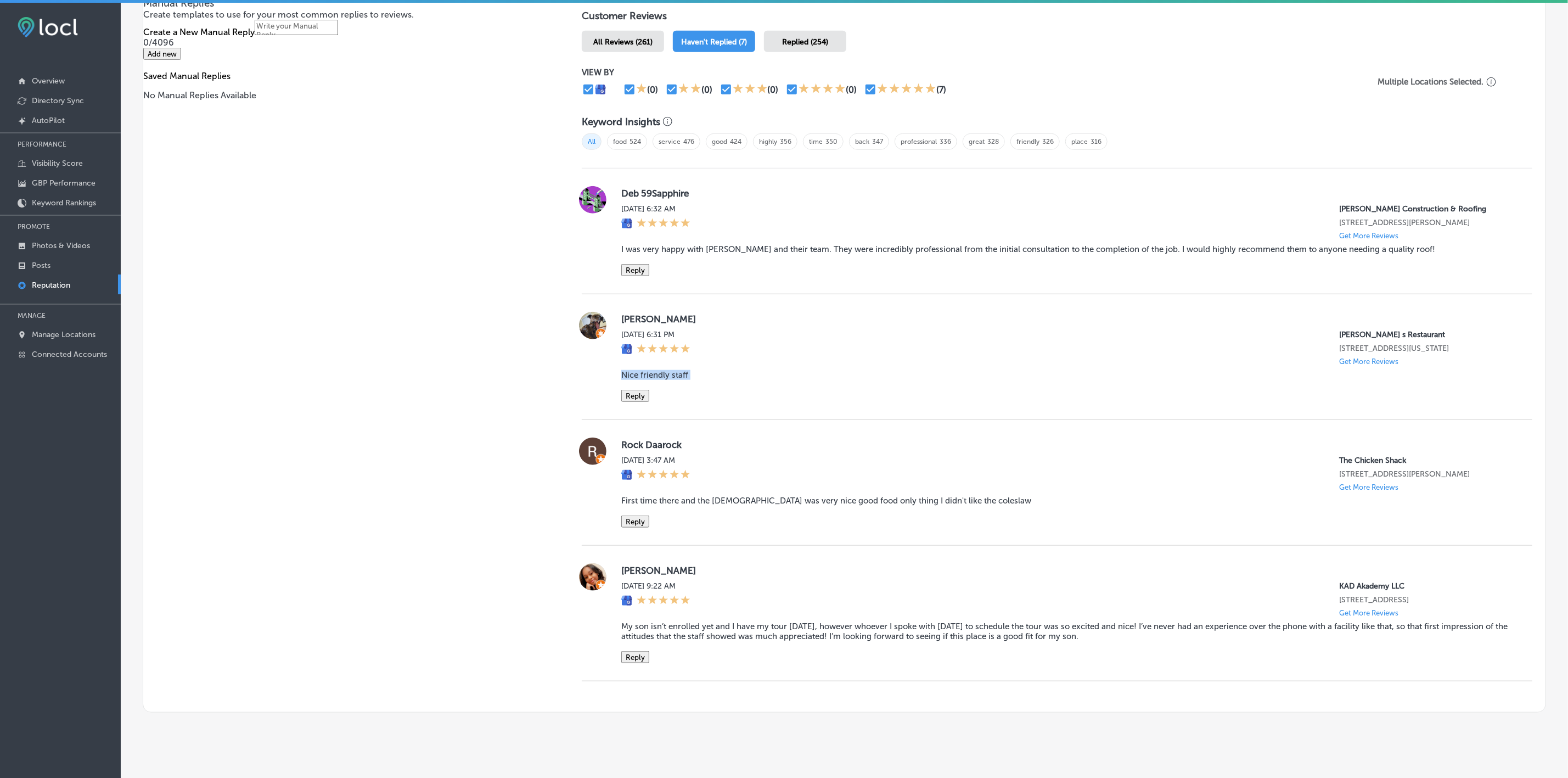
click at [651, 380] on blockquote "Nice friendly staff" at bounding box center [1068, 375] width 894 height 10
copy blockquote "Nice friendly staff"
click at [627, 402] on button "Reply" at bounding box center [635, 396] width 28 height 12
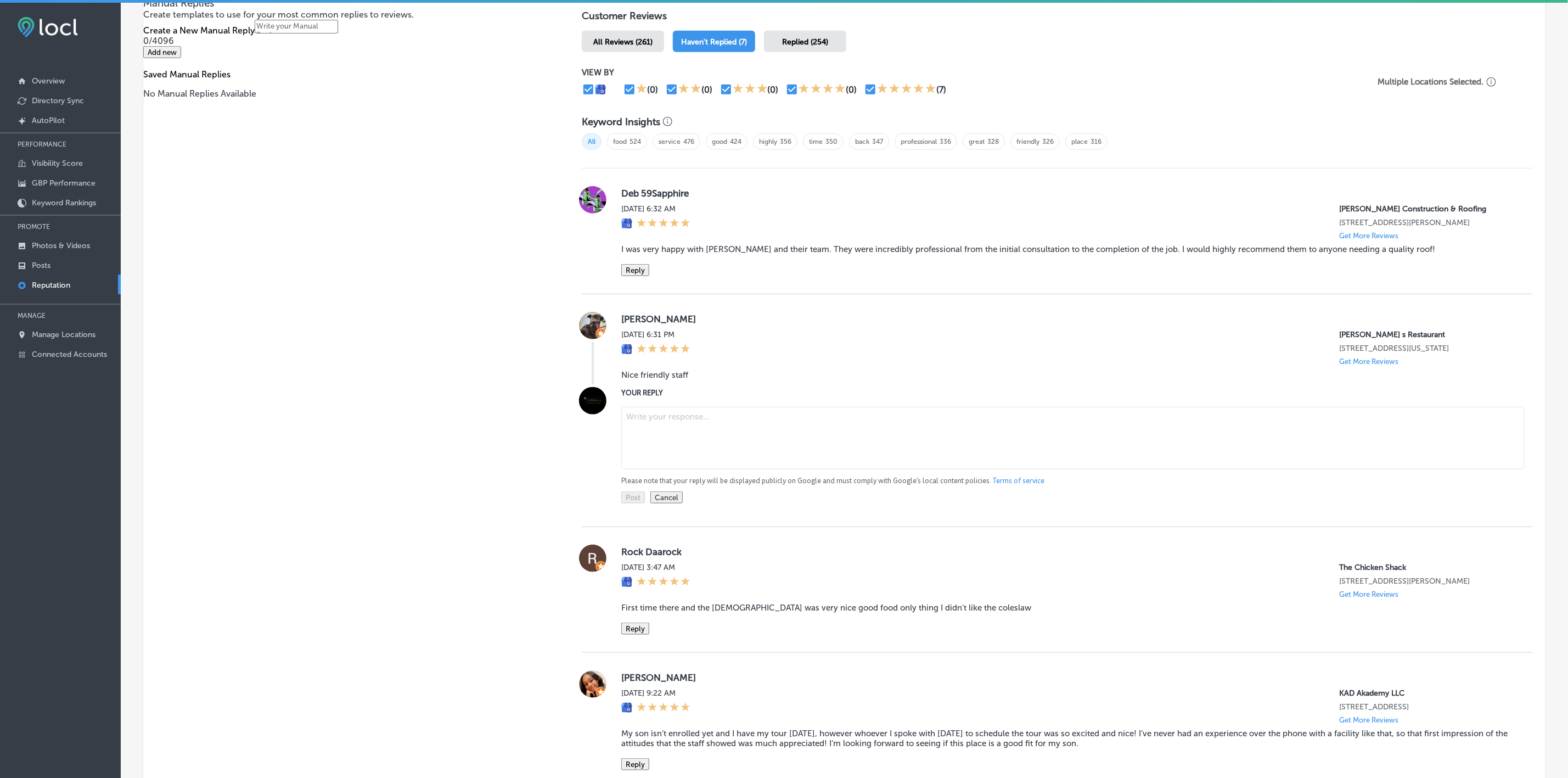
click at [689, 440] on textarea at bounding box center [1073, 438] width 904 height 63
paste textarea "Thank you so much for your kind words, [PERSON_NAME]! We’re thrilled to hear yo…"
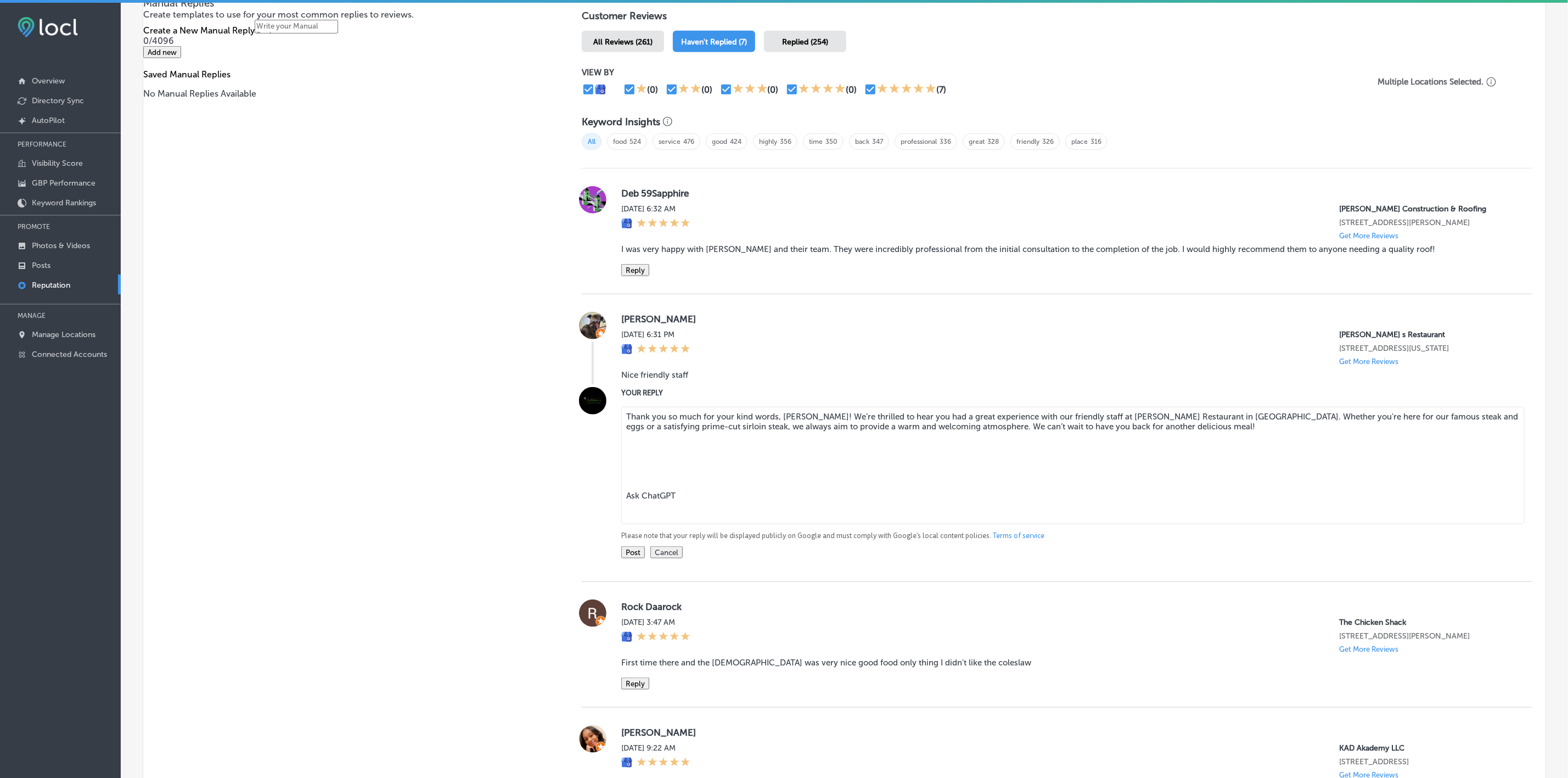
drag, startPoint x: 684, startPoint y: 504, endPoint x: 624, endPoint y: 452, distance: 79.4
click at [624, 452] on textarea "Thank you so much for your kind words, [PERSON_NAME]! We’re thrilled to hear yo…" at bounding box center [1073, 466] width 904 height 117
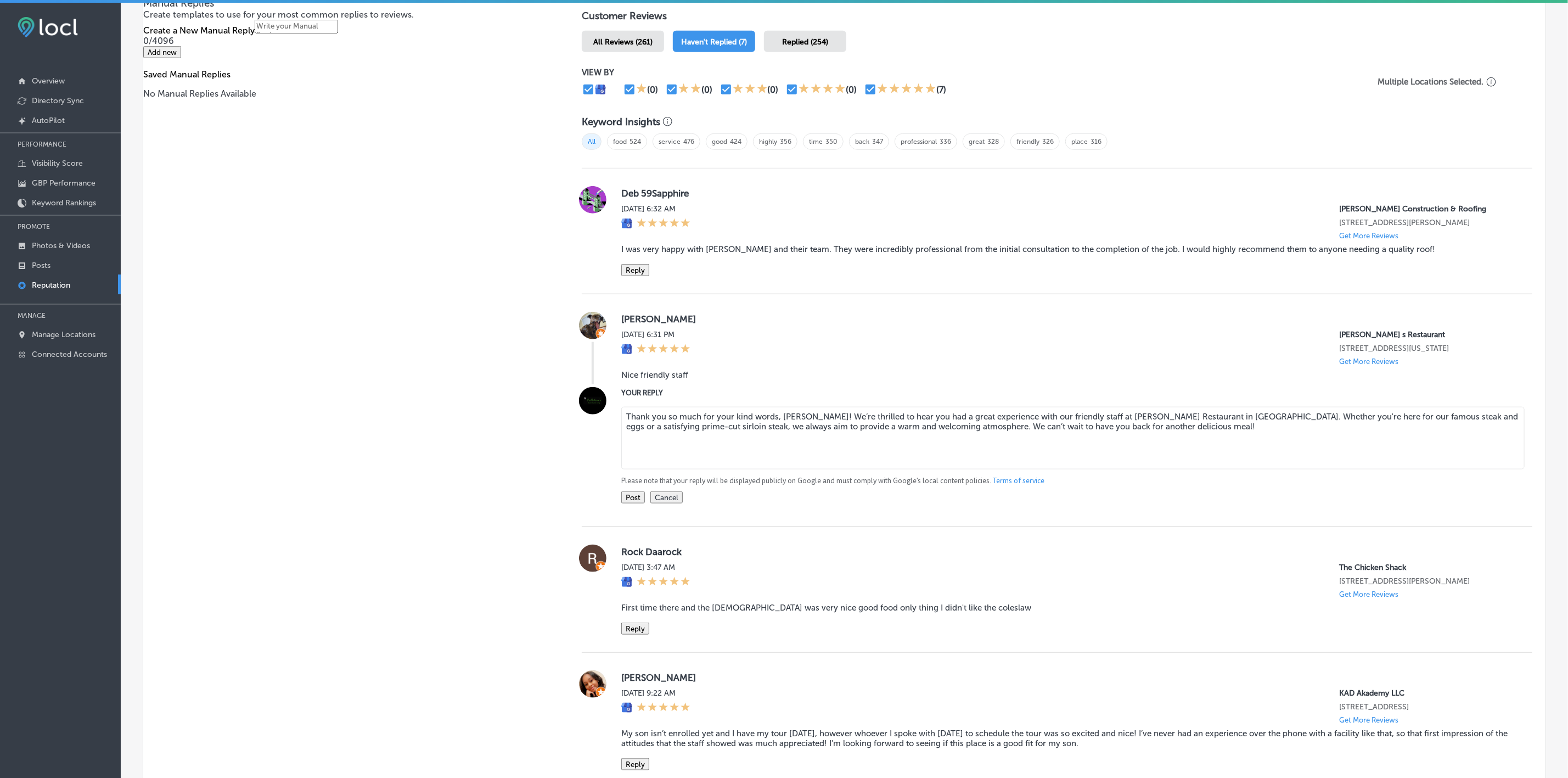
click at [848, 429] on textarea "Thank you so much for your kind words, [PERSON_NAME]! We’re thrilled to hear yo…" at bounding box center [1073, 438] width 904 height 63
type textarea "Thank you so much for your kind words, [PERSON_NAME]! We’re happy to hear you h…"
click at [633, 503] on button "Post" at bounding box center [632, 497] width 23 height 12
type textarea "x"
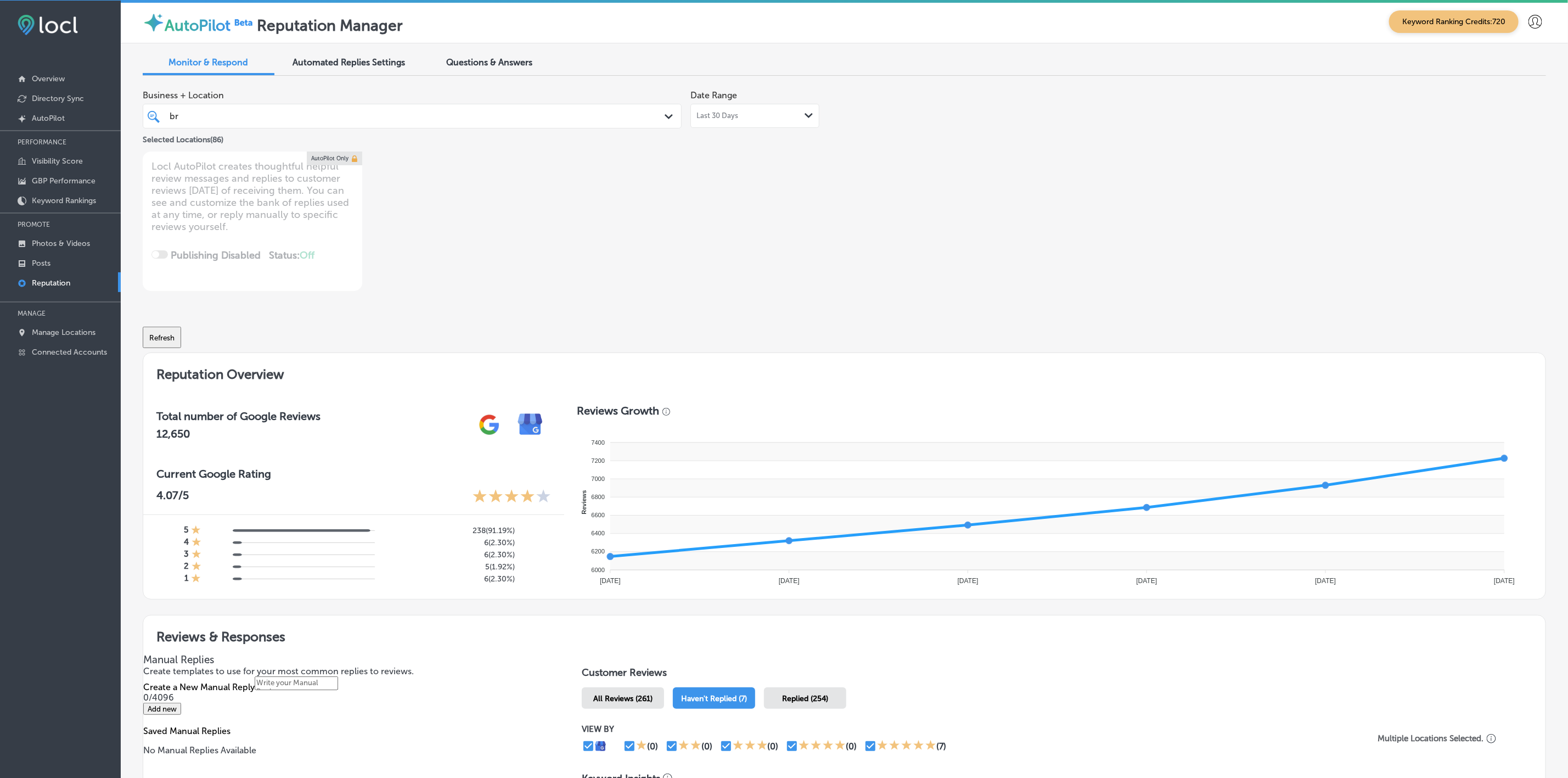
scroll to position [0, 0]
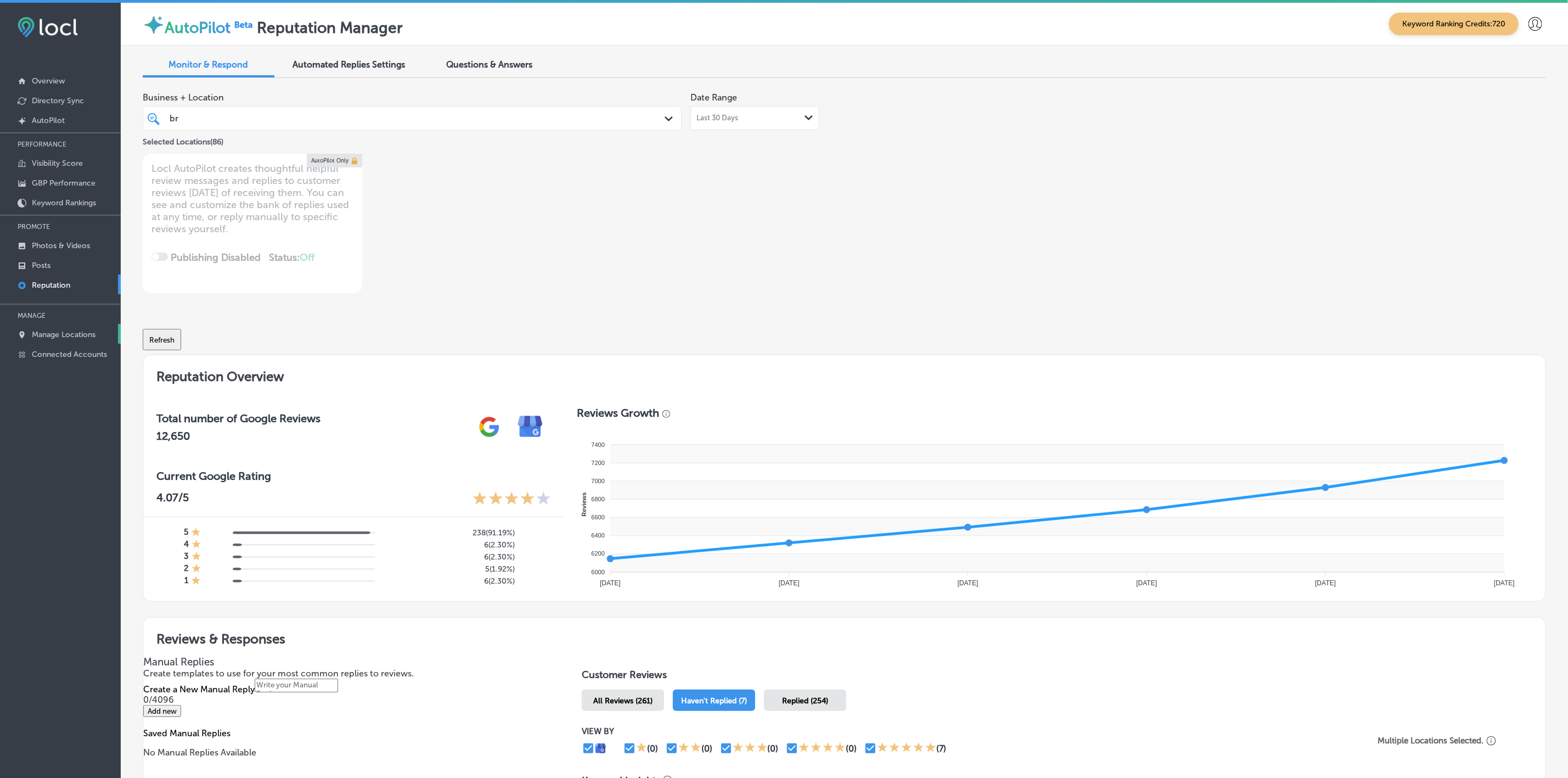
click at [67, 335] on p "Manage Locations" at bounding box center [63, 335] width 63 height 10
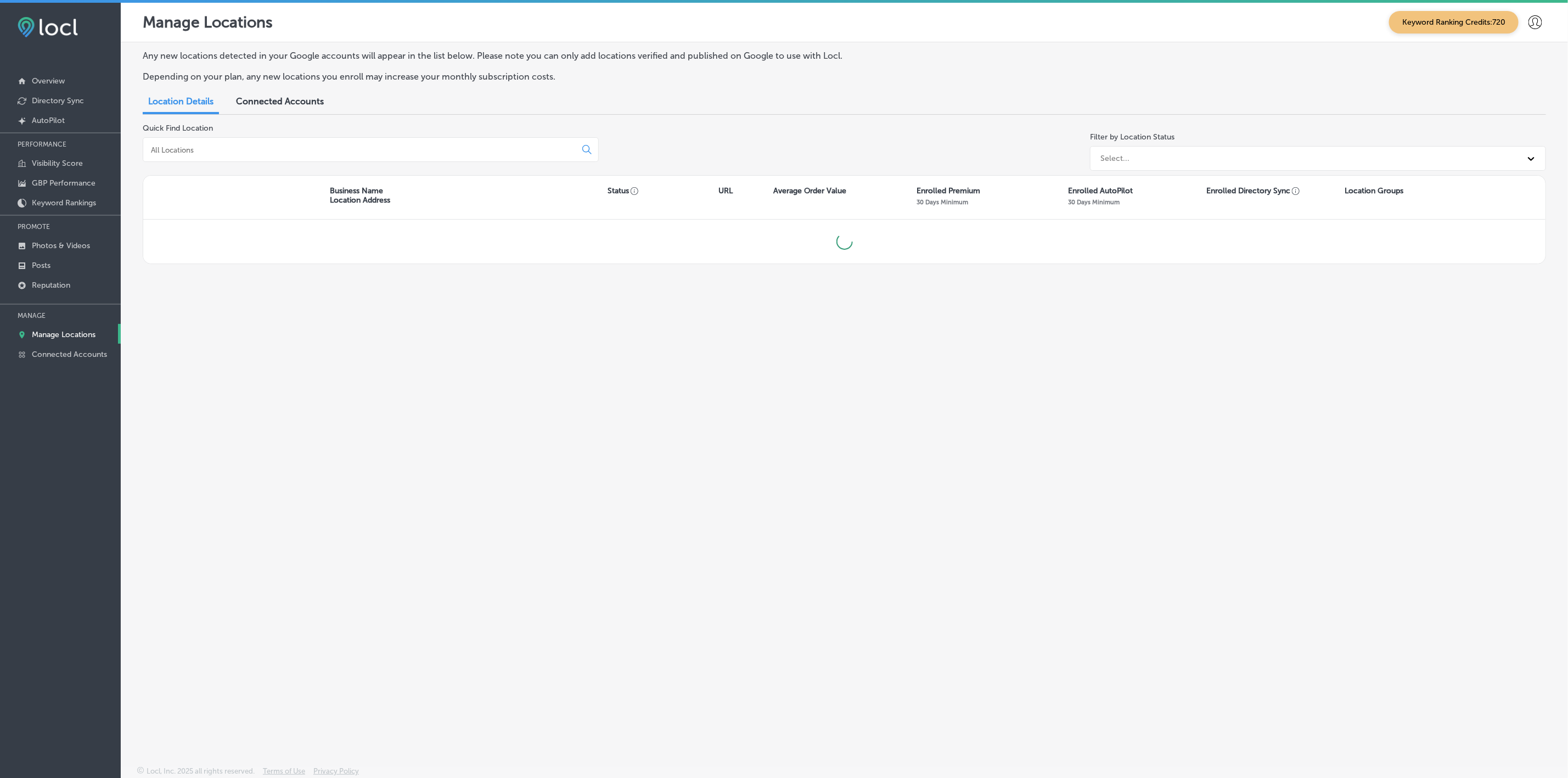
click at [286, 147] on input at bounding box center [362, 150] width 424 height 10
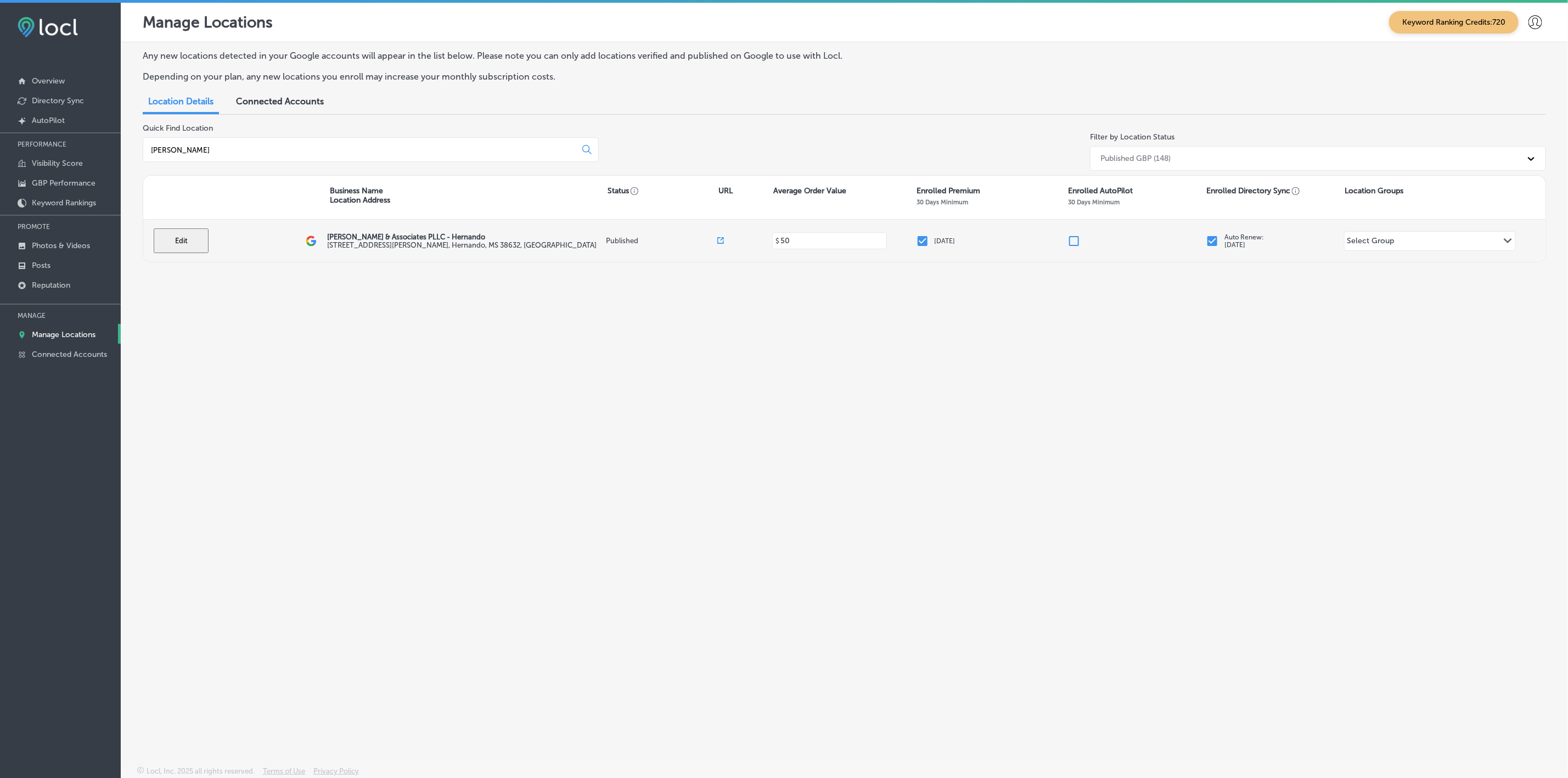
type input "[PERSON_NAME]"
click at [187, 238] on button "Edit" at bounding box center [181, 241] width 55 height 25
select select "US"
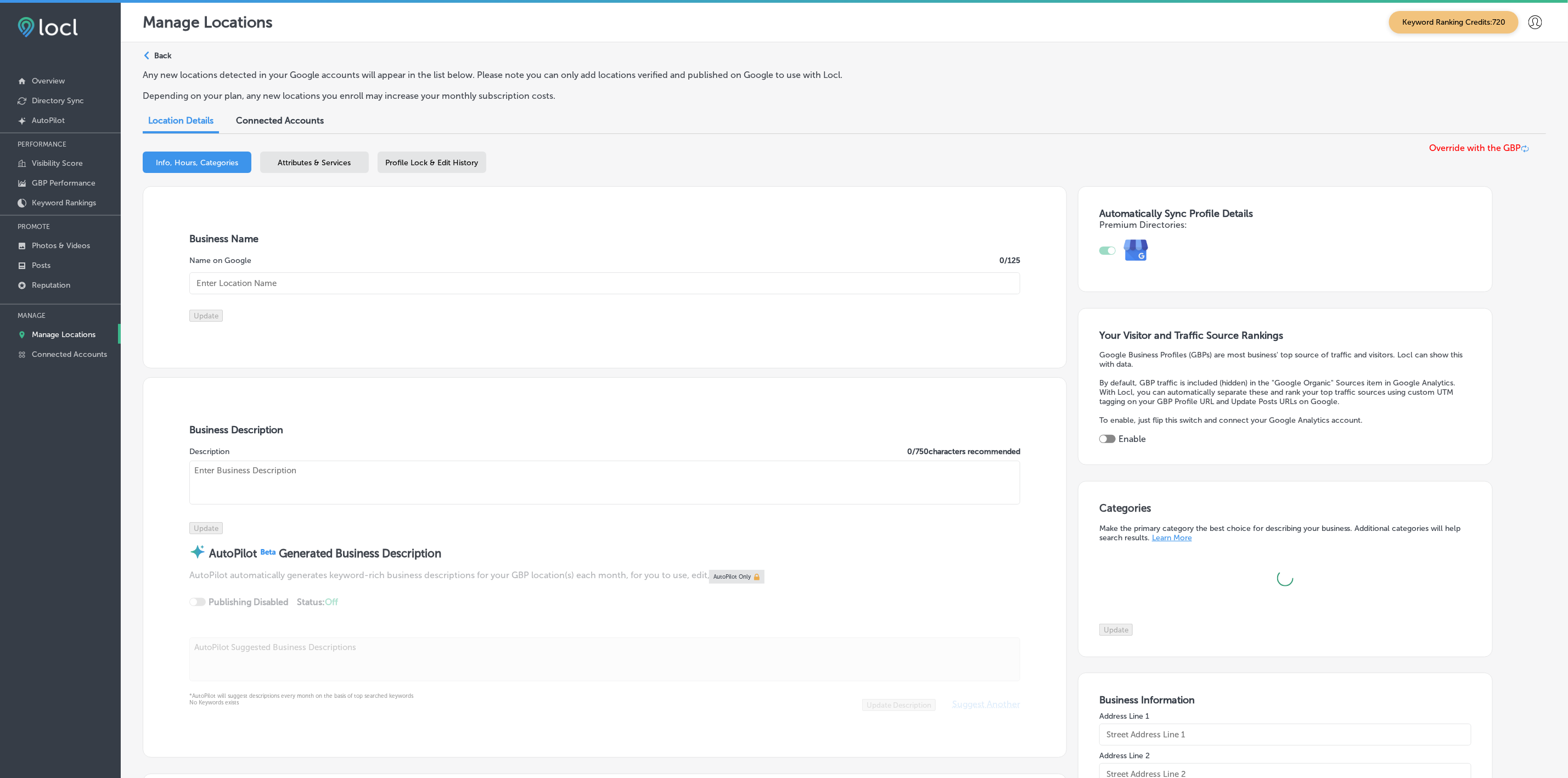
type input "[PERSON_NAME] & Associates PLLC - Hernando"
type textarea "[PERSON_NAME] & Associates is a trusted law firm located in [GEOGRAPHIC_DATA], …"
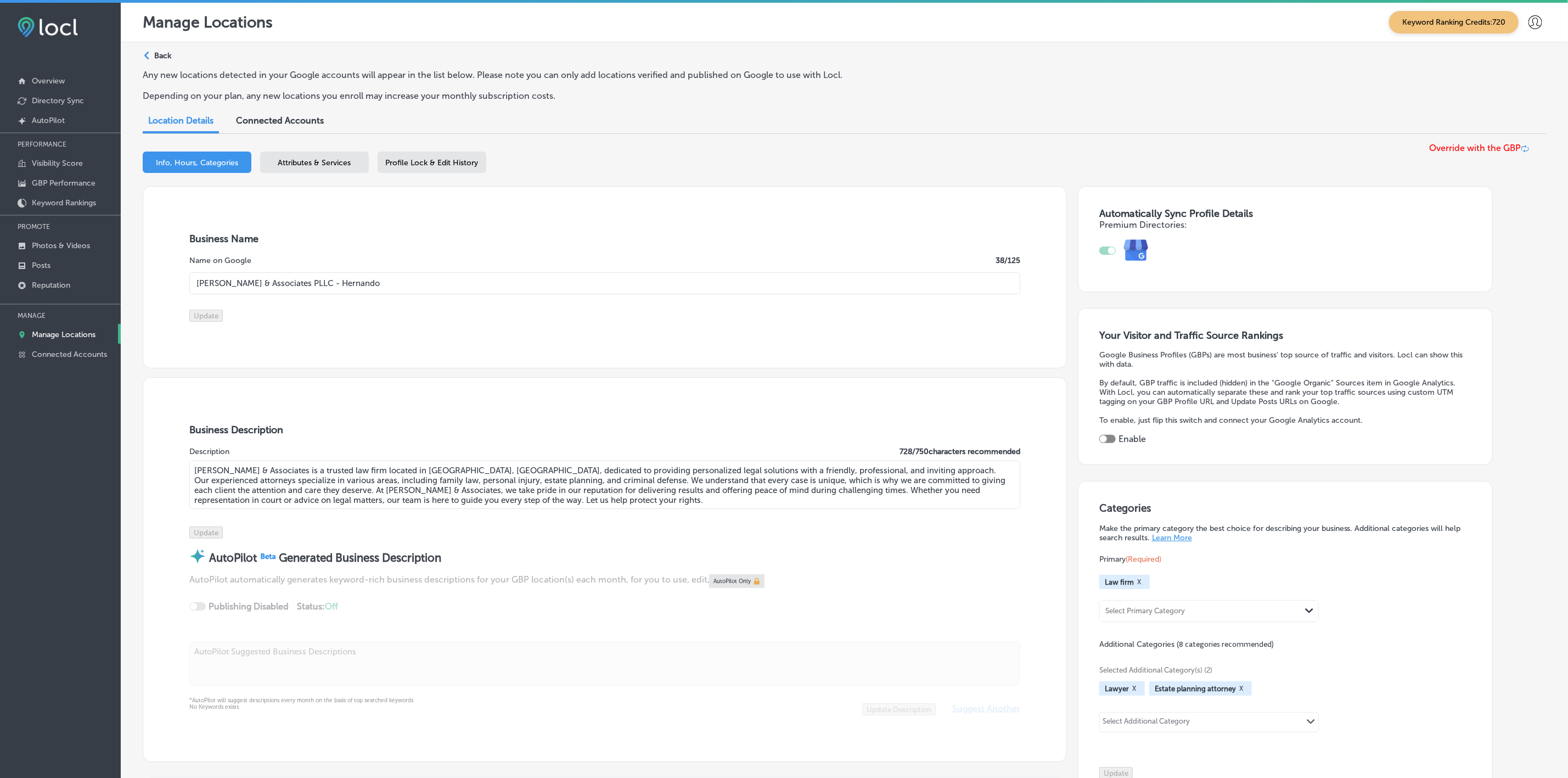
type input "[STREET_ADDRESS][PERSON_NAME]"
type input "Hernando"
type input "38632"
type input "US"
type input "[URL][DOMAIN_NAME]"
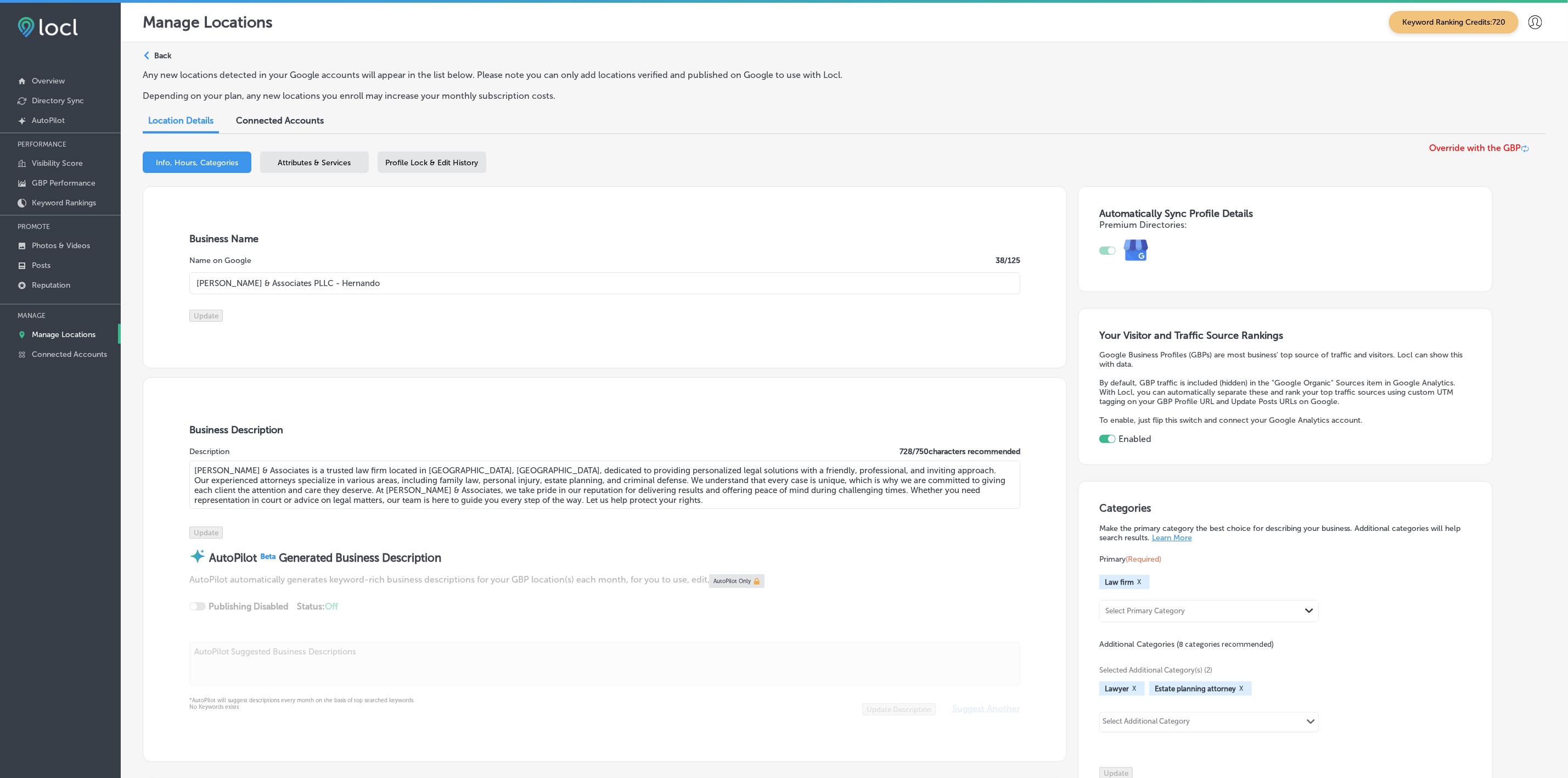
checkbox input "true"
type input "[PHONE_NUMBER]"
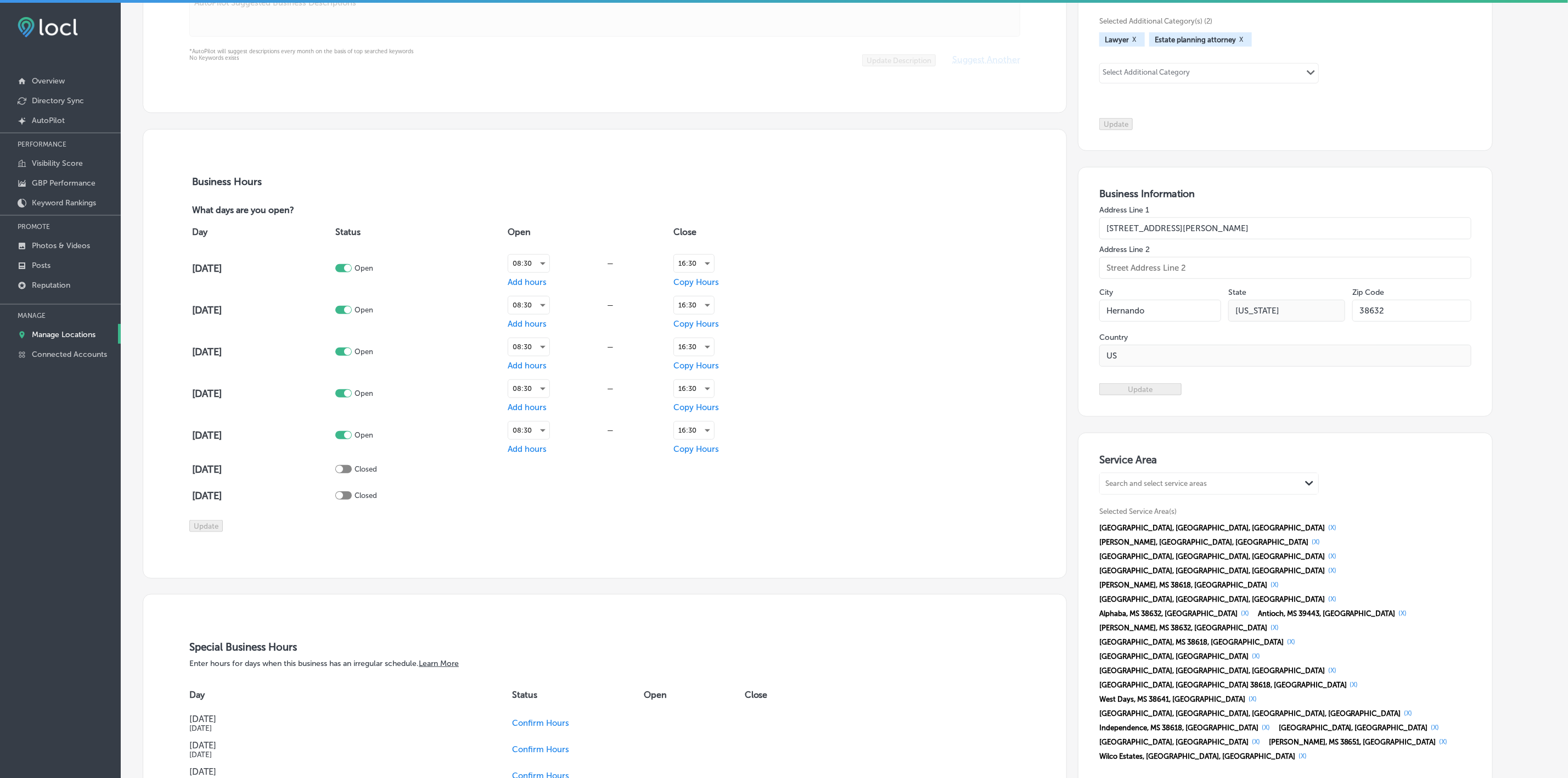
scroll to position [659, 0]
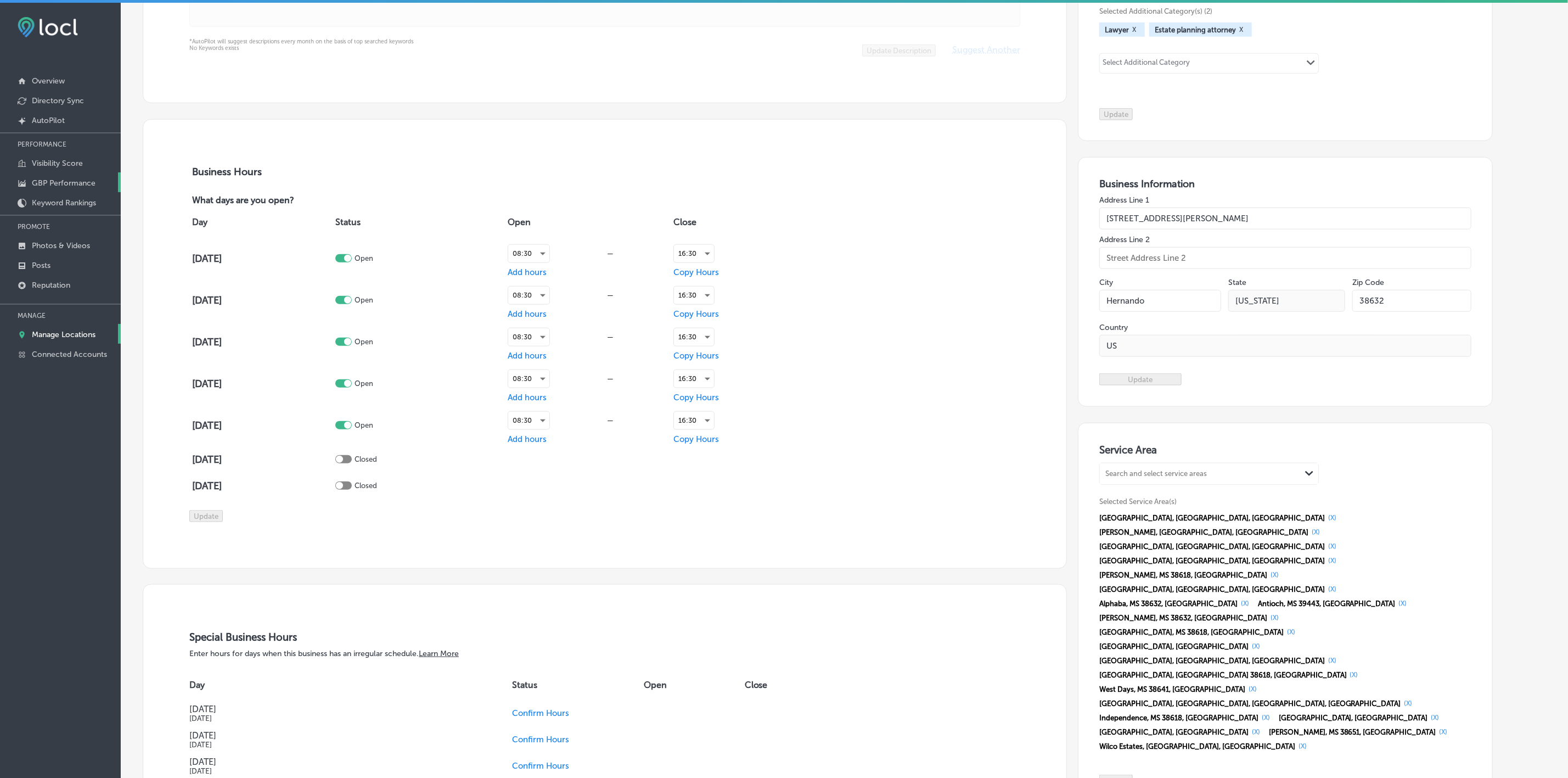
click at [84, 180] on p "GBP Performance" at bounding box center [63, 183] width 63 height 10
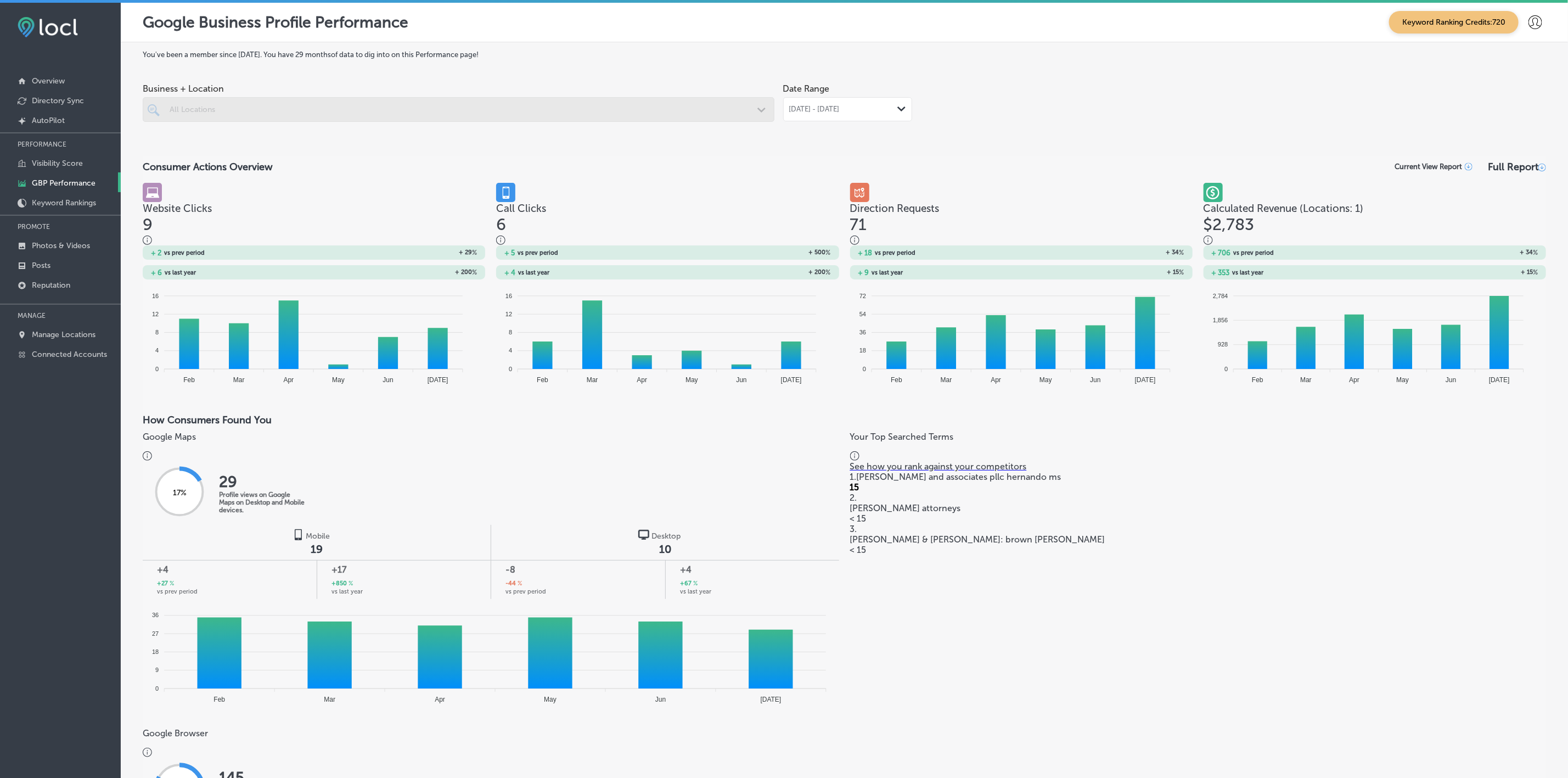
click at [530, 112] on div at bounding box center [458, 109] width 632 height 25
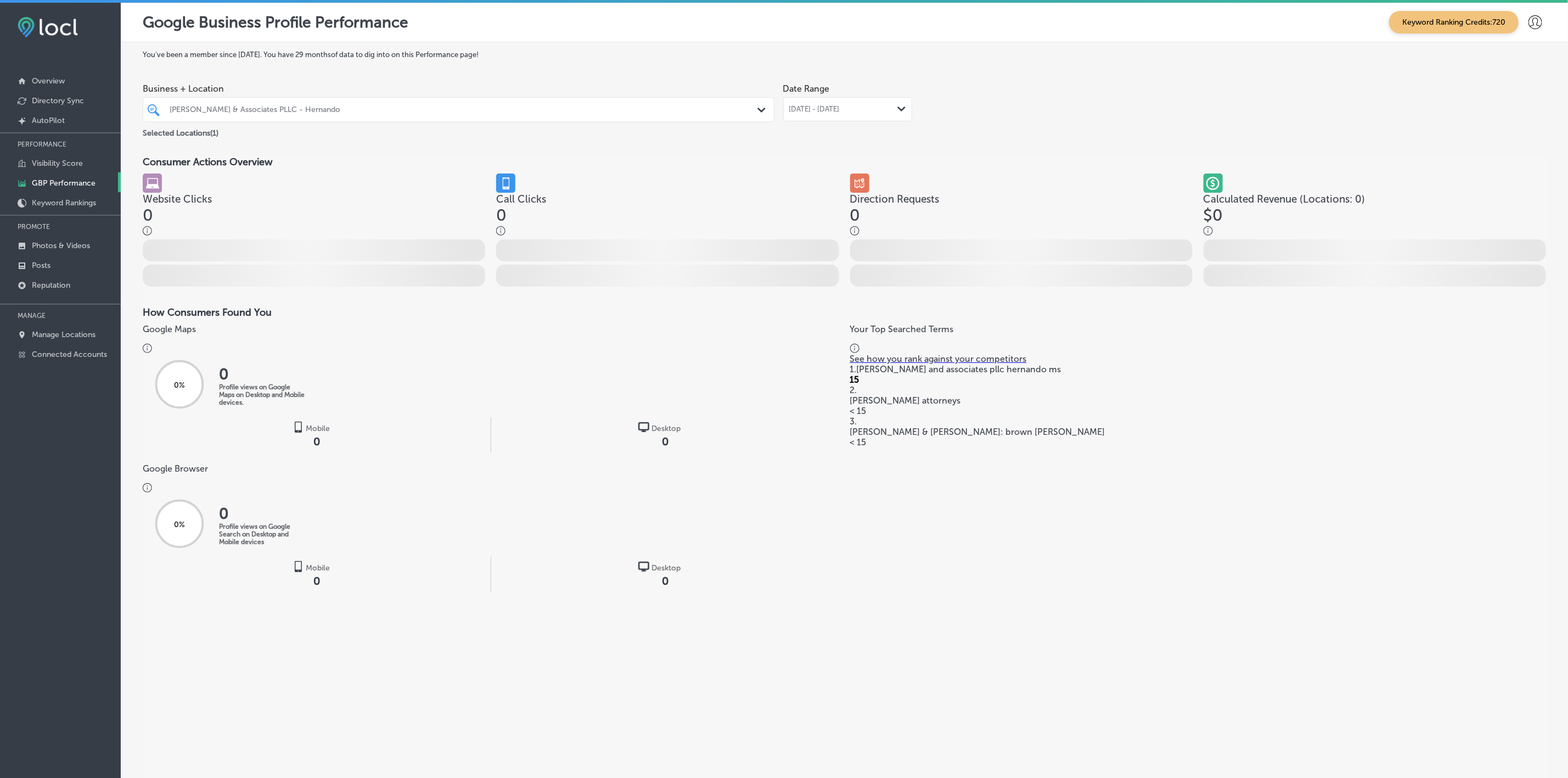
click at [1208, 127] on div "Business + Location [PERSON_NAME] & Associates PLLC - Hernando Path Created wit…" at bounding box center [844, 108] width 1403 height 62
click at [897, 108] on icon "Path Created with Sketch." at bounding box center [901, 109] width 8 height 5
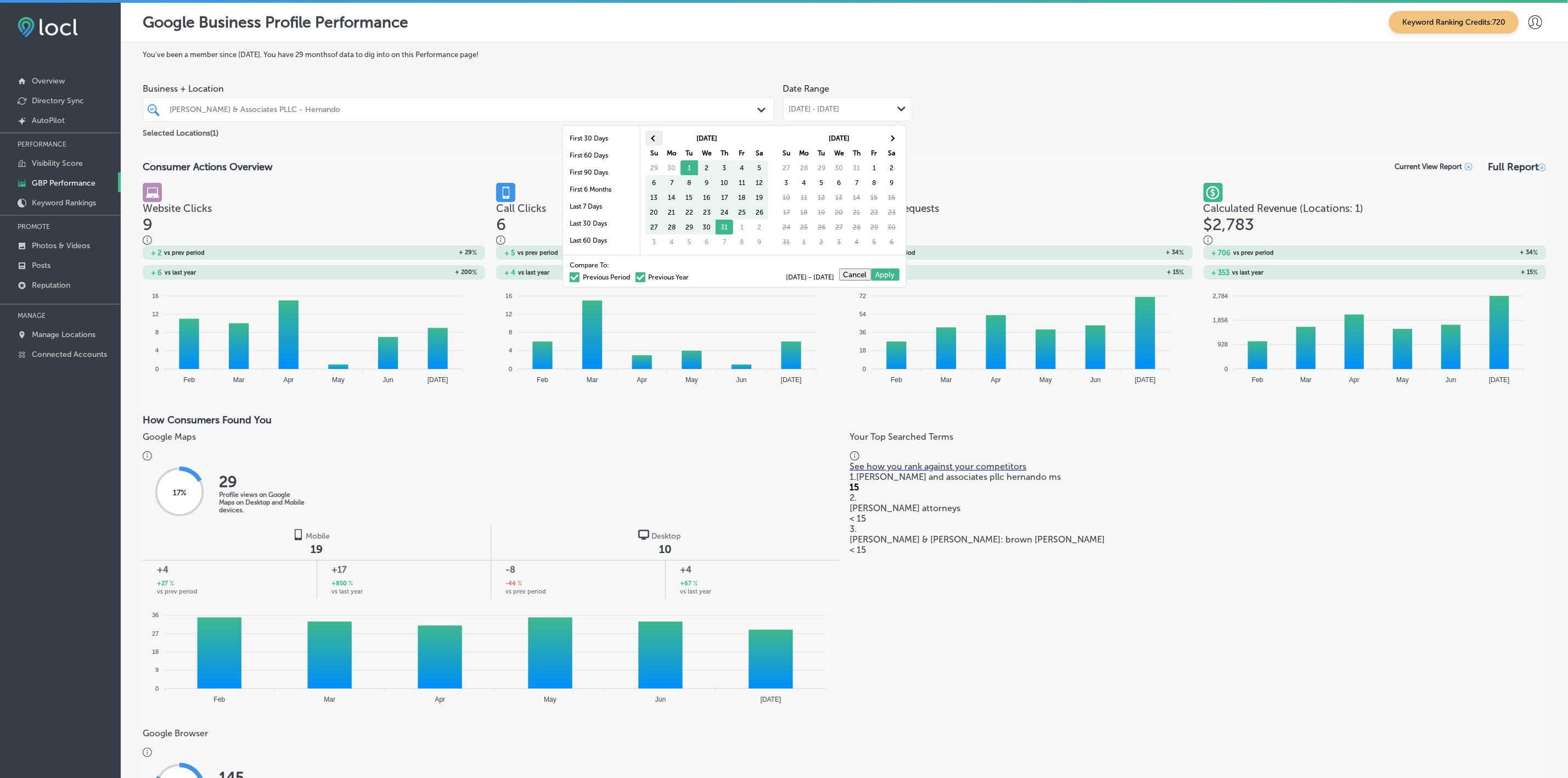
click at [649, 140] on th at bounding box center [654, 138] width 18 height 14
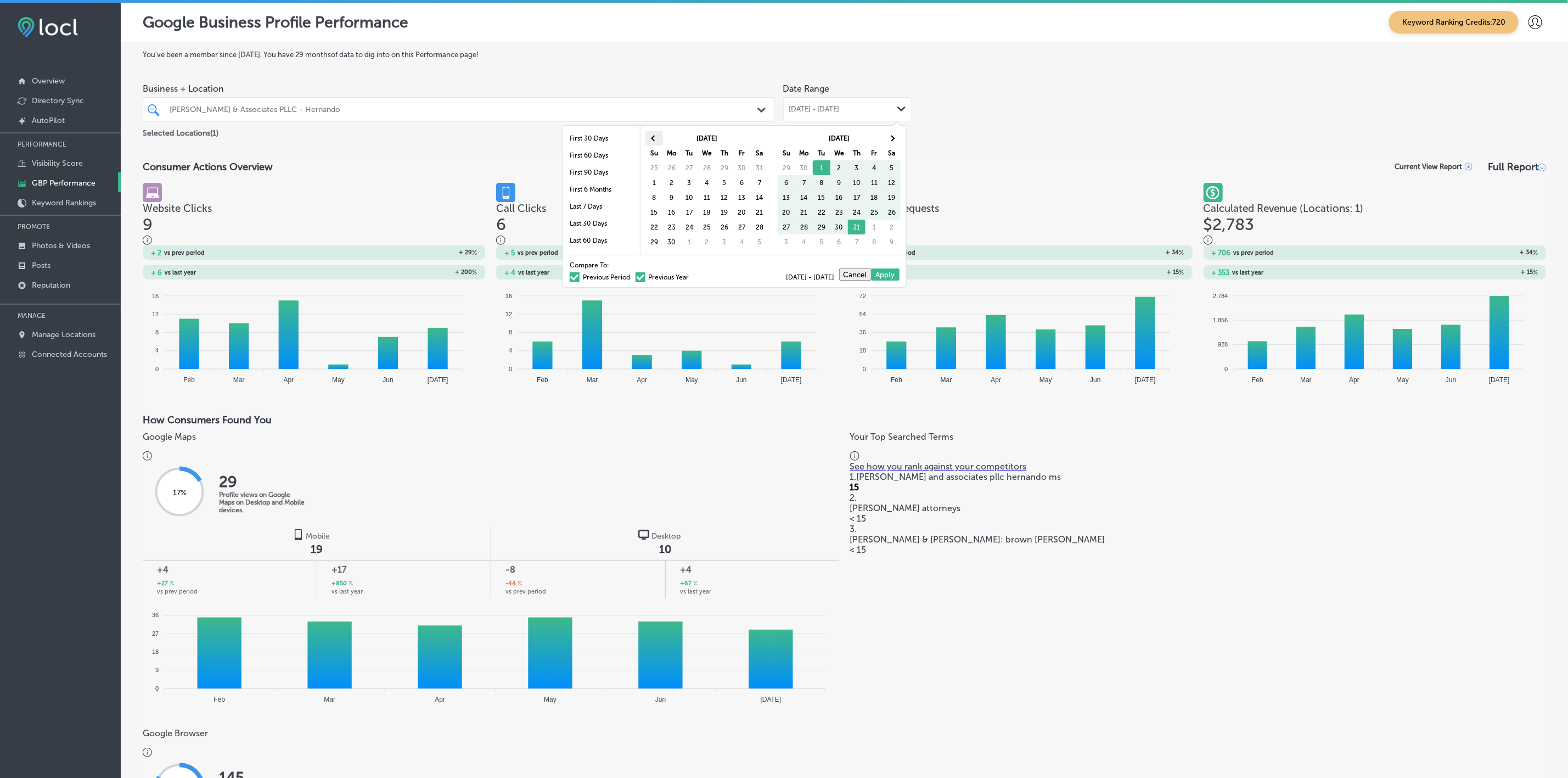
click at [654, 141] on span at bounding box center [655, 138] width 6 height 6
click at [654, 141] on span at bounding box center [655, 138] width 6 height 6
click at [889, 138] on span at bounding box center [892, 138] width 6 height 6
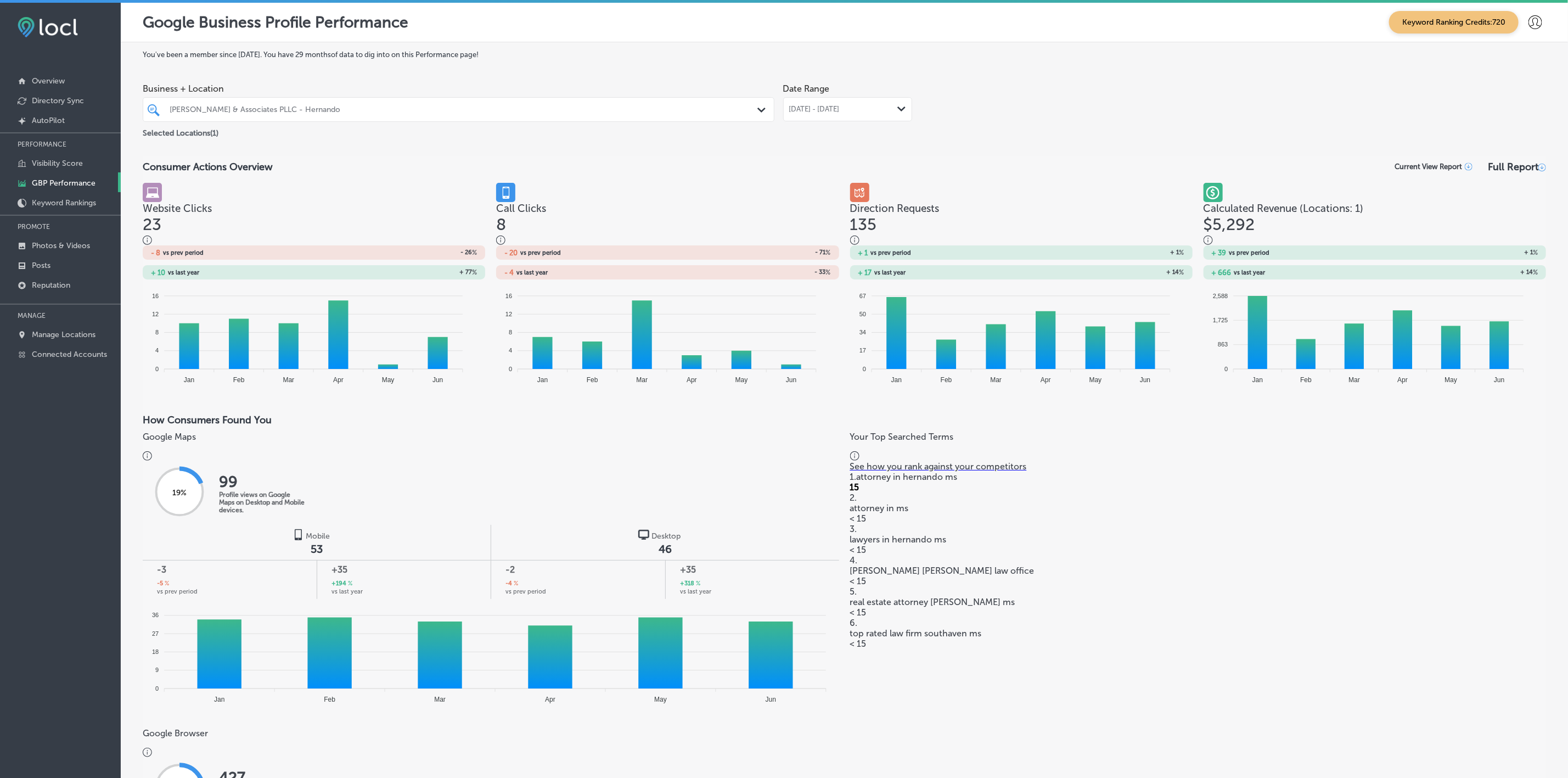
click at [892, 114] on div "[DATE] - [DATE] Path Created with Sketch." at bounding box center [847, 109] width 129 height 24
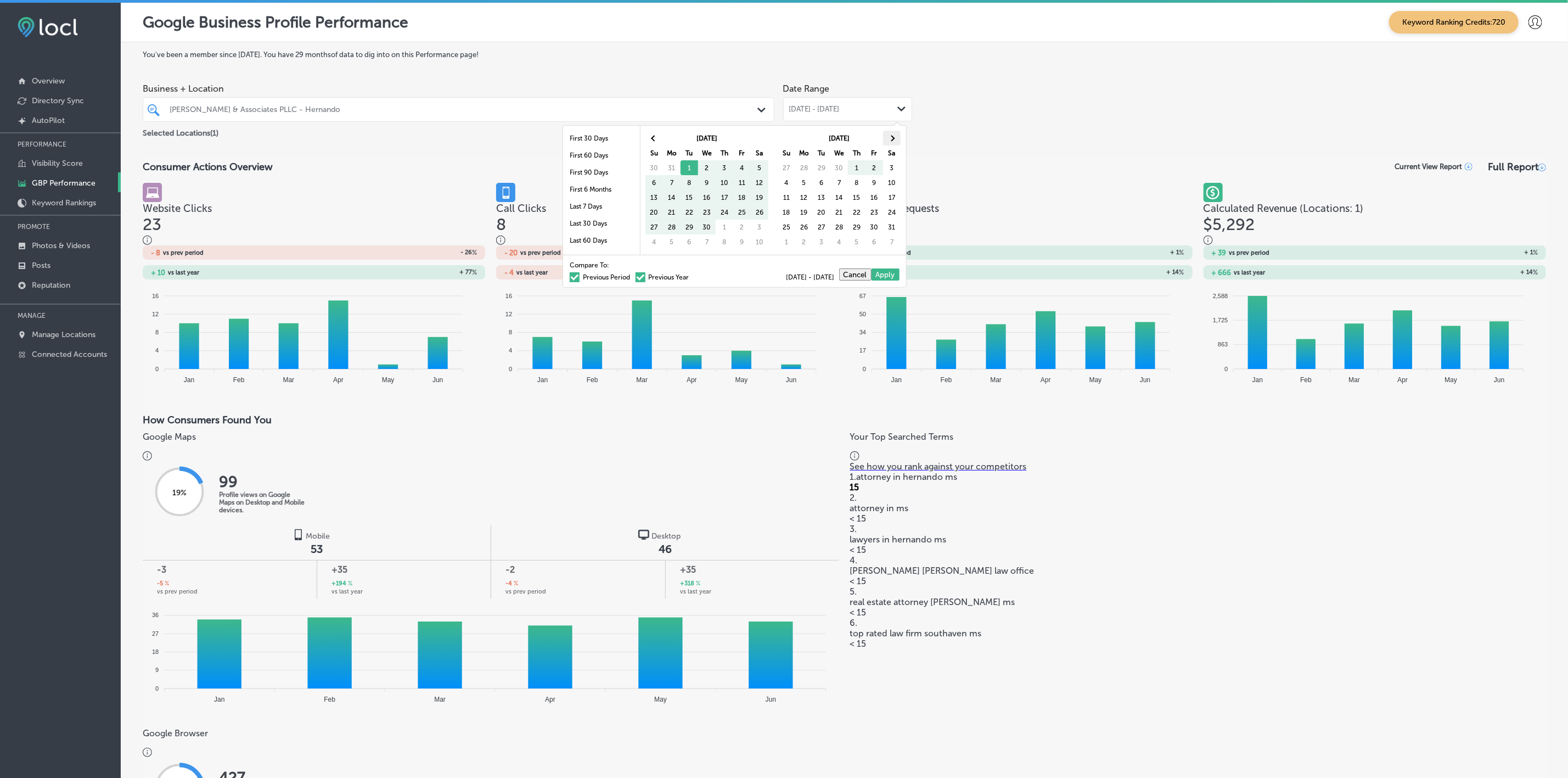
click at [896, 142] on th at bounding box center [892, 138] width 18 height 14
click at [895, 142] on th at bounding box center [892, 138] width 18 height 14
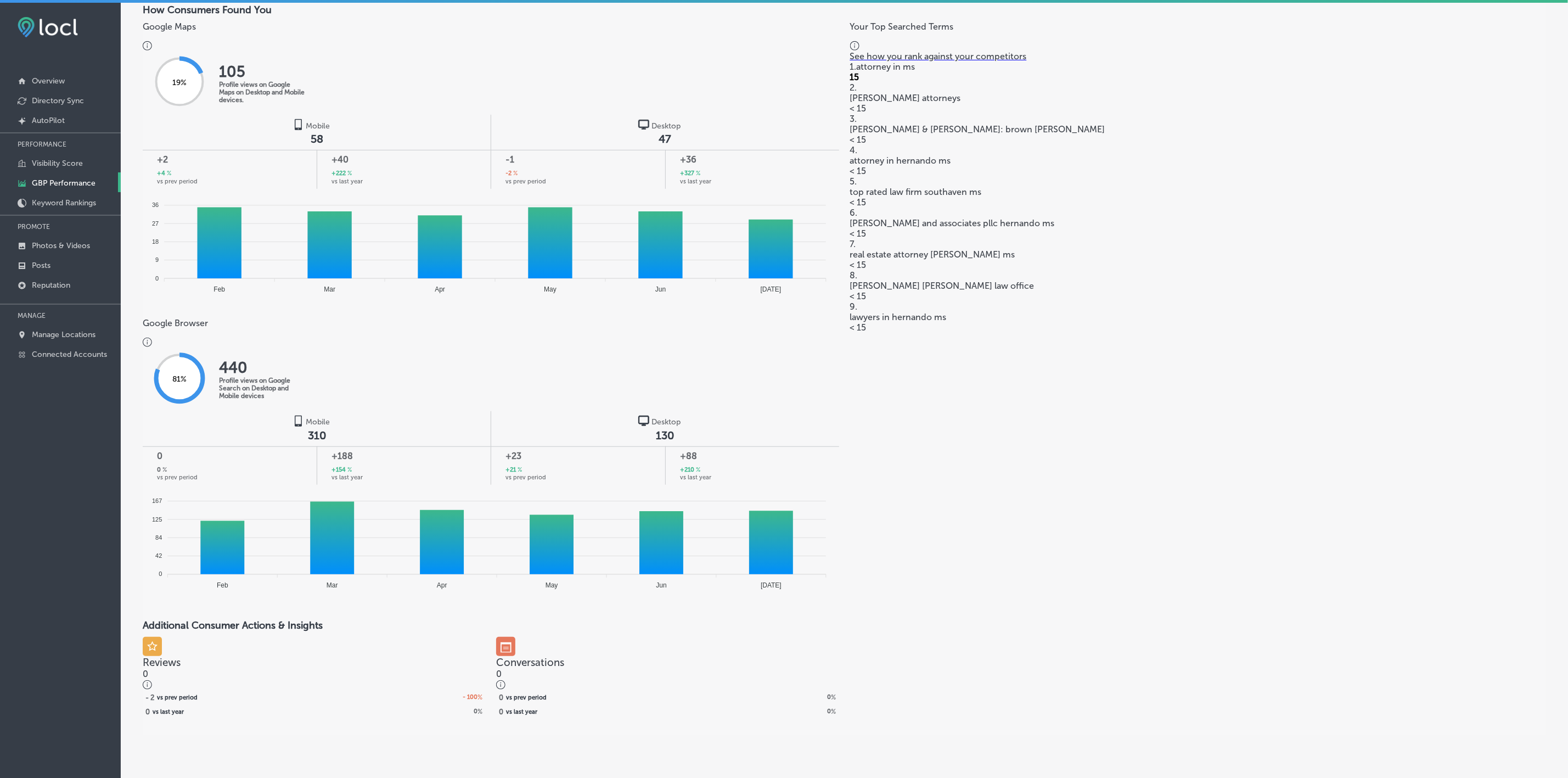
scroll to position [412, 0]
